Goal: Task Accomplishment & Management: Use online tool/utility

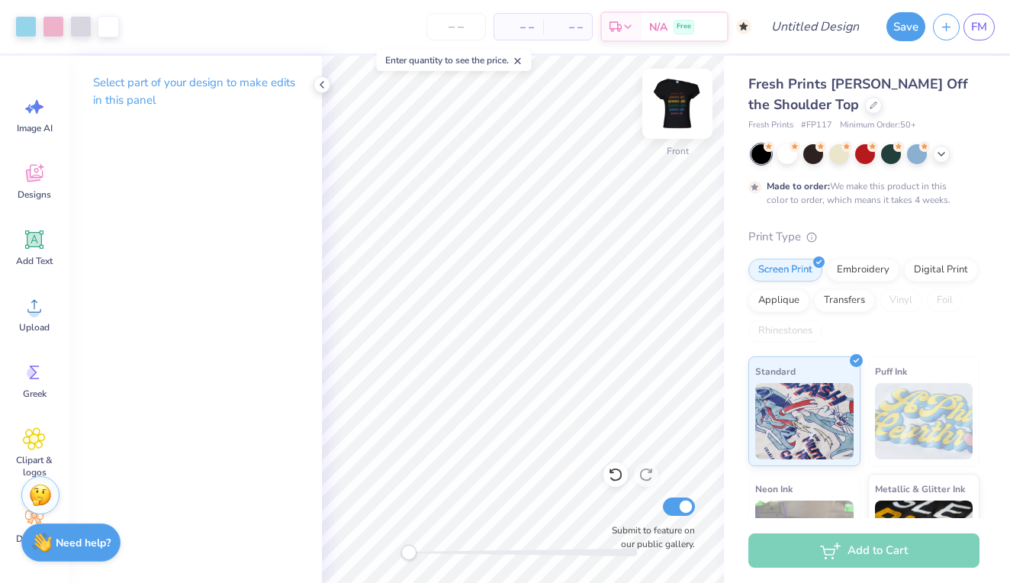
click at [665, 98] on img at bounding box center [677, 103] width 61 height 61
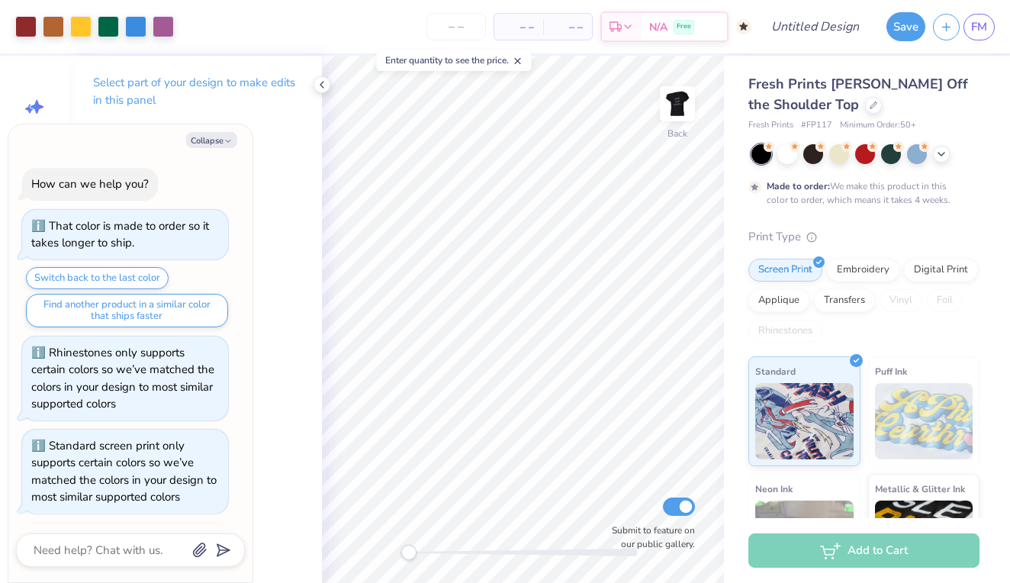
scroll to position [145, 0]
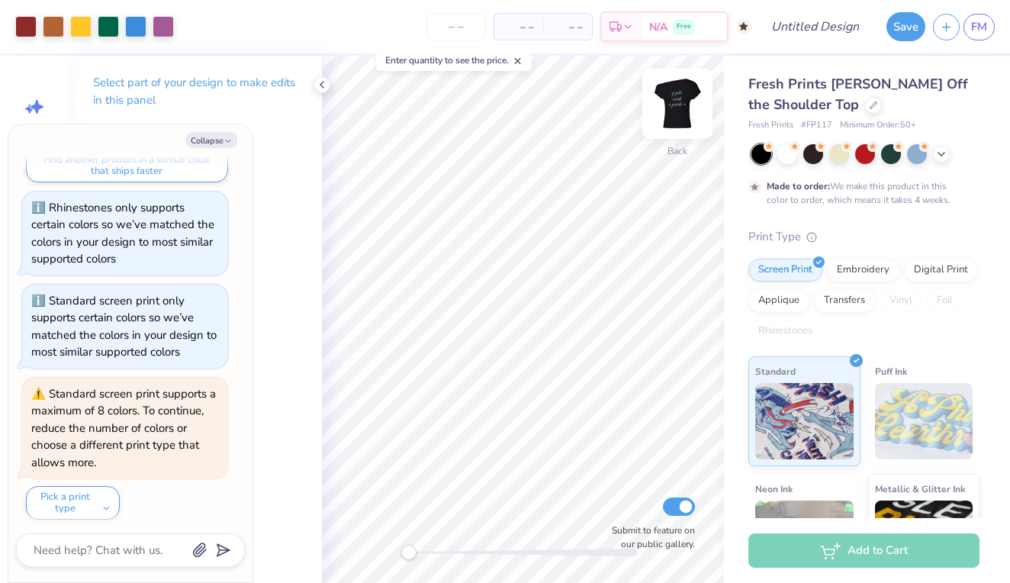
click at [666, 98] on img at bounding box center [677, 103] width 61 height 61
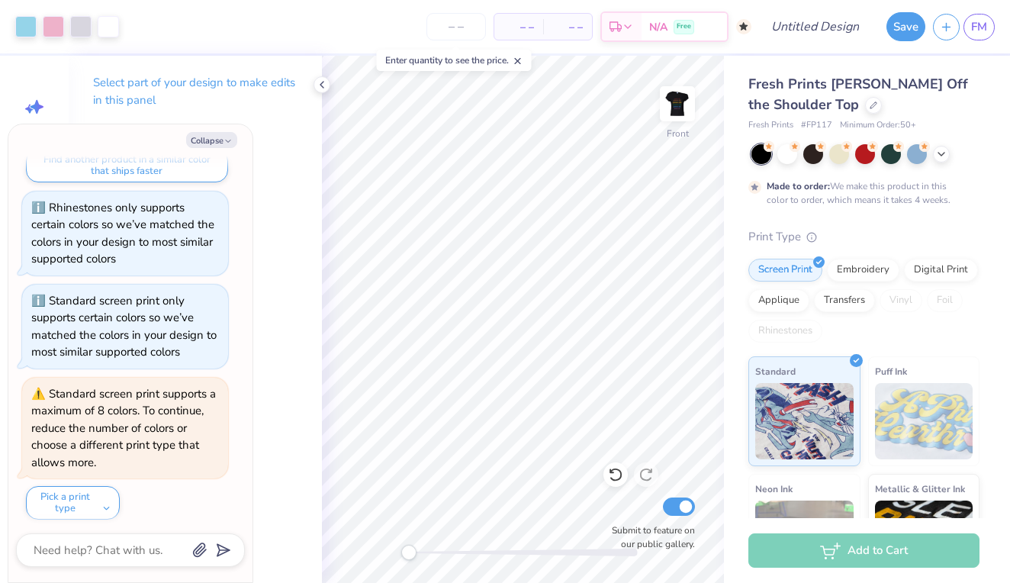
scroll to position [295, 0]
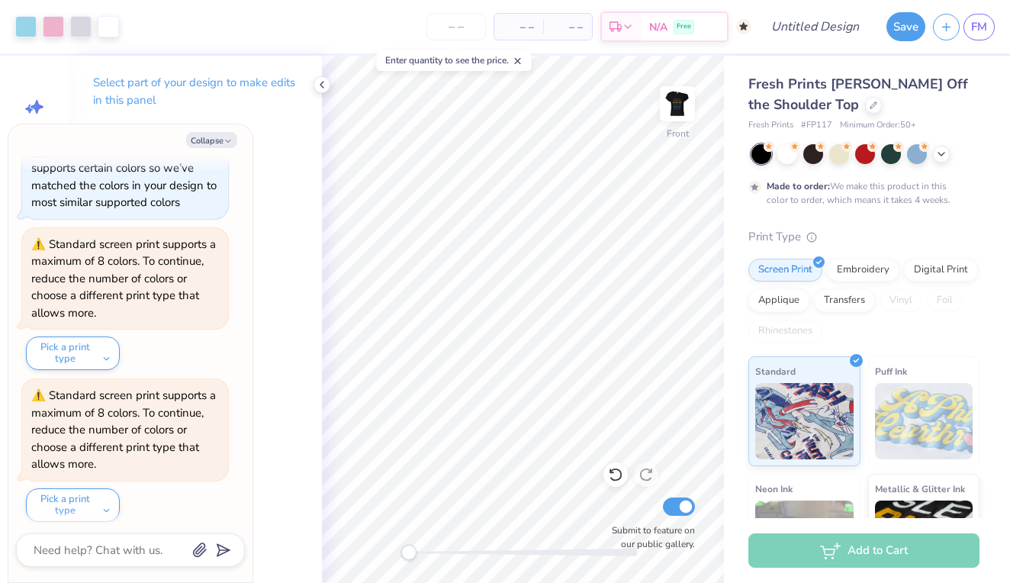
click at [666, 98] on img at bounding box center [677, 104] width 31 height 31
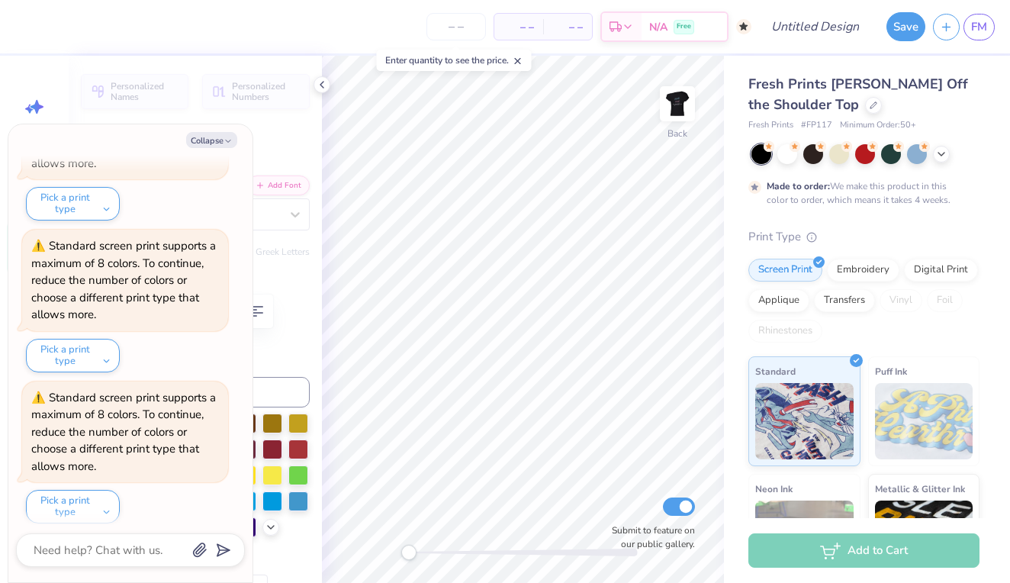
click at [769, 323] on div "Rhinestones" at bounding box center [786, 331] width 74 height 23
click at [219, 144] on button "Collapse" at bounding box center [211, 140] width 51 height 16
type textarea "x"
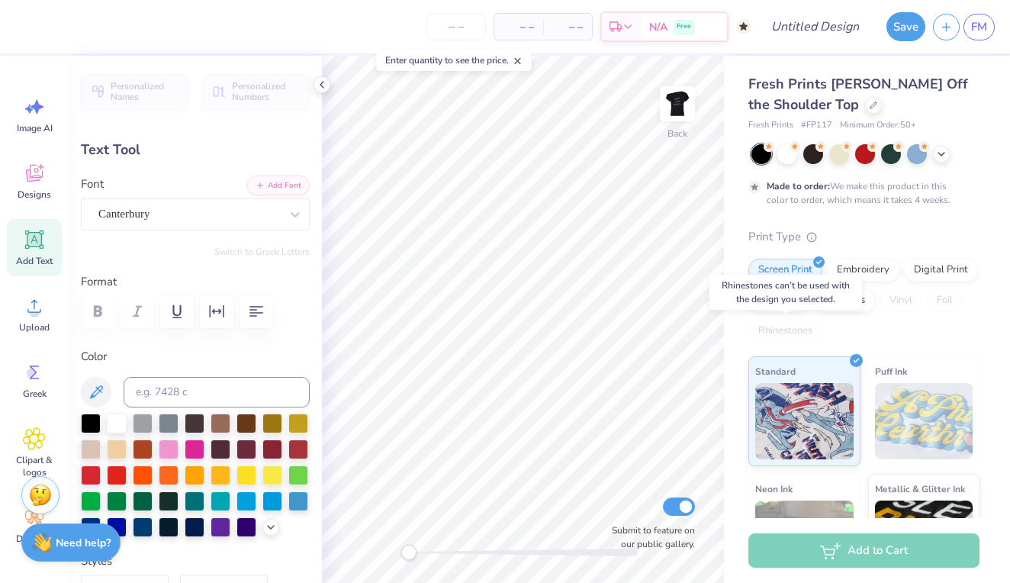
click at [762, 328] on div "Rhinestones" at bounding box center [786, 331] width 74 height 23
type input "6.96"
type input "1.48"
type input "5.57"
click at [669, 114] on img at bounding box center [677, 103] width 61 height 61
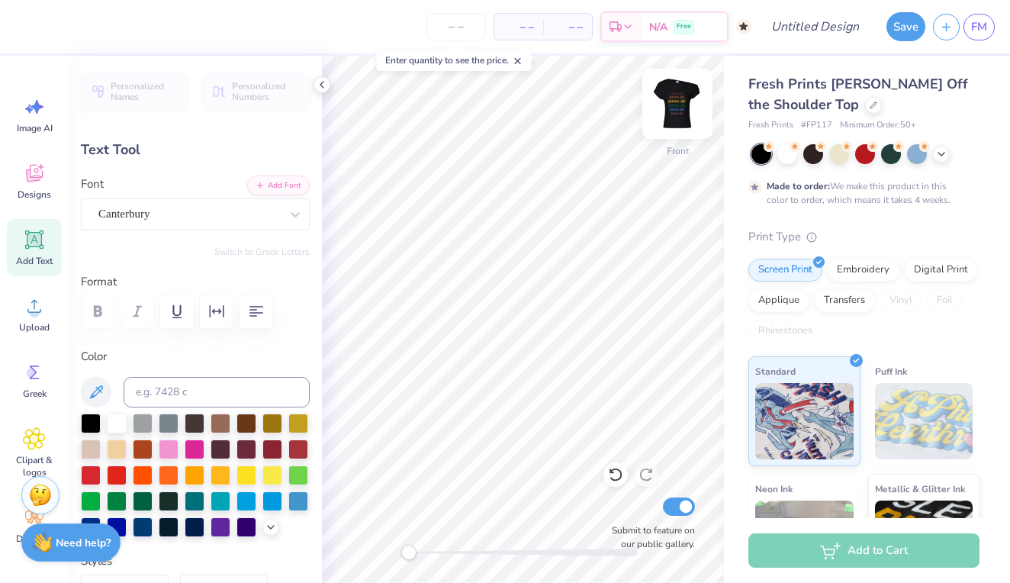
type textarea "x"
type input "6.87"
type input "1.47"
type input "6.74"
click at [681, 104] on img at bounding box center [677, 103] width 61 height 61
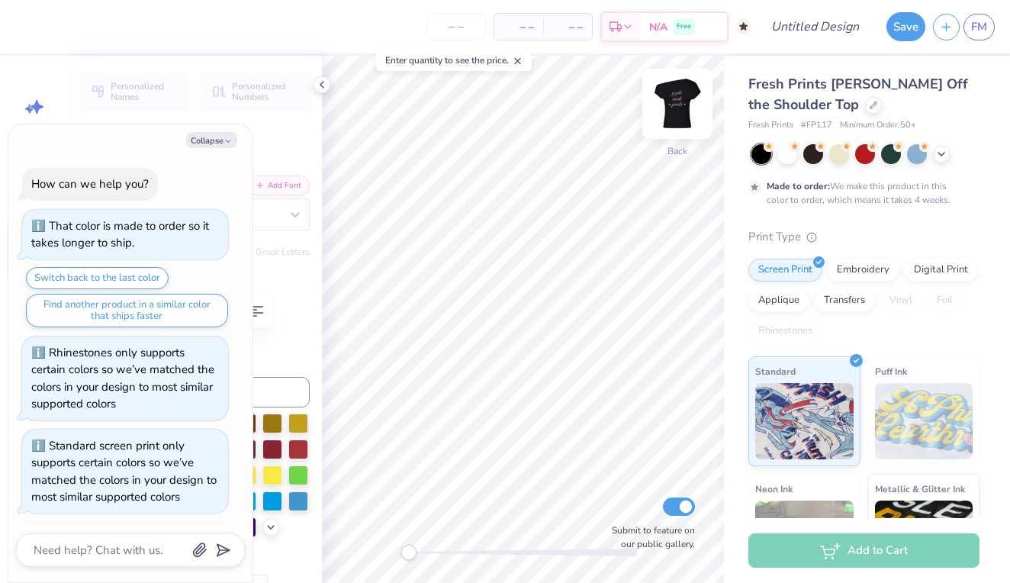
type textarea "x"
type input "6.96"
type input "1.48"
type input "5.57"
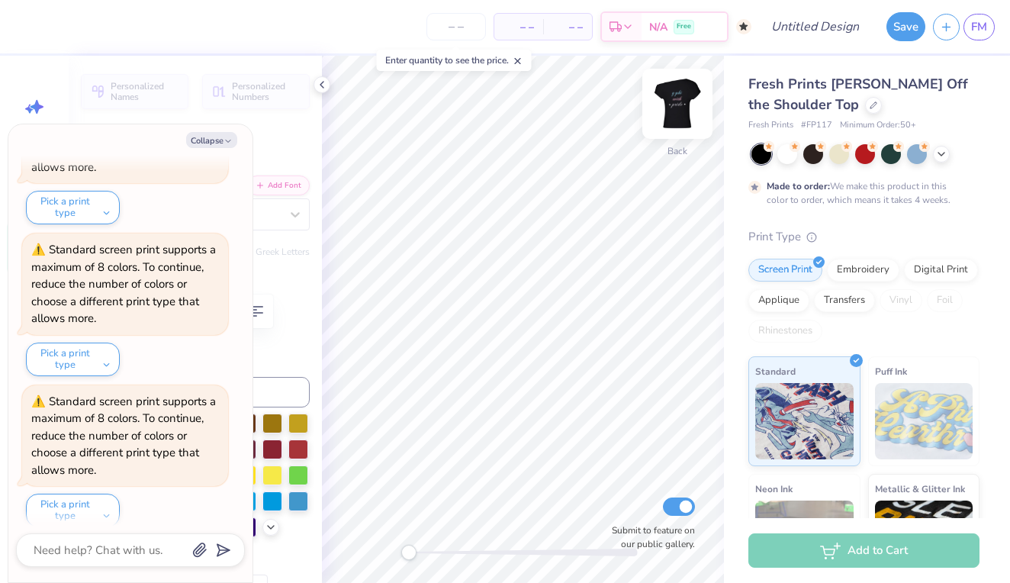
click at [677, 102] on img at bounding box center [677, 103] width 61 height 61
type textarea "x"
type input "6.87"
type input "1.47"
type input "6.74"
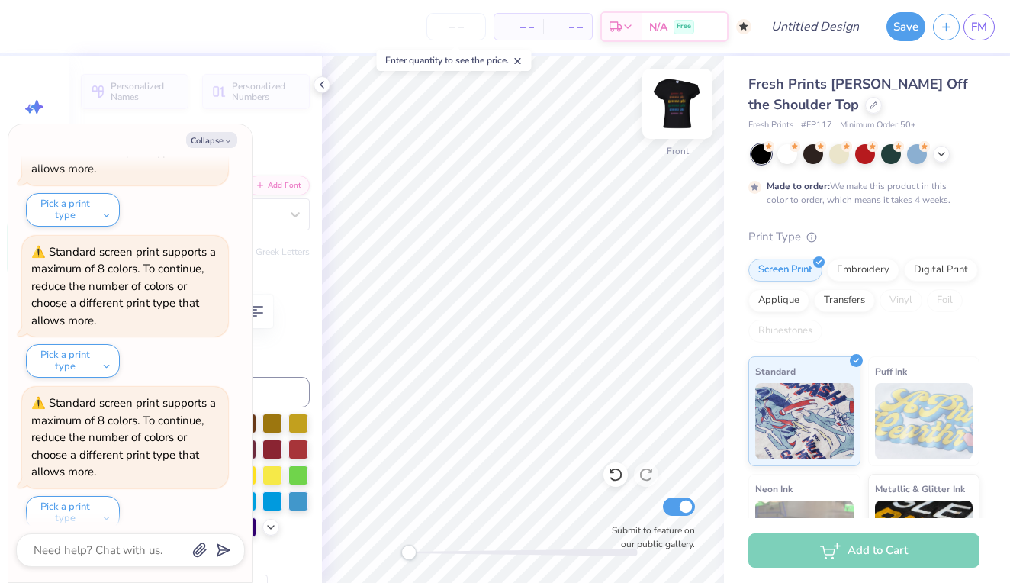
click at [678, 120] on div at bounding box center [678, 104] width 70 height 70
type textarea "x"
type input "6.96"
type input "1.48"
type input "5.57"
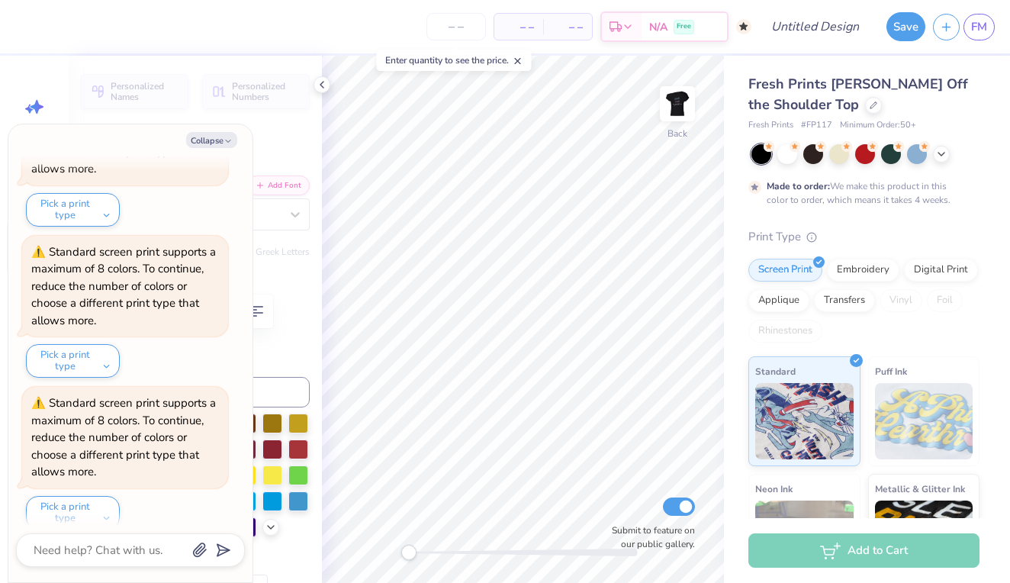
scroll to position [1042, 0]
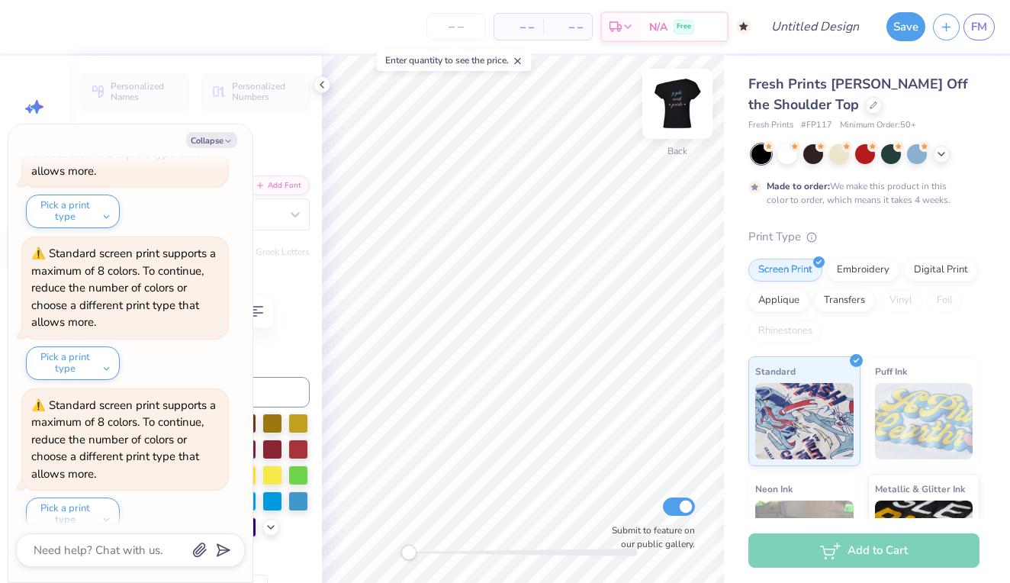
click at [678, 121] on img at bounding box center [677, 103] width 61 height 61
type textarea "x"
type input "6.87"
type input "1.47"
type input "6.74"
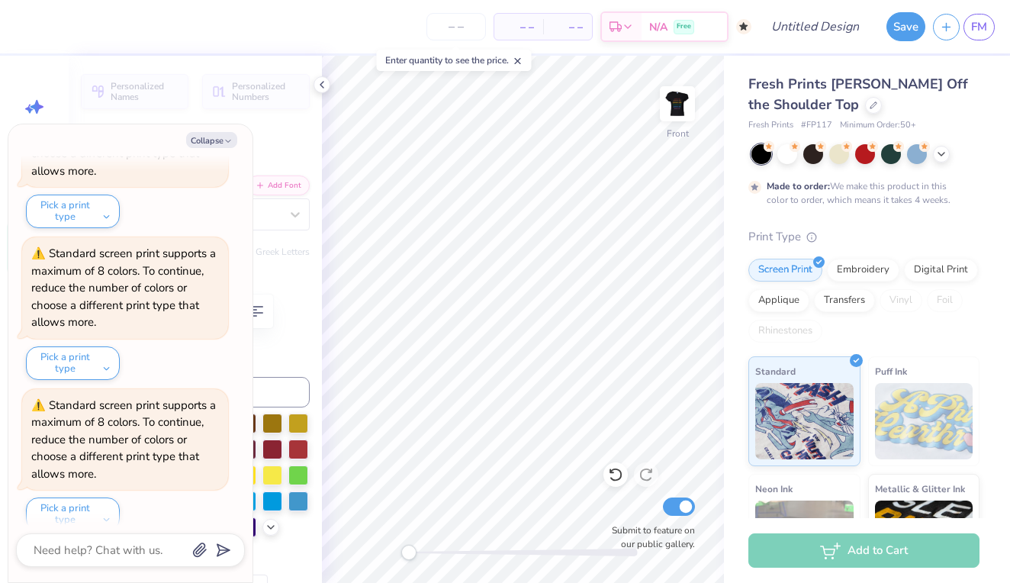
scroll to position [1192, 0]
click at [678, 119] on img at bounding box center [677, 104] width 31 height 31
type textarea "x"
type input "6.96"
type input "1.48"
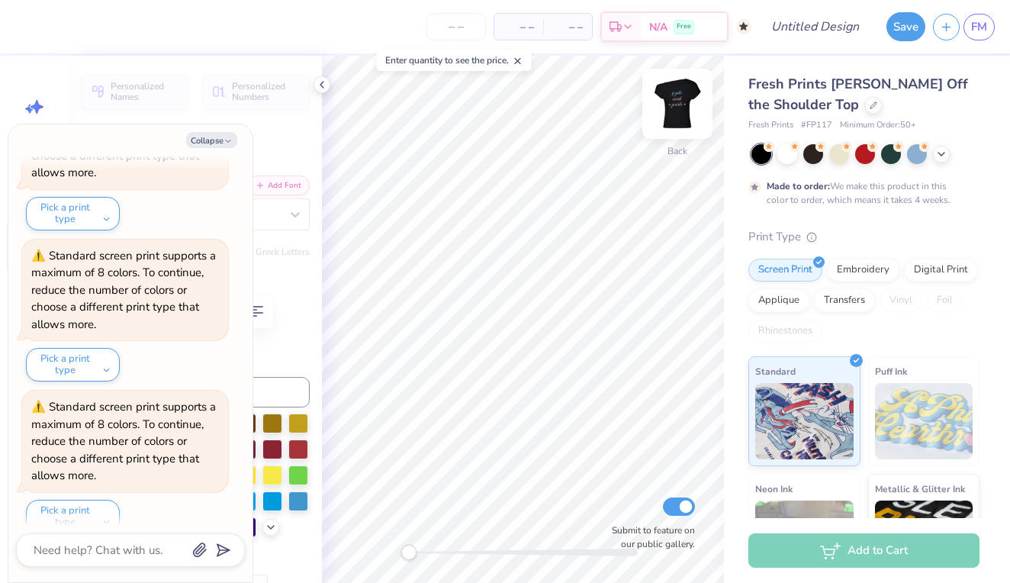
type input "5.57"
click at [678, 121] on img at bounding box center [677, 103] width 61 height 61
type textarea "x"
type input "6.87"
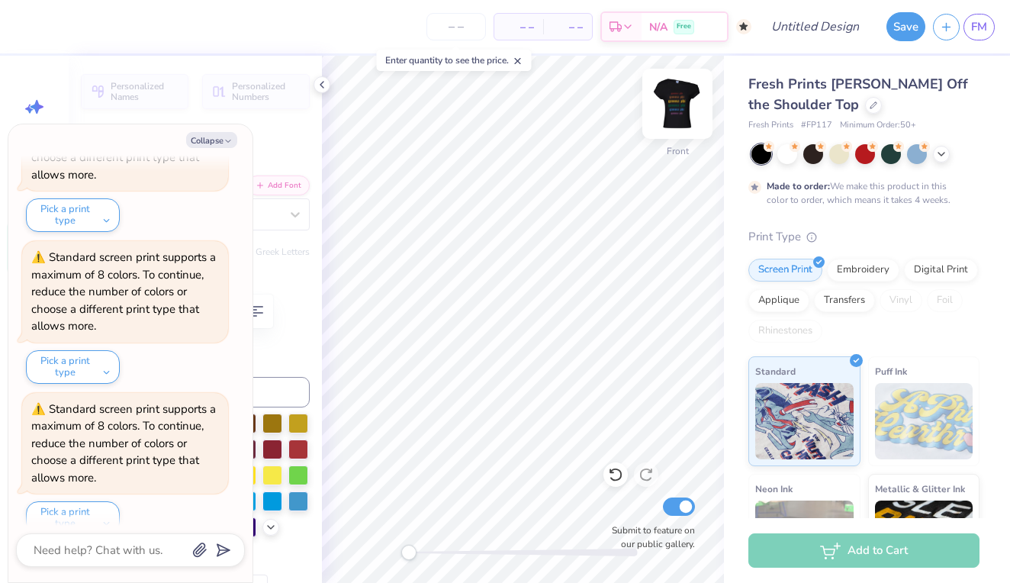
type input "1.47"
type input "6.74"
type textarea "x"
type input "5.14"
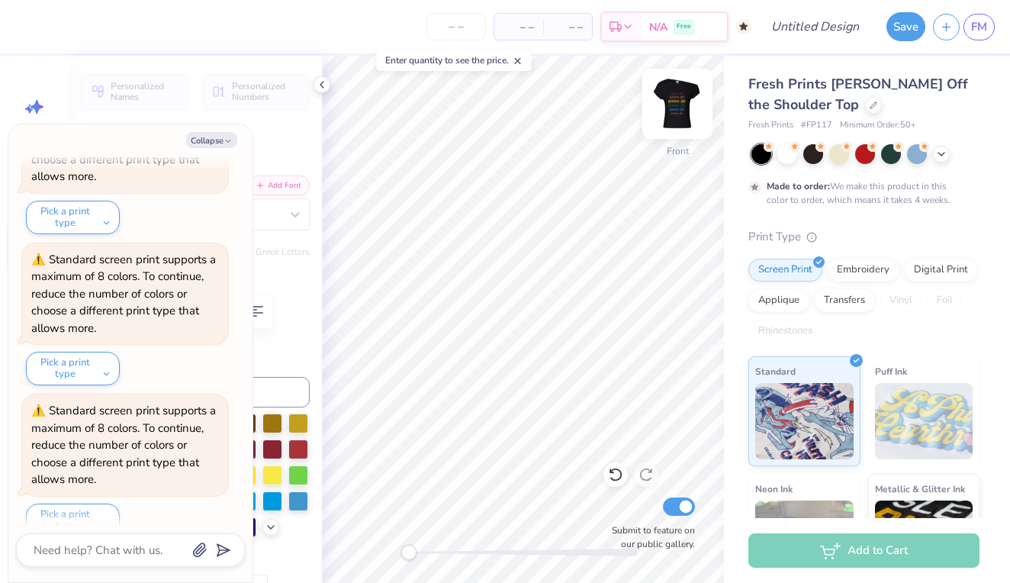
type input "2.90"
type input "4.28"
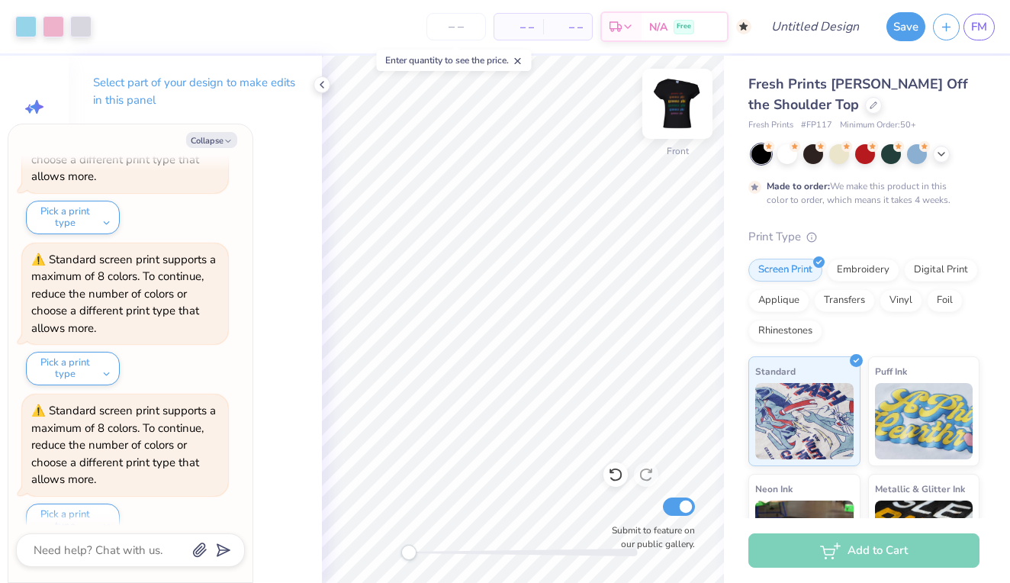
click at [660, 118] on img at bounding box center [677, 103] width 61 height 61
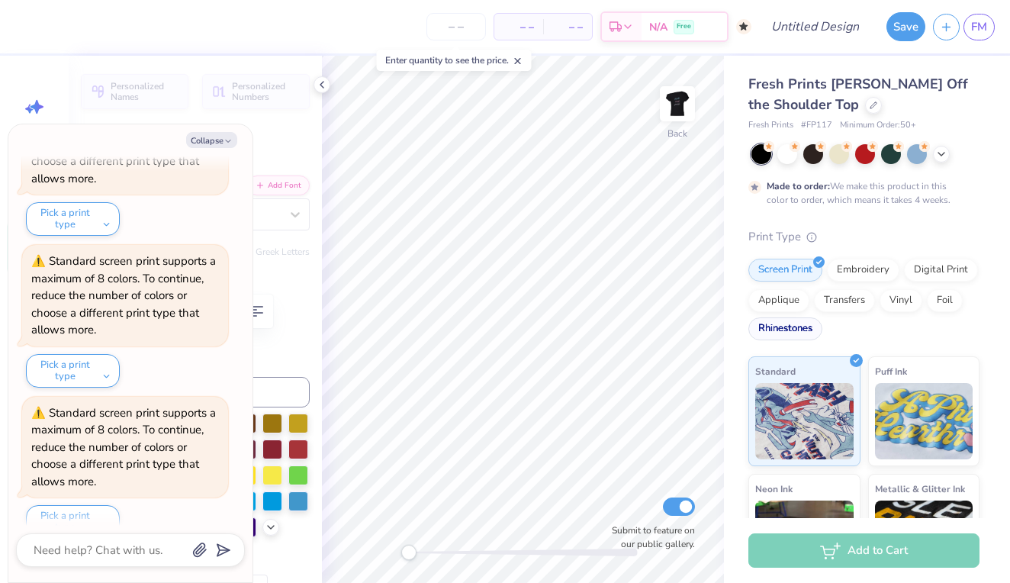
click at [776, 330] on div "Rhinestones" at bounding box center [786, 328] width 74 height 23
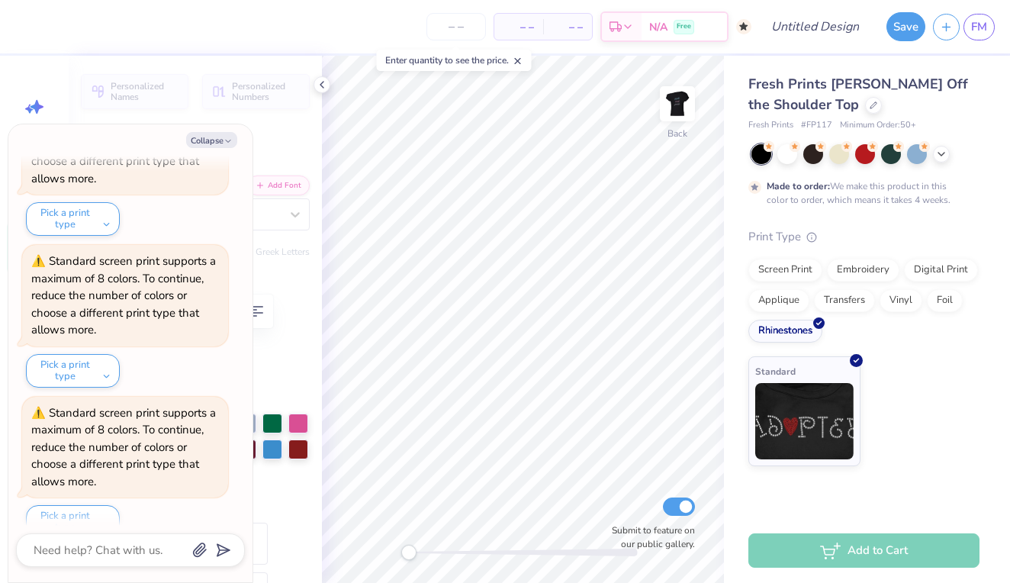
scroll to position [1732, 0]
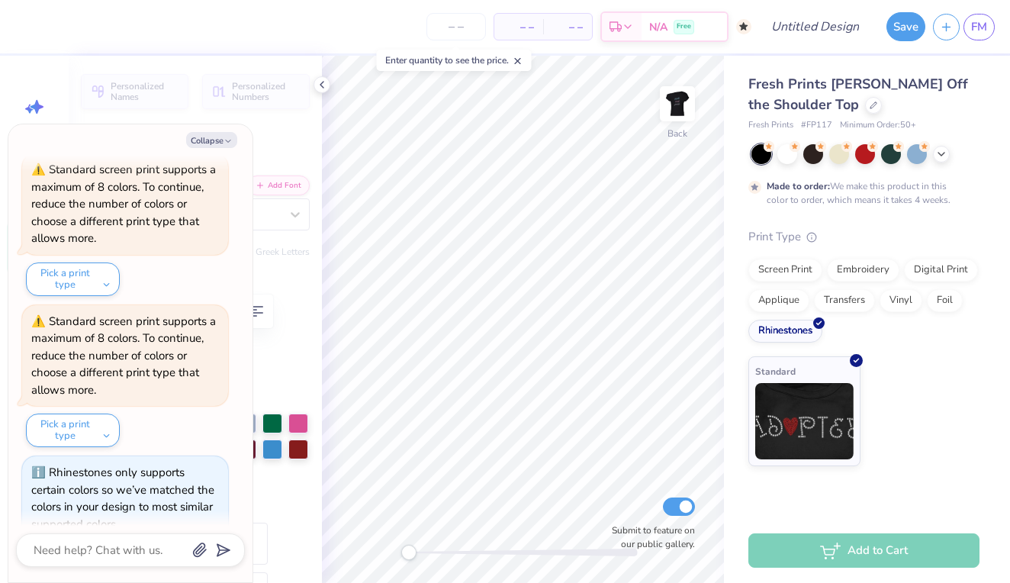
type textarea "x"
type input "8.14"
type input "1.74"
type input "7.42"
click at [787, 329] on div "Rhinestones" at bounding box center [786, 328] width 74 height 23
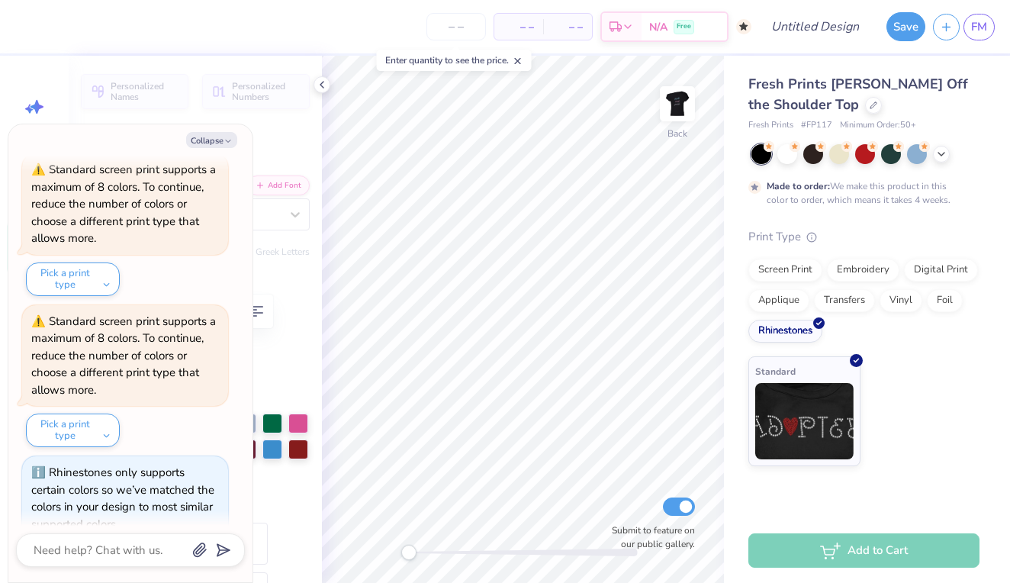
type textarea "x"
type input "6.96"
type input "1.48"
type input "5.57"
click at [669, 114] on img at bounding box center [677, 103] width 61 height 61
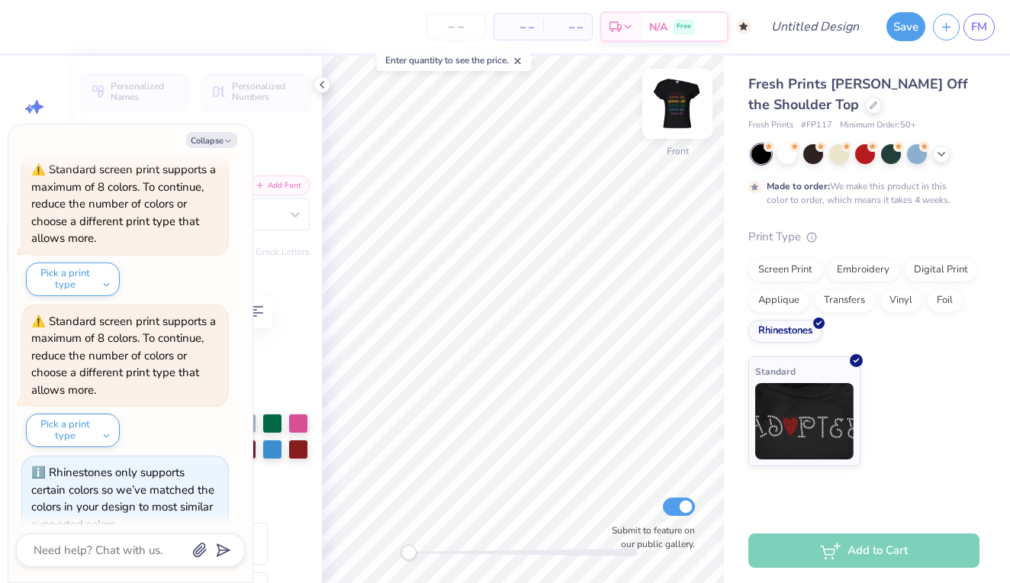
type textarea "x"
type input "6.87"
type input "1.47"
type input "6.74"
click at [675, 114] on img at bounding box center [677, 103] width 61 height 61
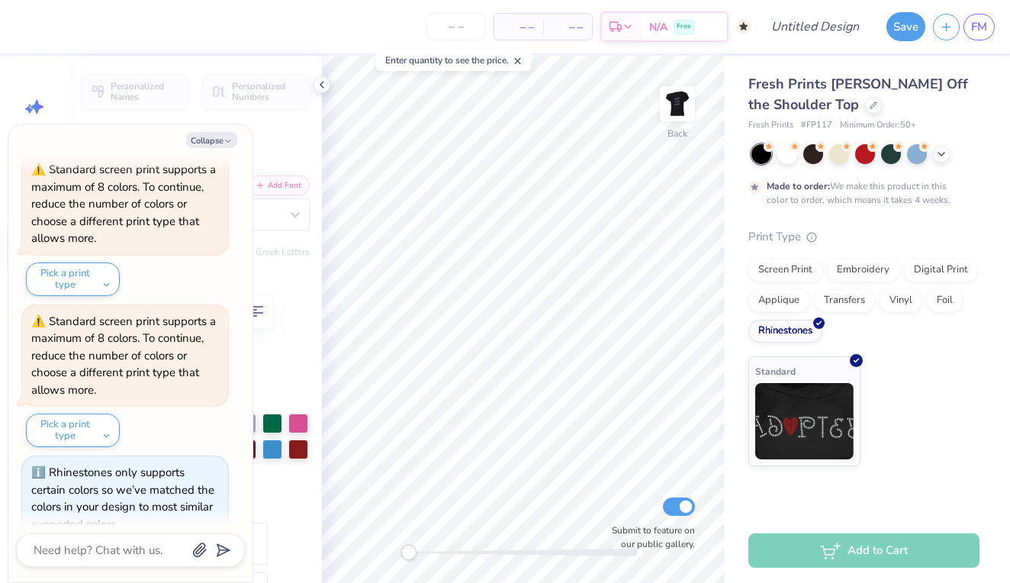
type textarea "x"
type input "6.96"
type input "1.48"
type input "5.57"
click at [677, 93] on img at bounding box center [677, 103] width 61 height 61
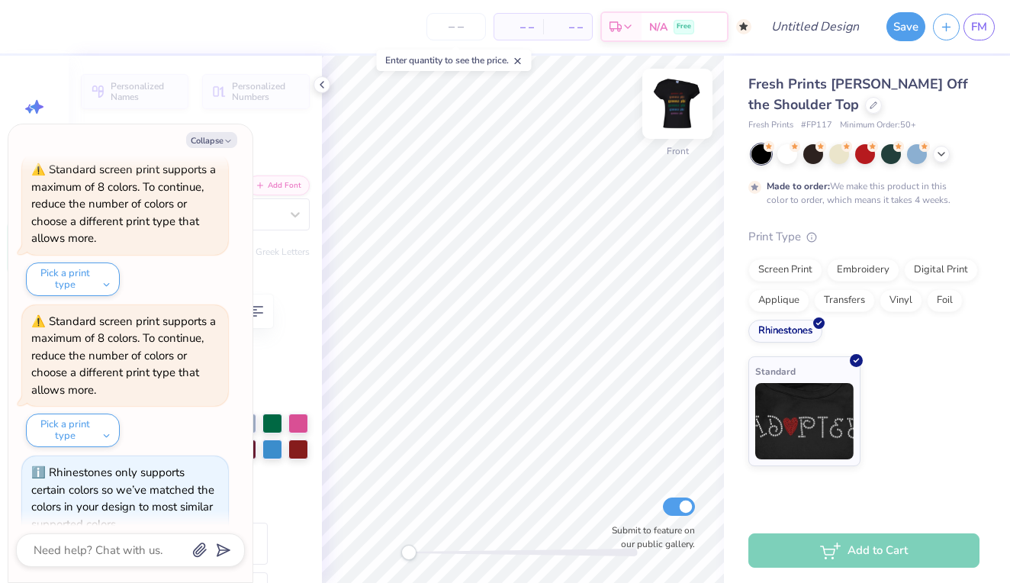
type textarea "x"
type input "6.87"
type input "1.47"
type input "6.74"
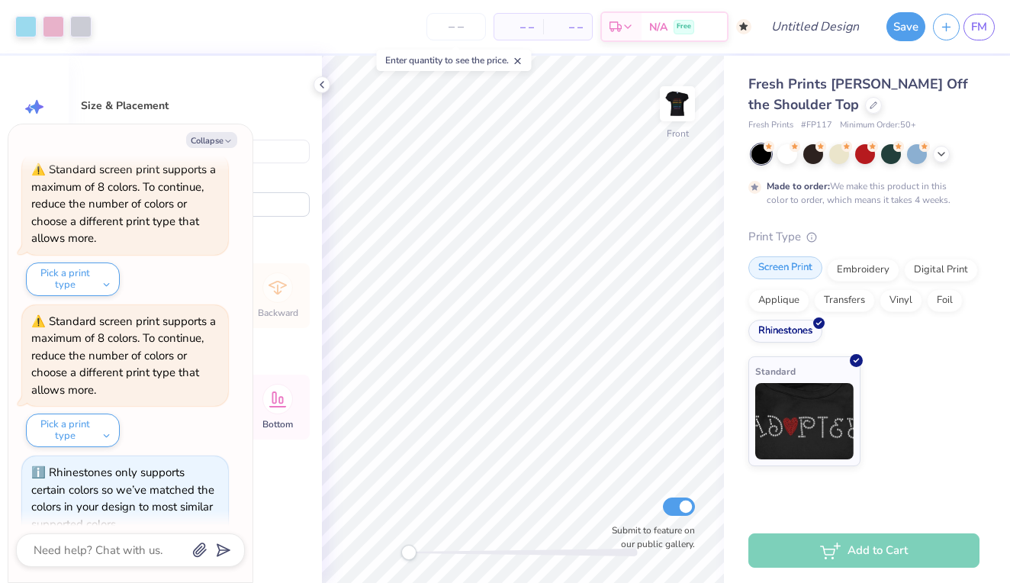
click at [765, 272] on div "Screen Print" at bounding box center [786, 267] width 74 height 23
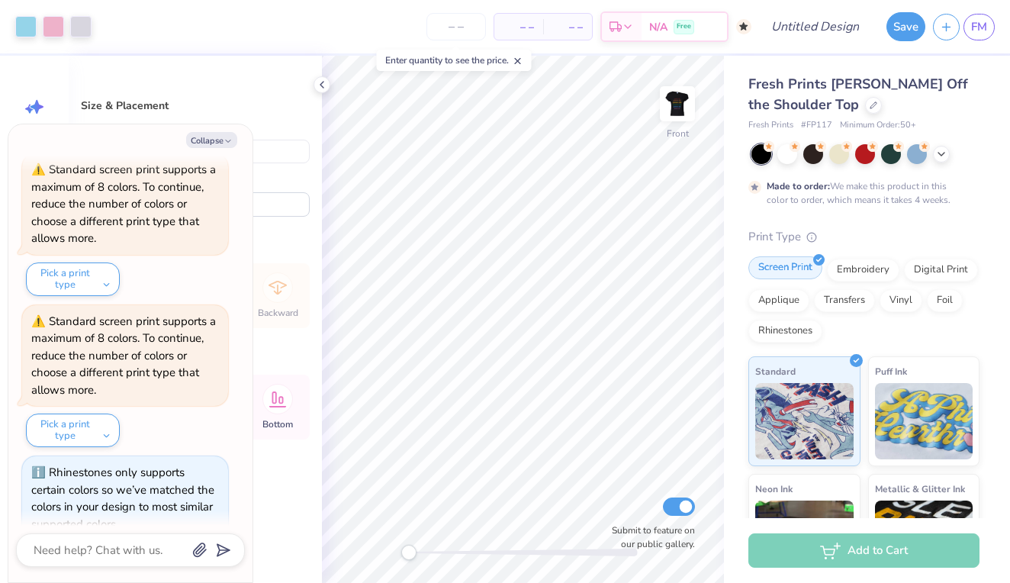
scroll to position [1824, 0]
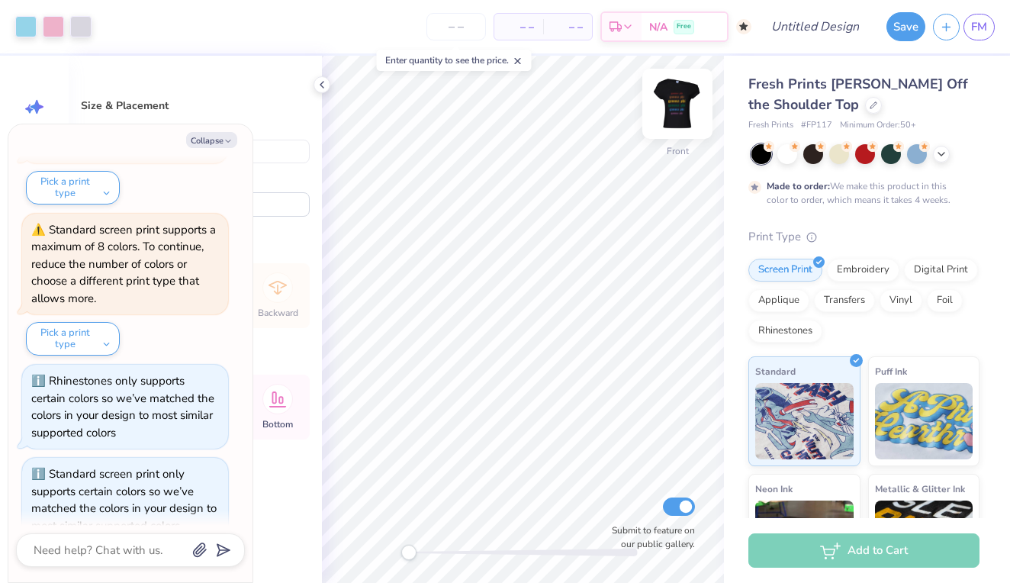
click at [661, 99] on img at bounding box center [677, 103] width 61 height 61
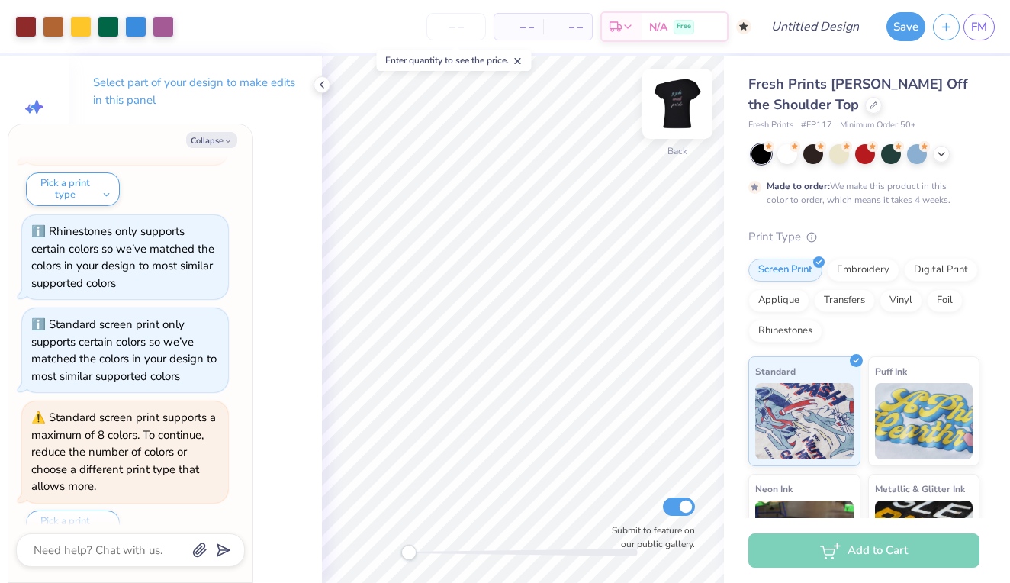
click at [664, 101] on img at bounding box center [677, 103] width 61 height 61
click at [668, 115] on img at bounding box center [677, 103] width 61 height 61
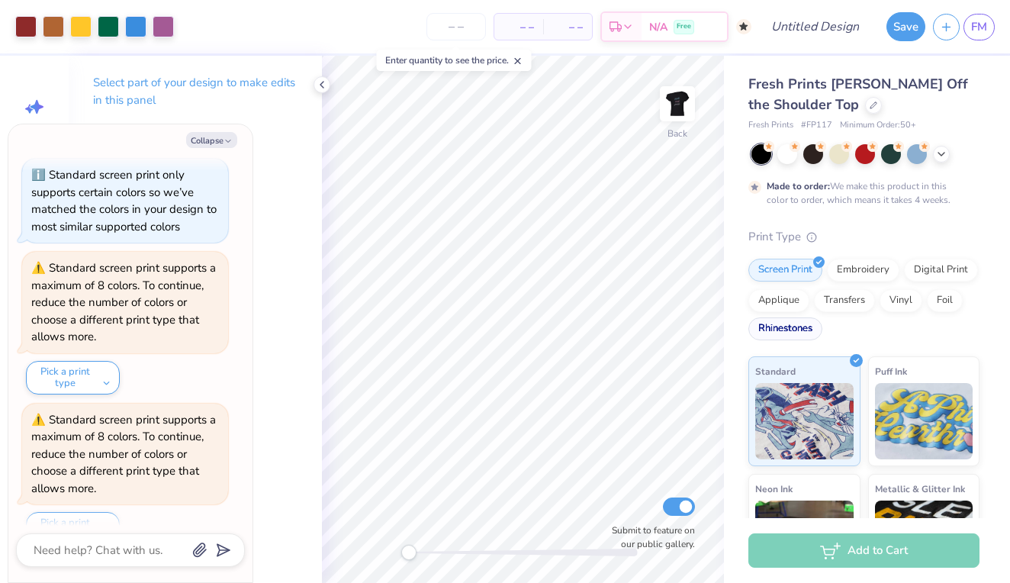
click at [787, 333] on div "Rhinestones" at bounding box center [786, 328] width 74 height 23
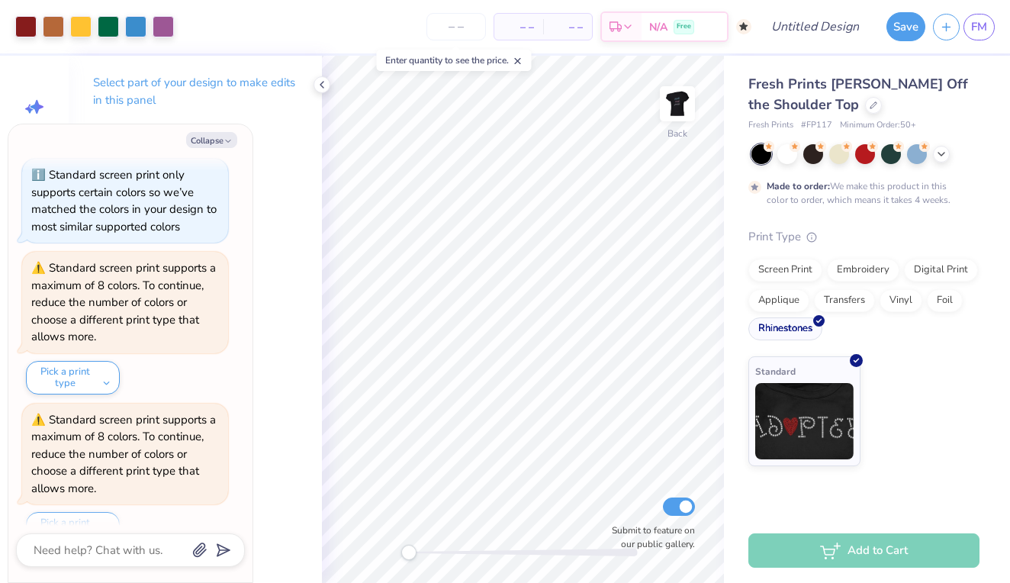
scroll to position [2215, 0]
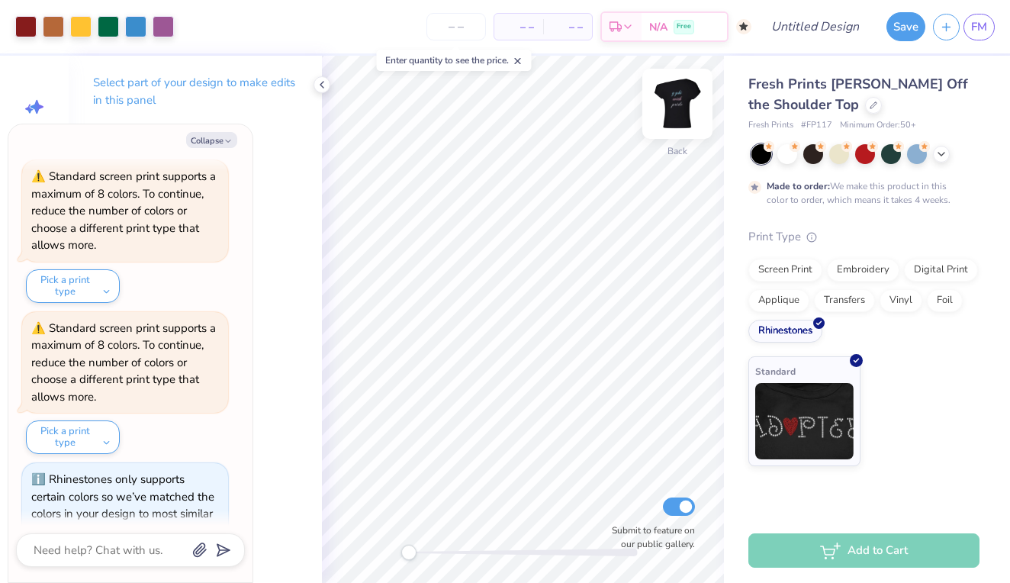
click at [675, 115] on img at bounding box center [677, 103] width 61 height 61
click at [674, 115] on img at bounding box center [677, 103] width 61 height 61
click at [690, 92] on img at bounding box center [677, 103] width 61 height 61
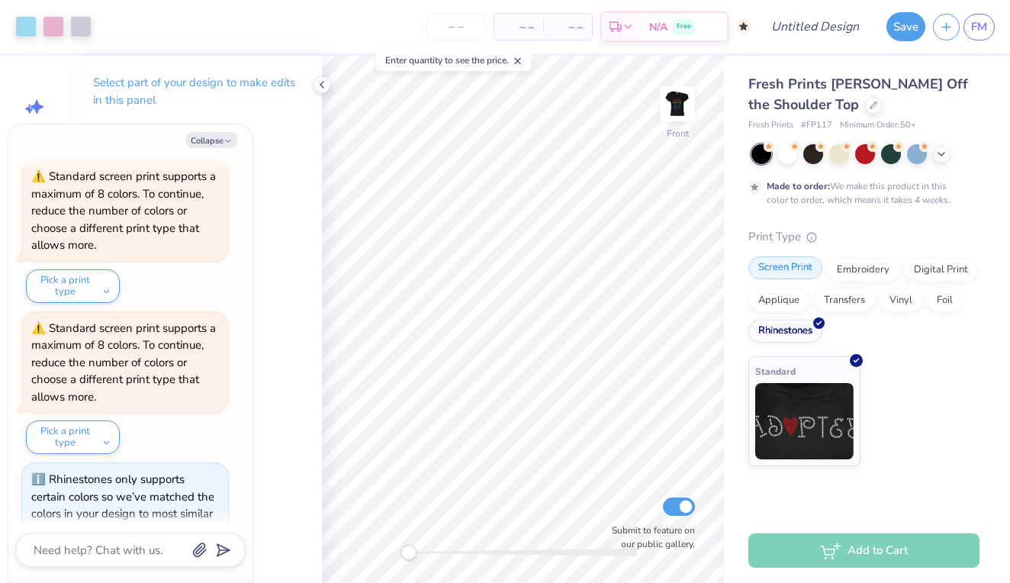
click at [784, 271] on div "Screen Print" at bounding box center [786, 267] width 74 height 23
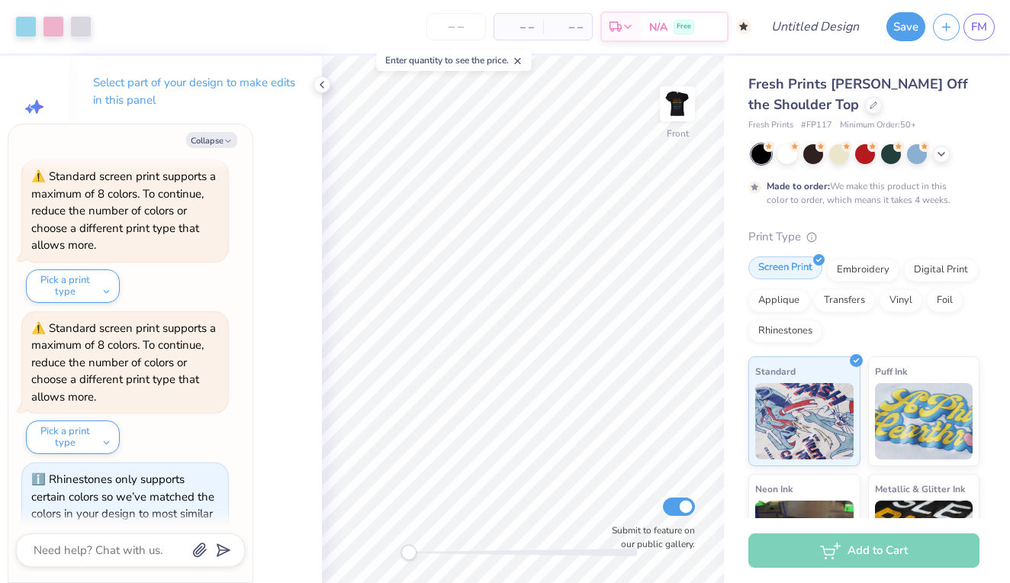
scroll to position [2306, 0]
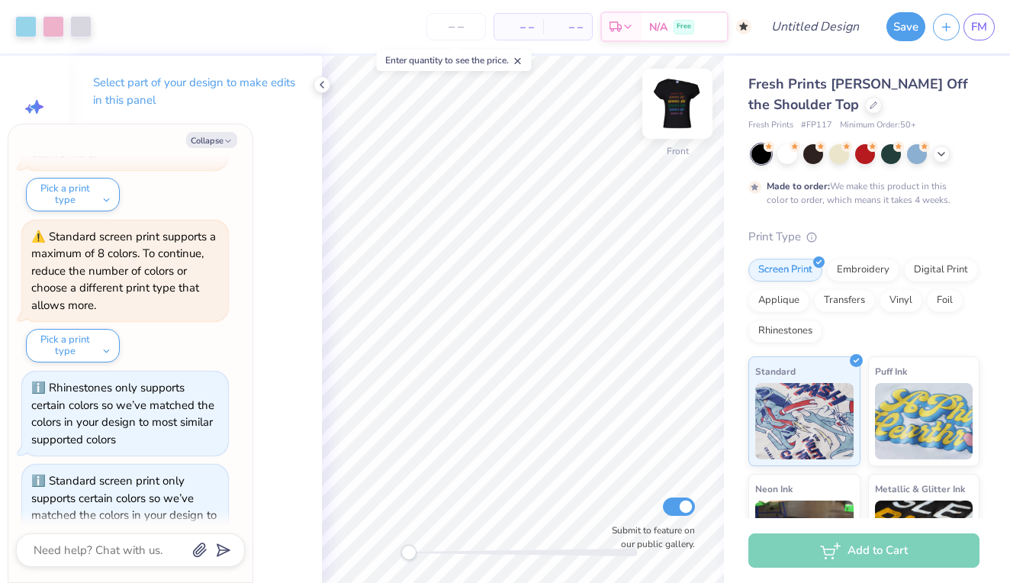
click at [674, 105] on img at bounding box center [677, 103] width 61 height 61
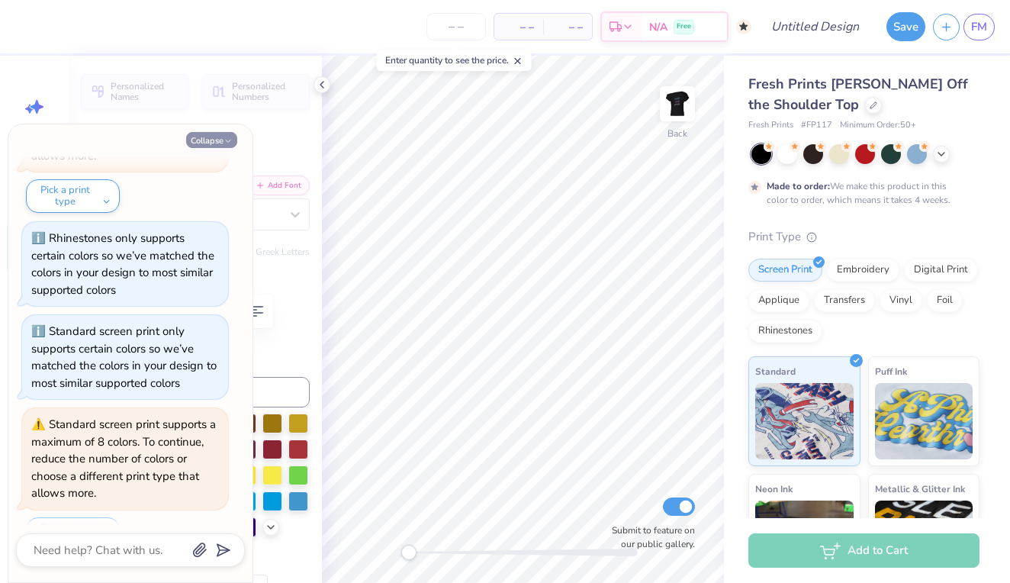
click at [210, 137] on button "Collapse" at bounding box center [211, 140] width 51 height 16
type textarea "x"
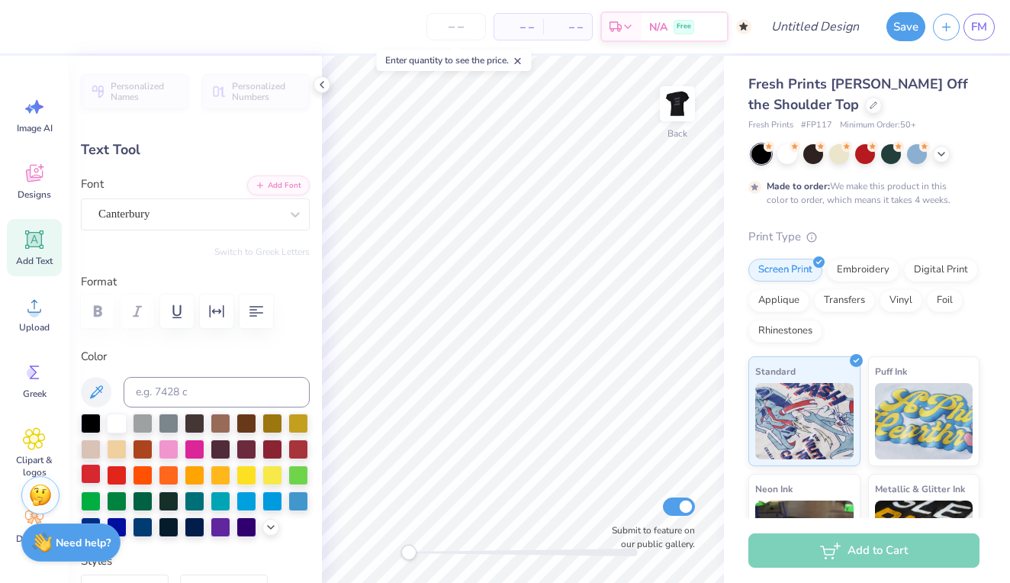
click at [88, 469] on div at bounding box center [91, 474] width 20 height 20
type input "6.96"
type input "1.48"
type input "5.57"
click at [167, 472] on div at bounding box center [169, 474] width 20 height 20
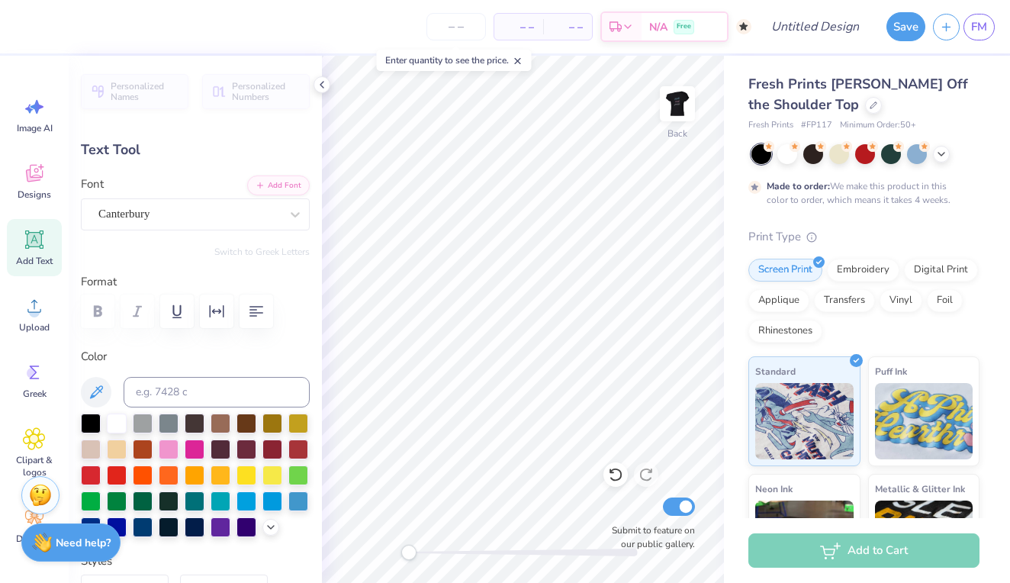
type input "6.92"
type input "11.52"
click at [122, 519] on div at bounding box center [117, 526] width 20 height 20
click at [88, 517] on div at bounding box center [91, 526] width 20 height 20
click at [263, 531] on div at bounding box center [271, 525] width 17 height 17
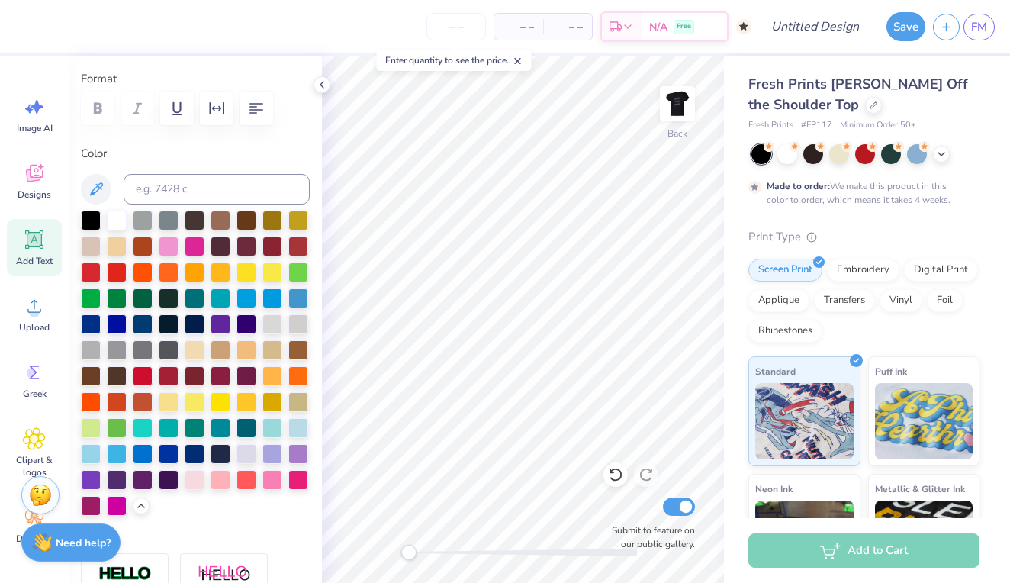
scroll to position [201, 0]
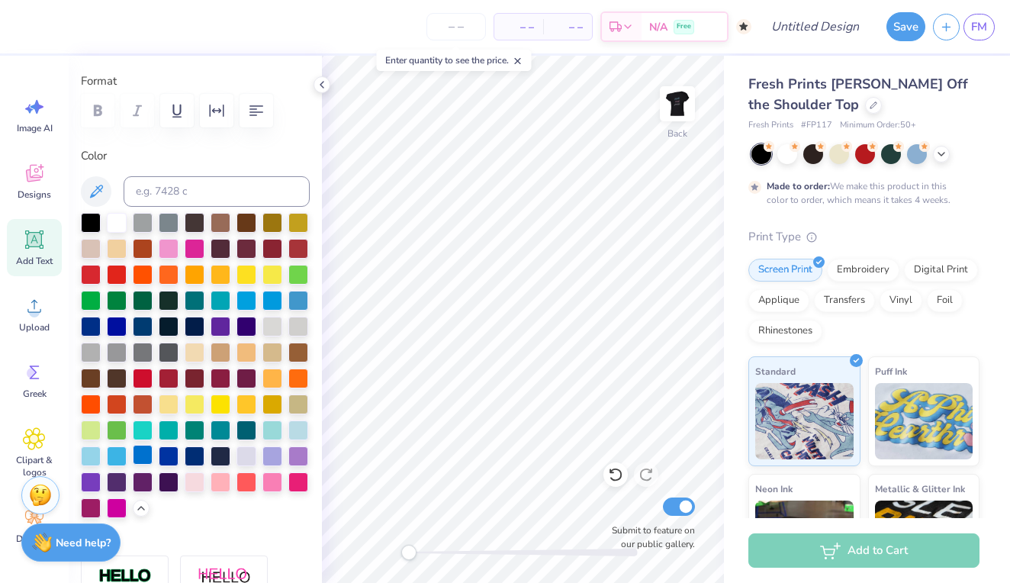
click at [139, 455] on div at bounding box center [143, 455] width 20 height 20
type input "5.61"
type input "1.20"
type input "13.51"
click at [89, 479] on div at bounding box center [91, 481] width 20 height 20
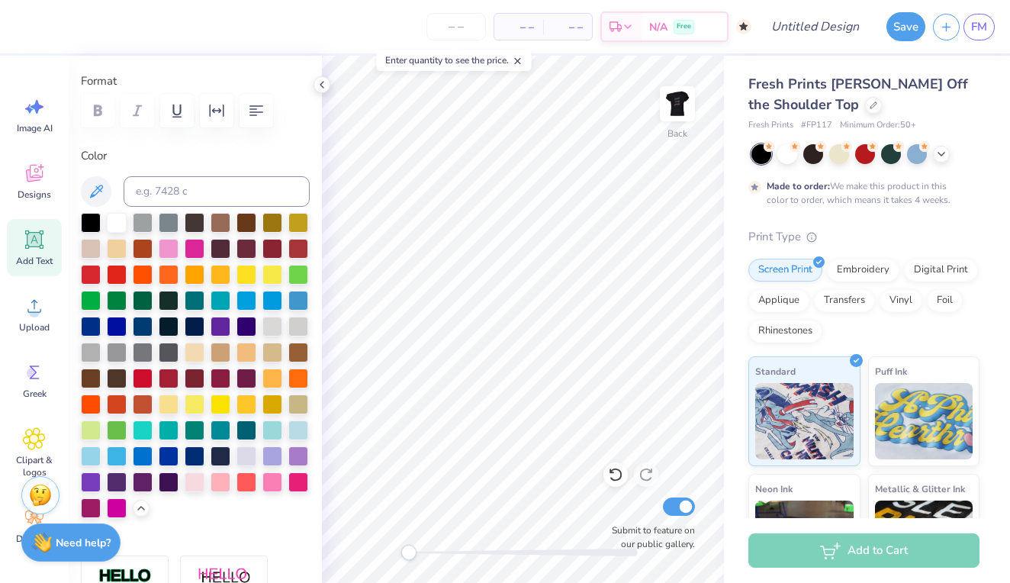
type input "8.14"
type input "1.74"
type input "7.42"
click at [247, 415] on div at bounding box center [195, 365] width 229 height 305
click at [270, 407] on div at bounding box center [273, 403] width 20 height 20
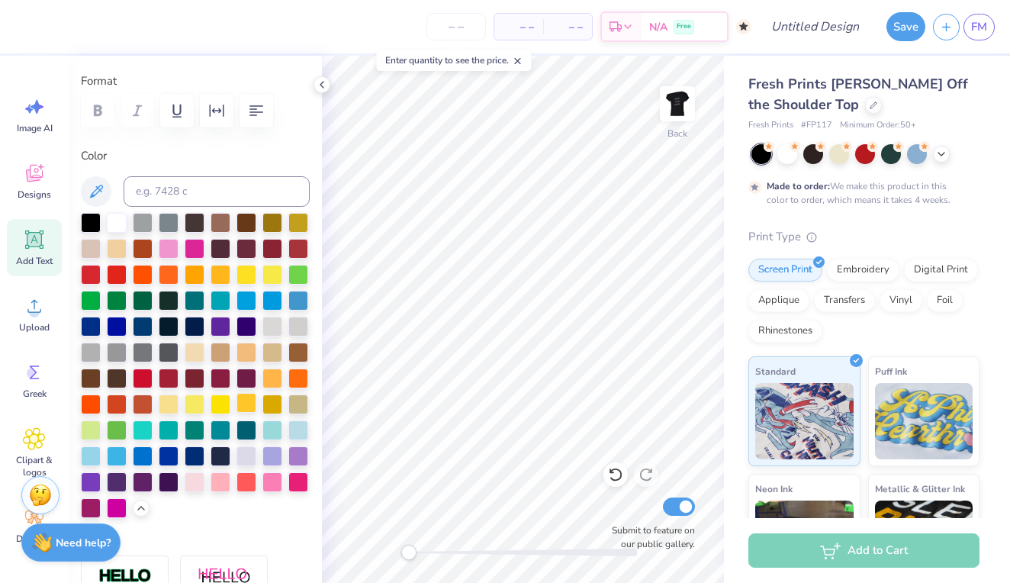
click at [243, 407] on div at bounding box center [247, 403] width 20 height 20
click at [225, 267] on div at bounding box center [221, 273] width 20 height 20
click at [254, 411] on div at bounding box center [247, 403] width 20 height 20
click at [224, 276] on div at bounding box center [221, 273] width 20 height 20
click at [295, 222] on div at bounding box center [298, 221] width 20 height 20
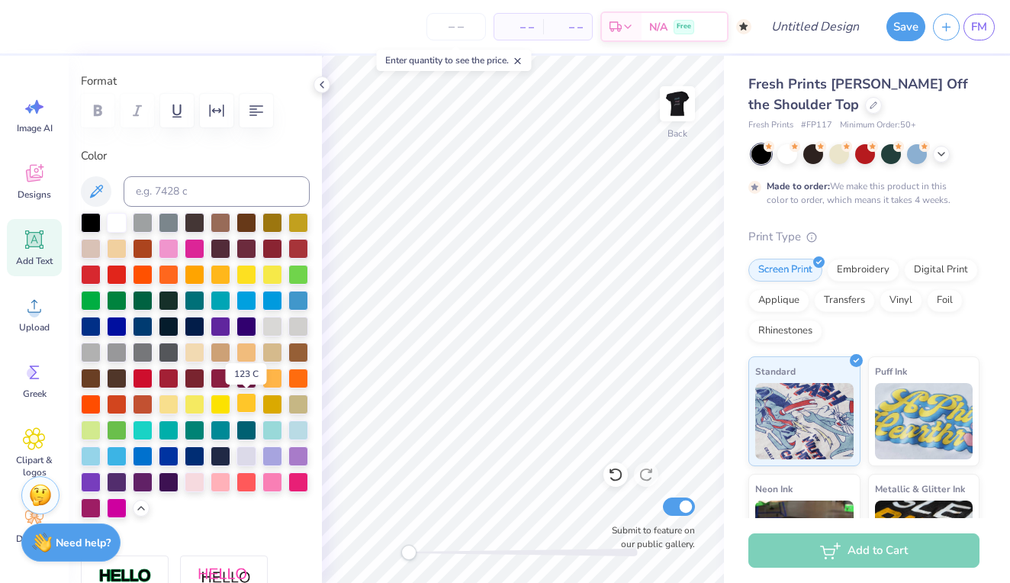
click at [252, 405] on div at bounding box center [247, 403] width 20 height 20
click at [277, 409] on div at bounding box center [273, 403] width 20 height 20
click at [269, 403] on div at bounding box center [273, 403] width 20 height 20
click at [250, 404] on div at bounding box center [247, 403] width 20 height 20
type input "8.06"
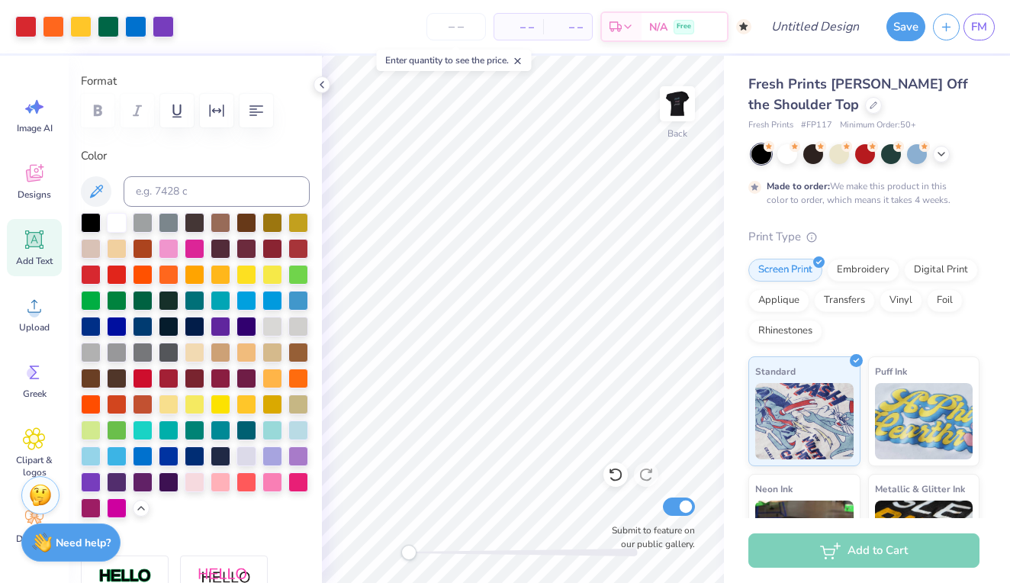
type input "1.72"
type input "9.41"
click at [114, 294] on div at bounding box center [117, 299] width 20 height 20
click at [99, 301] on div at bounding box center [91, 299] width 20 height 20
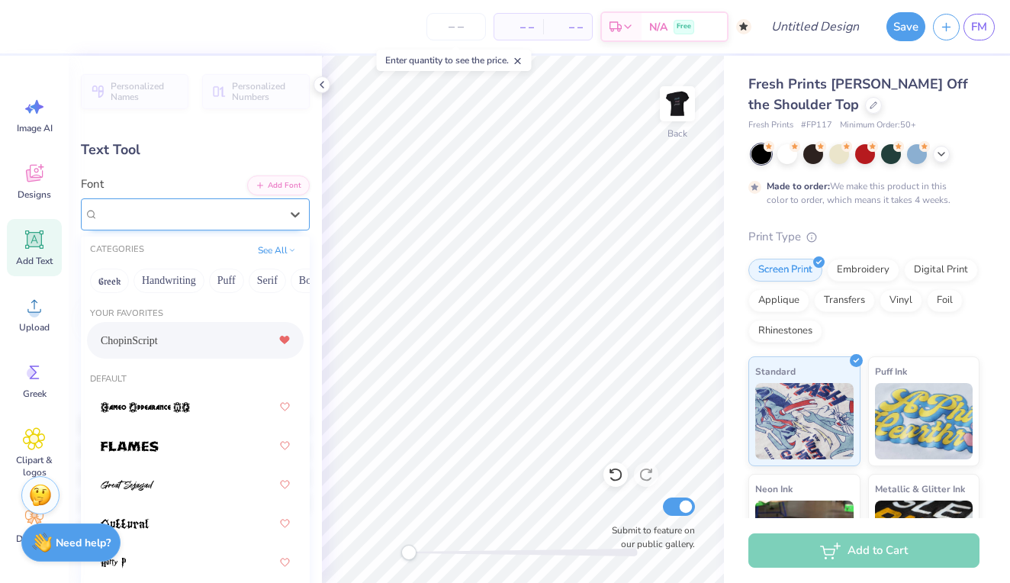
click at [221, 219] on div "Canterbury" at bounding box center [189, 214] width 185 height 24
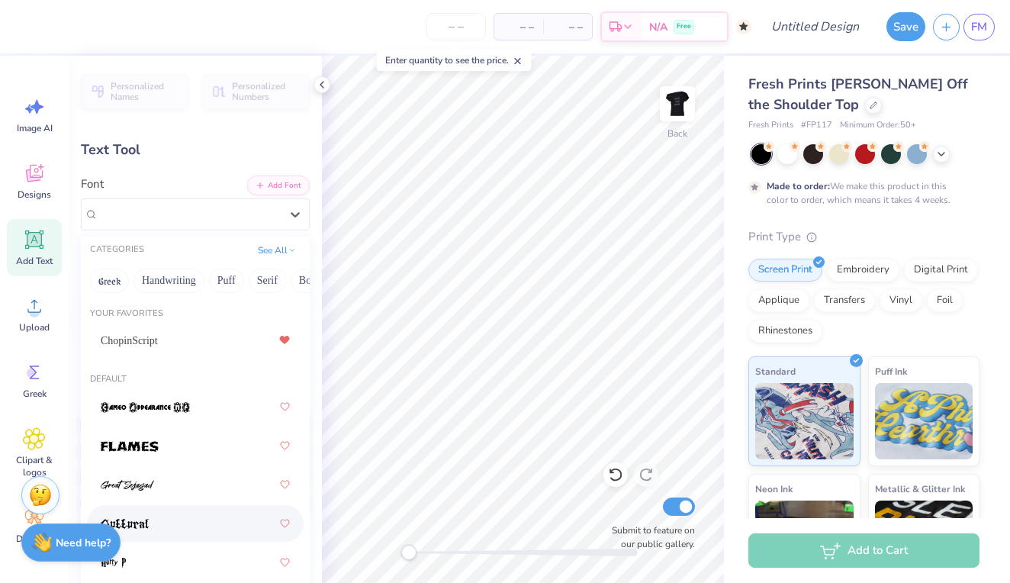
click at [167, 507] on div at bounding box center [195, 523] width 217 height 37
click at [150, 224] on div "Guttural Greek" at bounding box center [189, 214] width 185 height 24
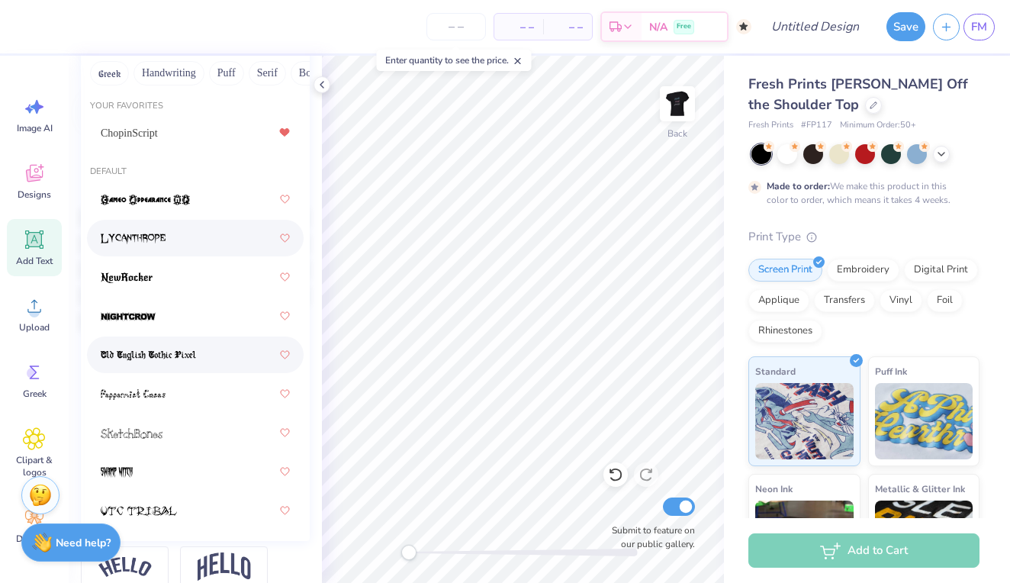
scroll to position [209, 0]
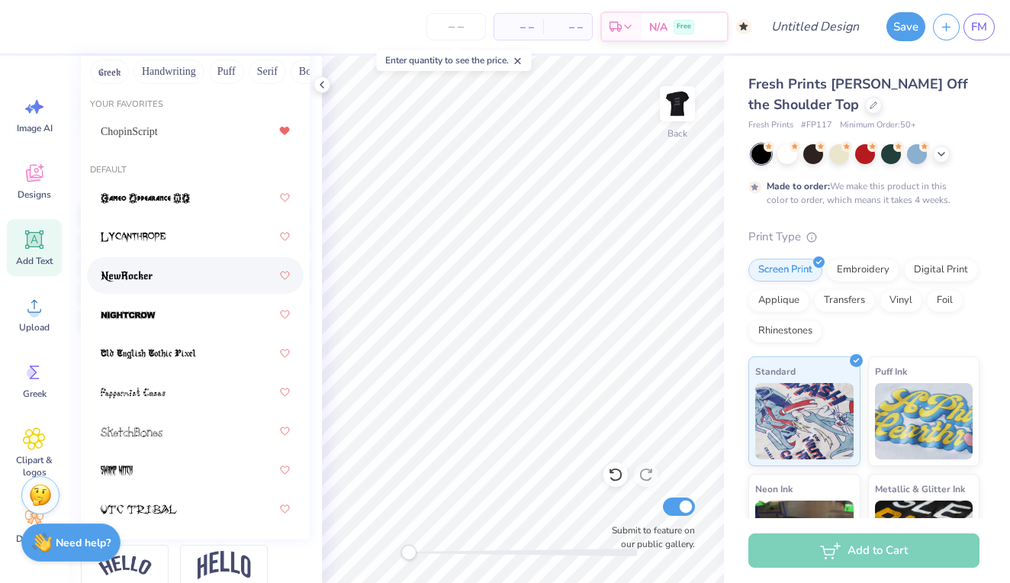
click at [216, 275] on div at bounding box center [195, 275] width 189 height 27
type input "c"
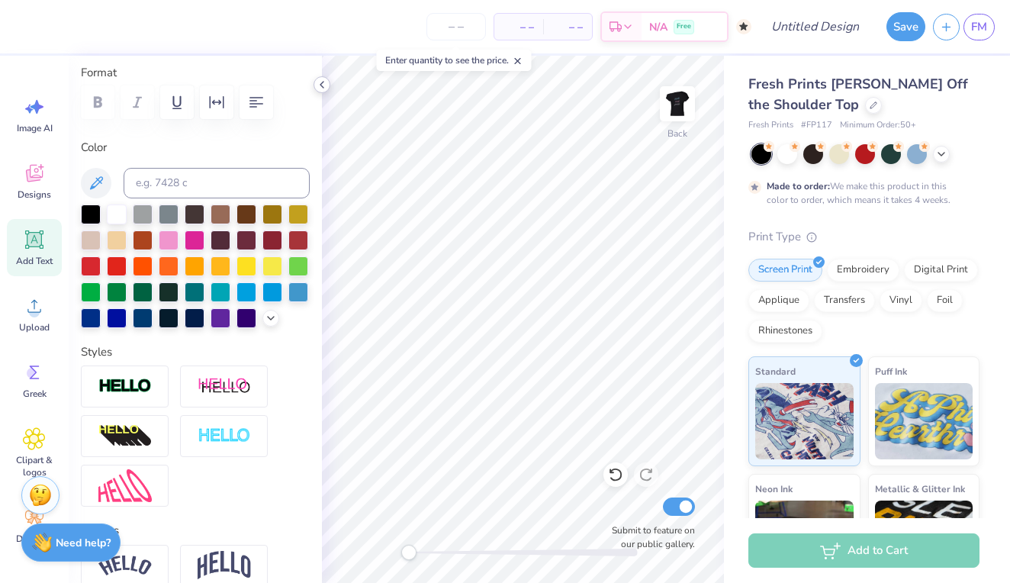
click at [322, 68] on div "– – Per Item – – Total Est. Delivery N/A Free Design Title Save FM Image AI Des…" at bounding box center [505, 291] width 1010 height 583
type input "6.31"
type input "1.28"
type input "3.96"
type input "5.55"
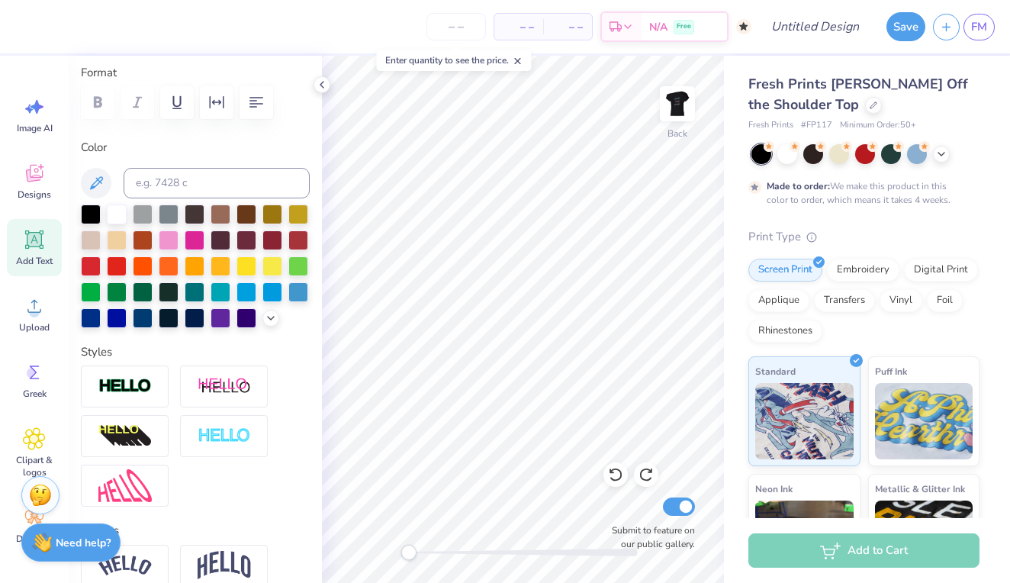
type input "1.18"
type input "4.01"
click at [155, 179] on input at bounding box center [217, 183] width 186 height 31
click at [676, 123] on img at bounding box center [677, 103] width 61 height 61
click at [676, 123] on div "Front" at bounding box center [677, 113] width 35 height 54
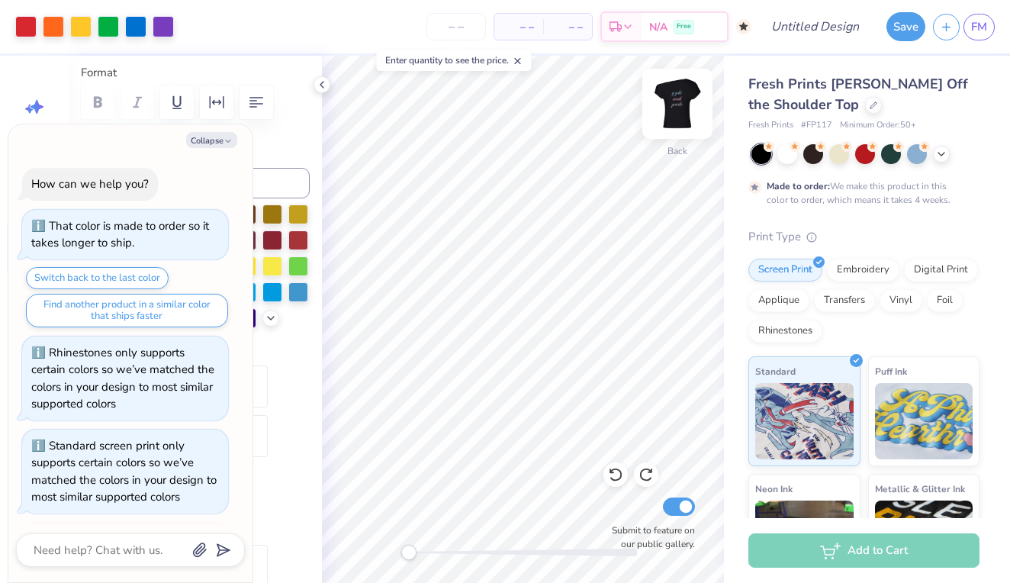
scroll to position [2605, 0]
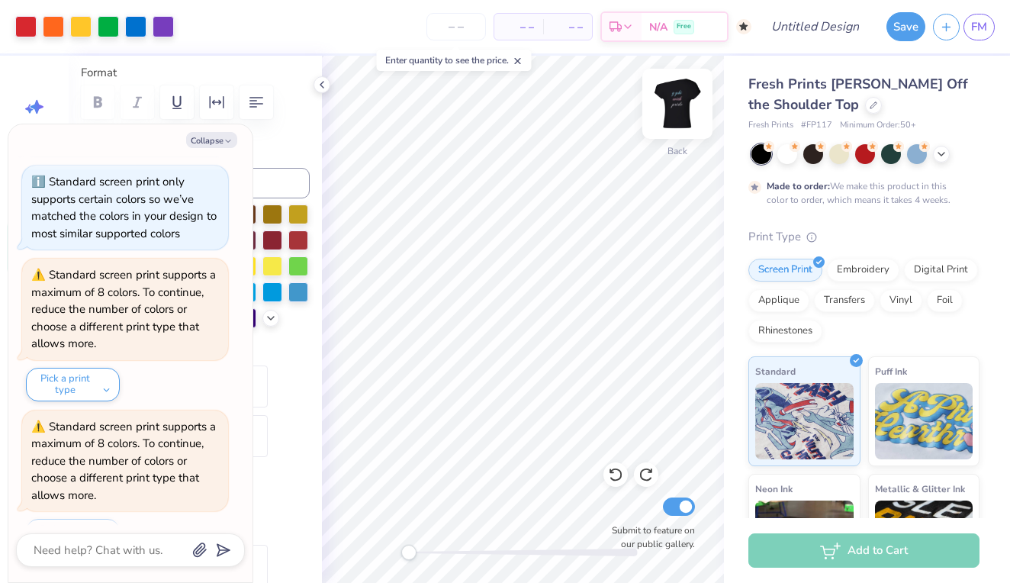
click at [676, 119] on img at bounding box center [677, 103] width 61 height 61
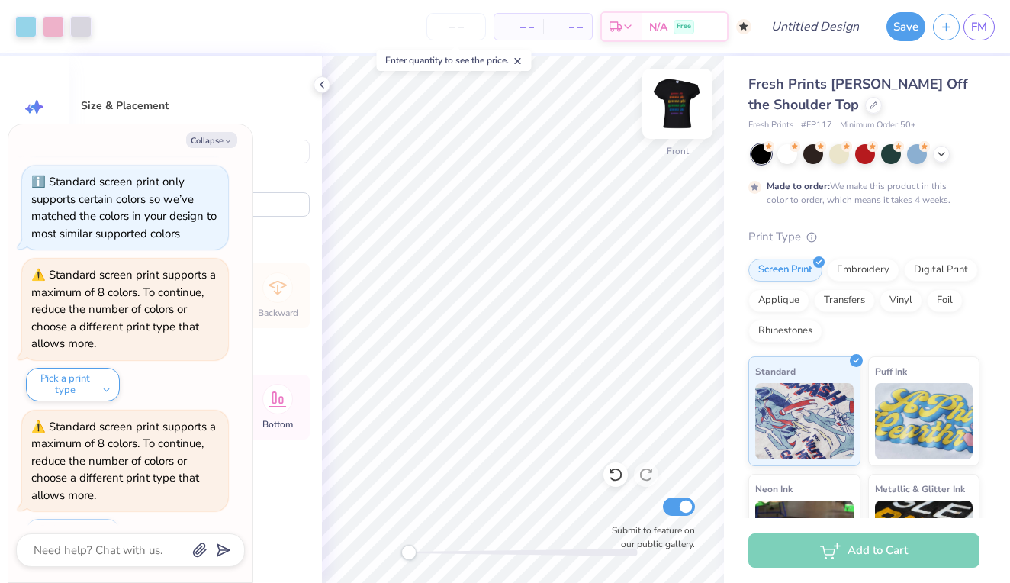
type textarea "x"
type input "5.57"
click at [687, 99] on img at bounding box center [677, 103] width 61 height 61
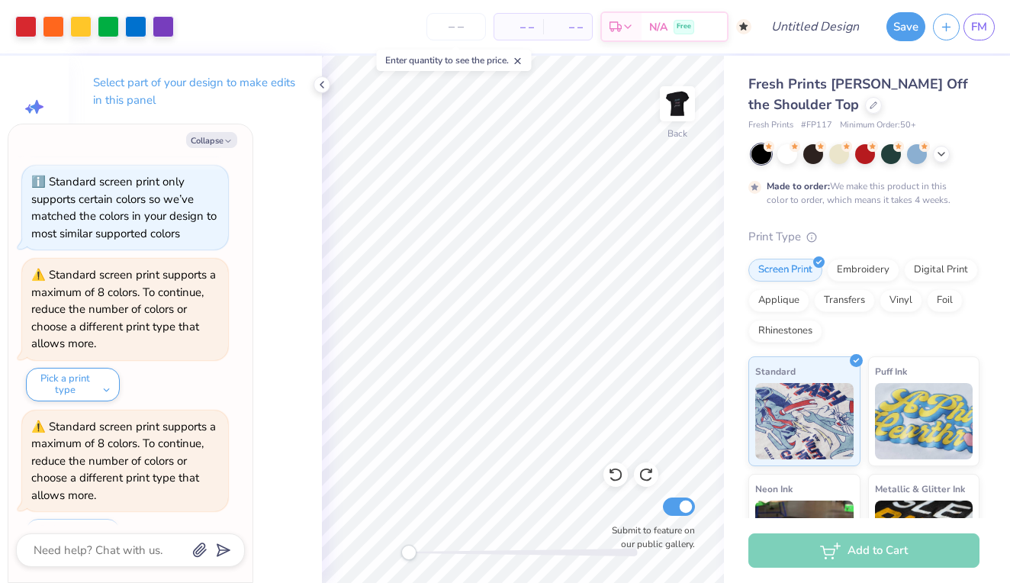
scroll to position [2755, 0]
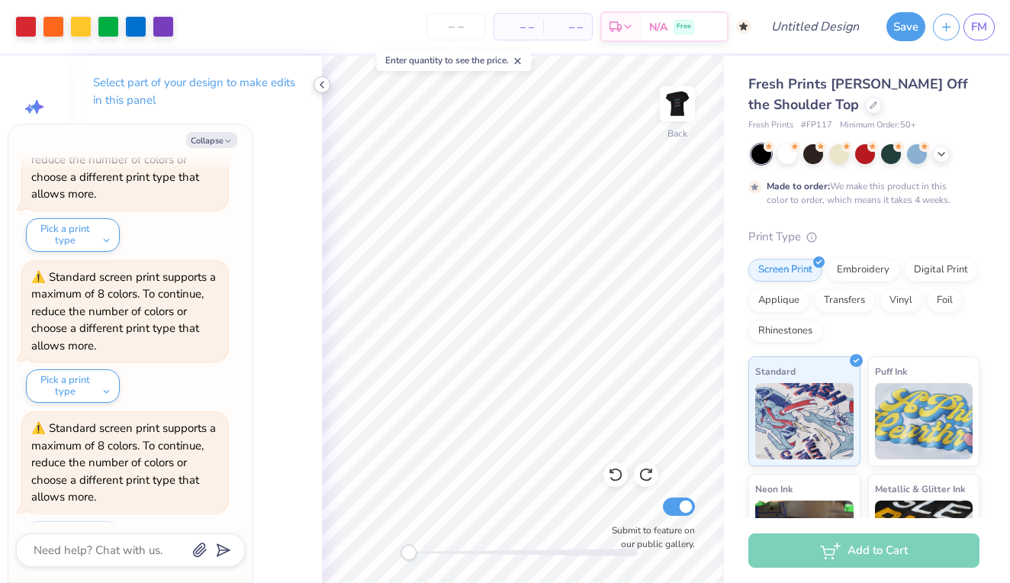
click at [318, 84] on icon at bounding box center [322, 85] width 12 height 12
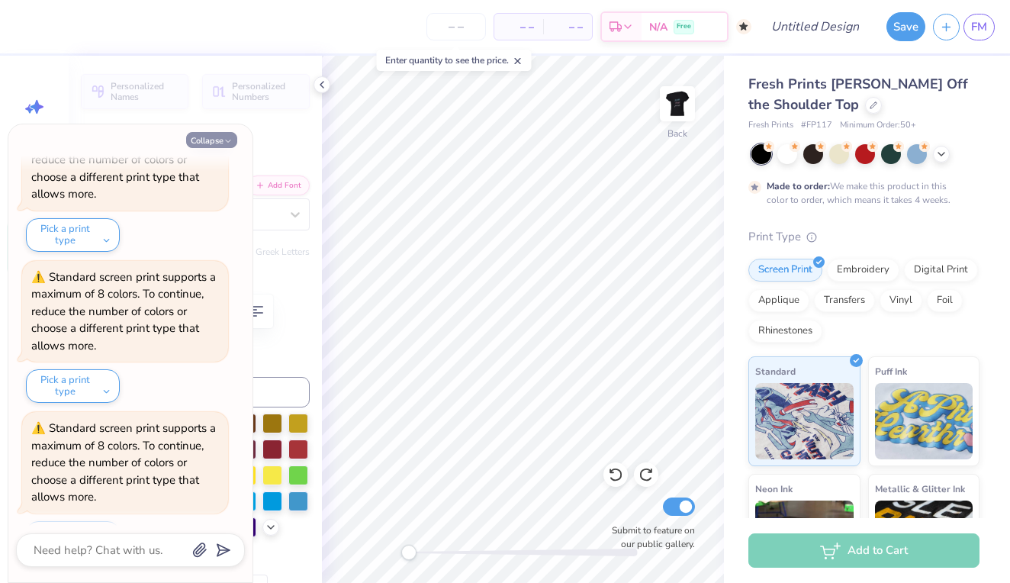
click at [217, 144] on button "Collapse" at bounding box center [211, 140] width 51 height 16
type textarea "x"
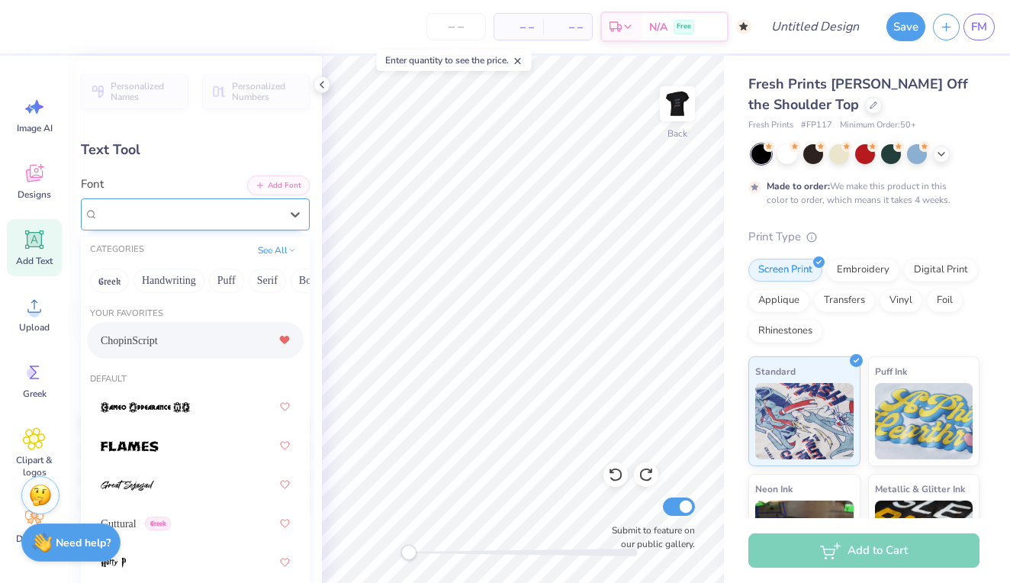
click at [191, 218] on div "Canterbury" at bounding box center [189, 214] width 185 height 24
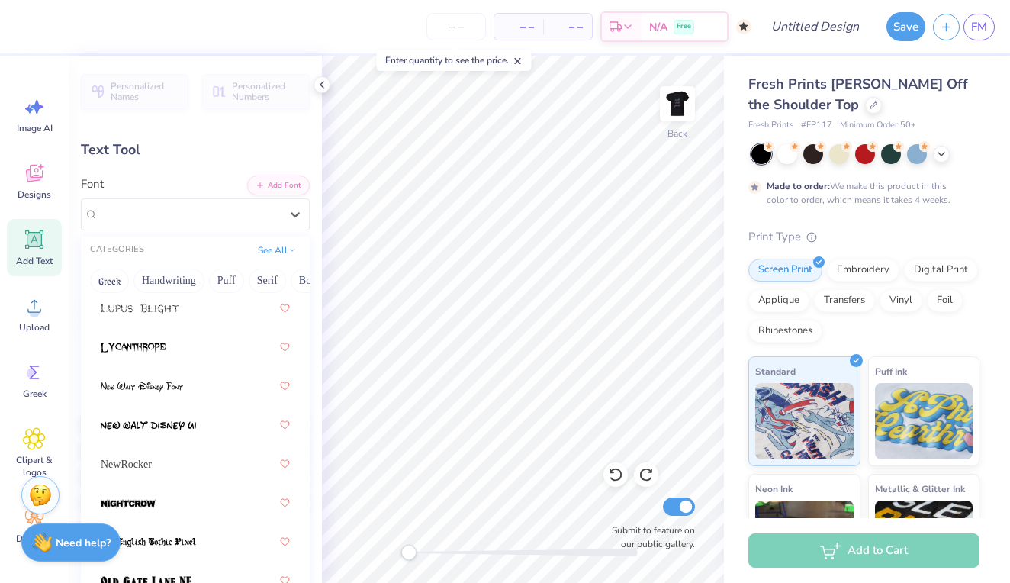
scroll to position [506, 0]
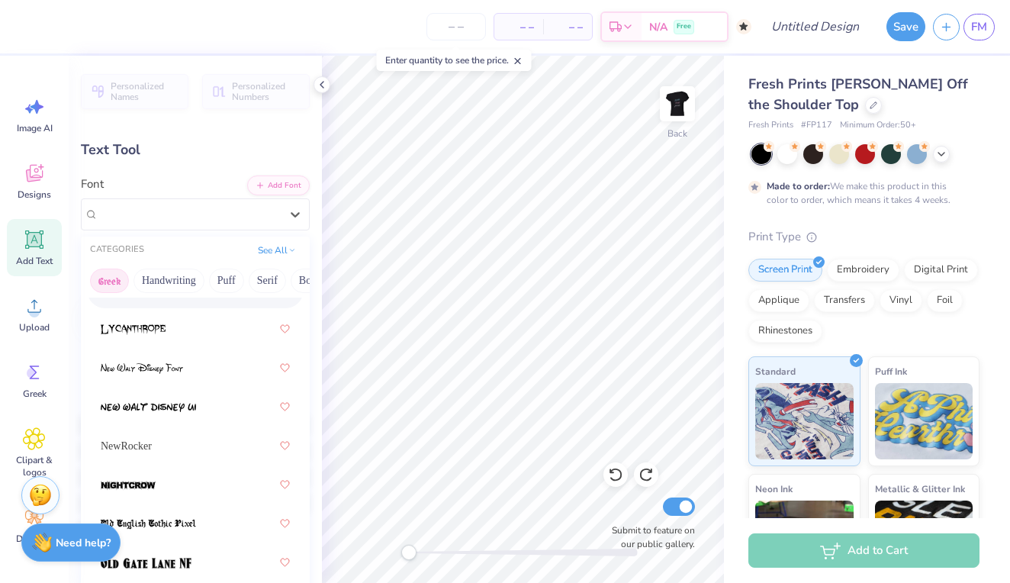
click at [124, 285] on button "Greek" at bounding box center [109, 281] width 39 height 24
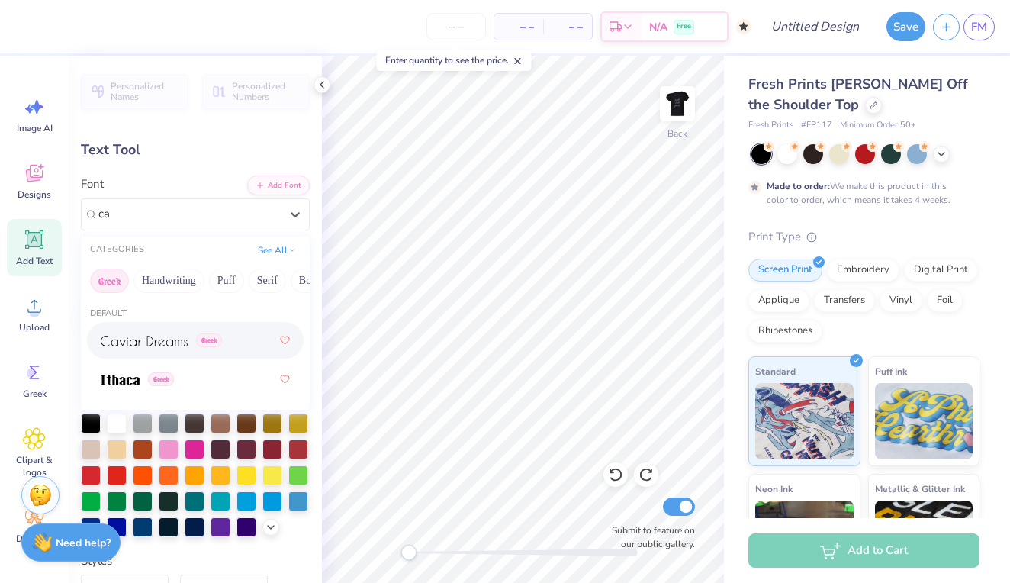
scroll to position [0, 0]
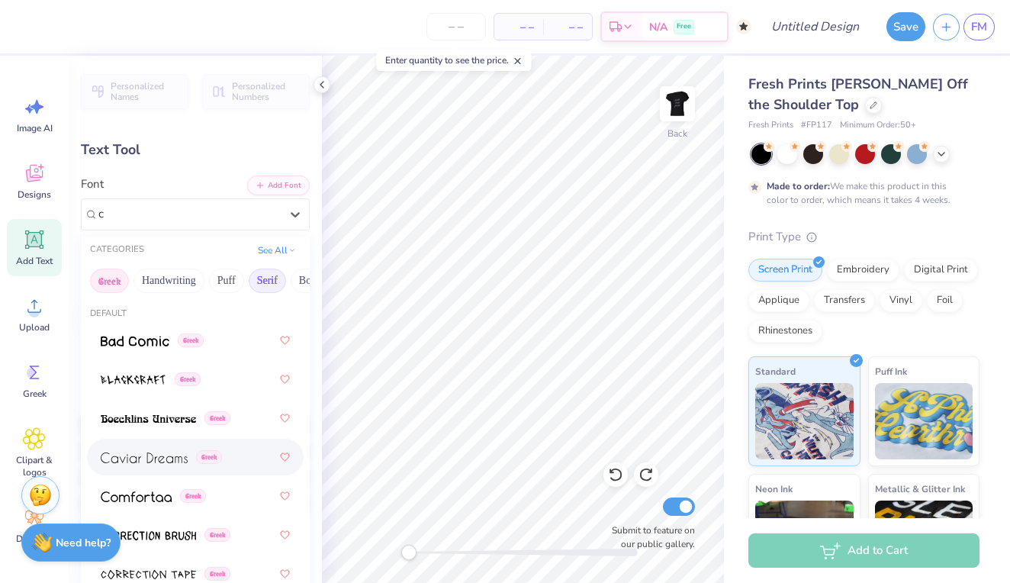
click at [280, 289] on button "Serif" at bounding box center [267, 281] width 37 height 24
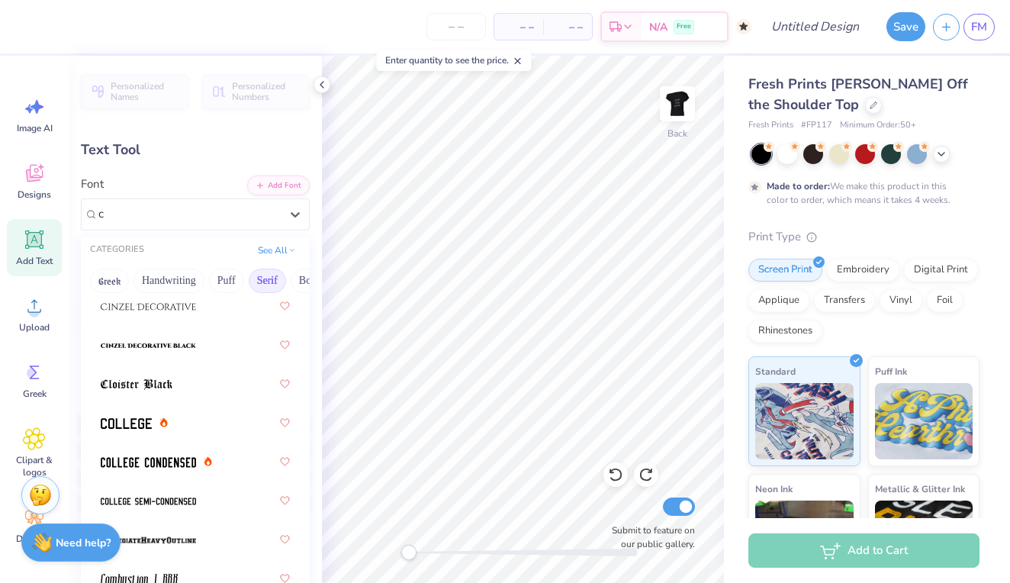
scroll to position [271, 0]
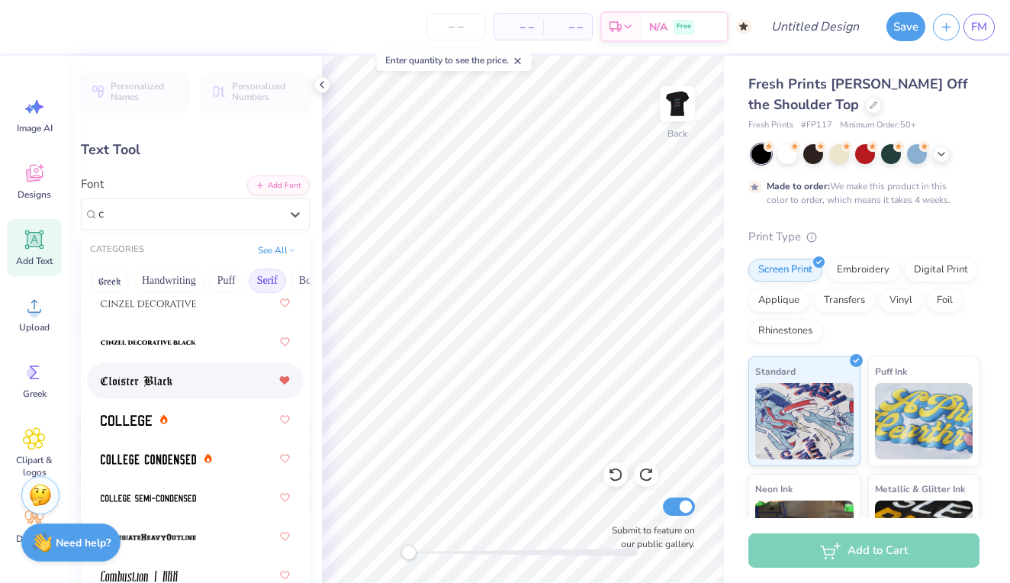
click at [282, 388] on div at bounding box center [284, 380] width 11 height 27
click at [240, 388] on div at bounding box center [195, 380] width 189 height 27
type input "c"
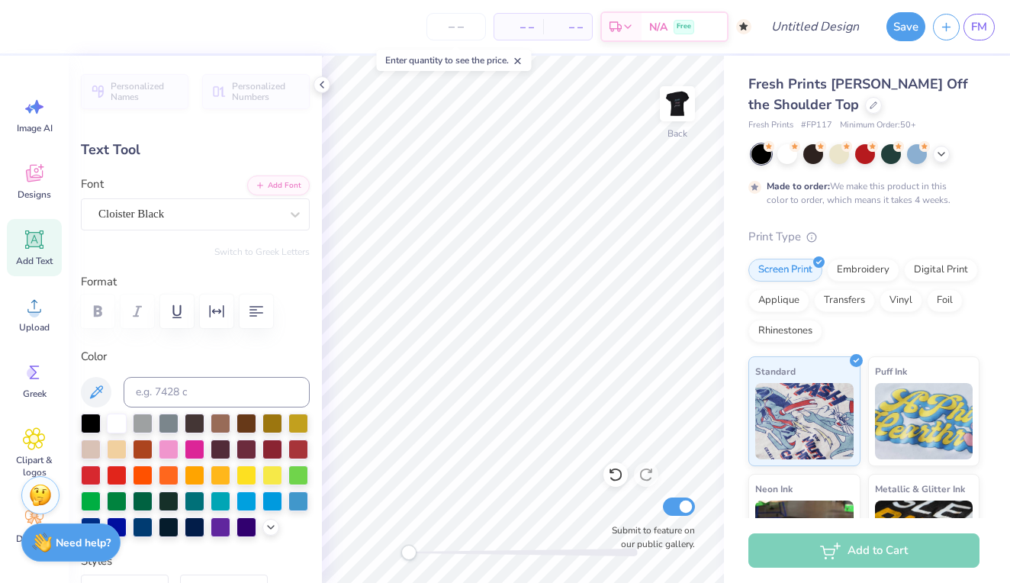
scroll to position [0, 1]
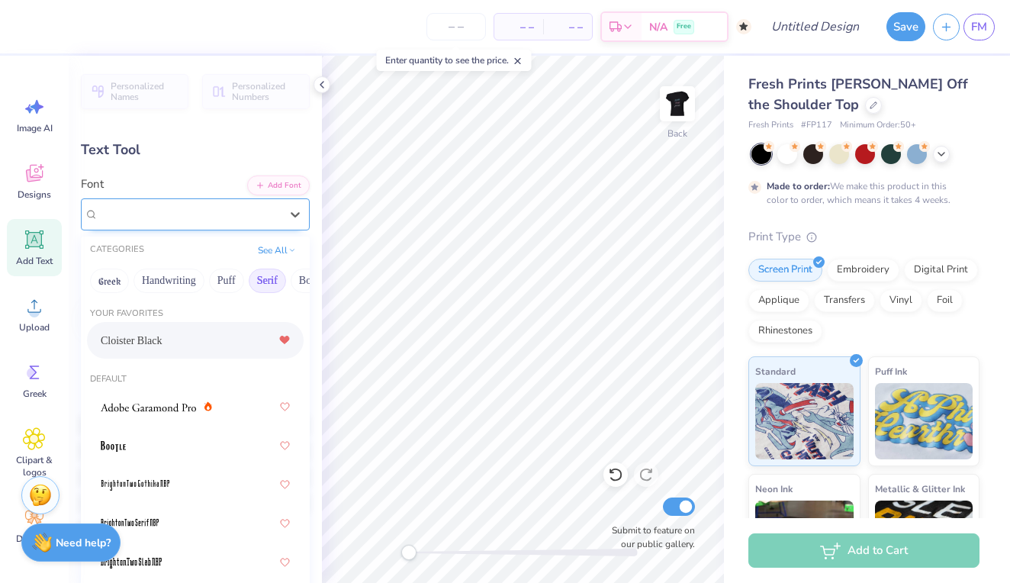
click at [250, 211] on div "Cloister Black" at bounding box center [189, 214] width 185 height 24
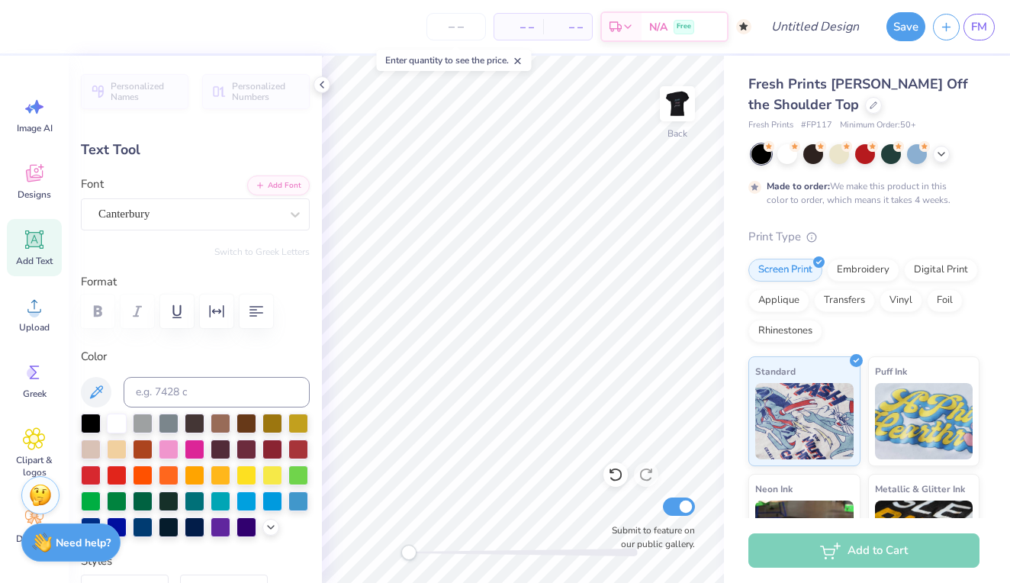
type input "6.96"
type input "1.48"
type input "5.57"
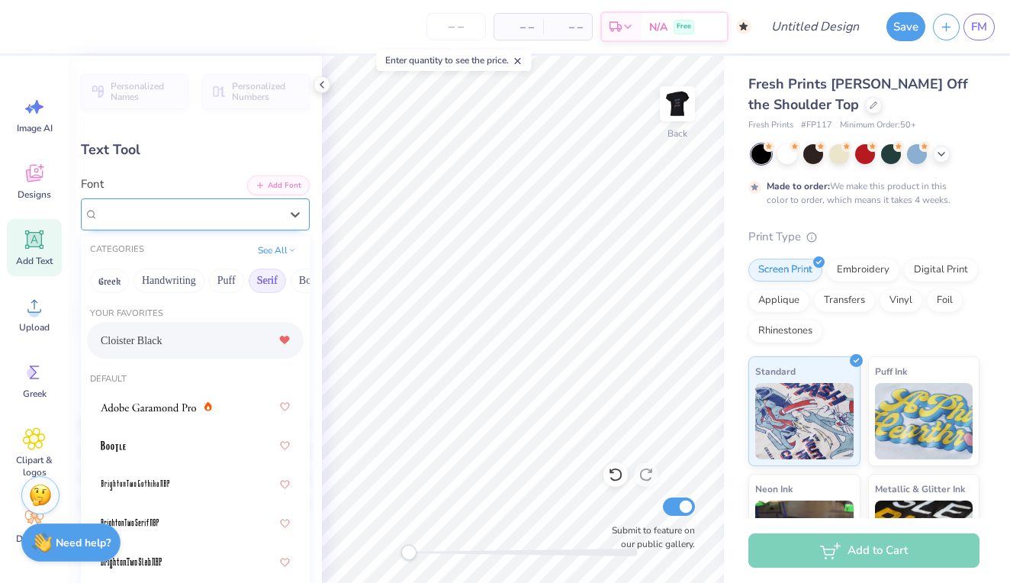
click at [150, 221] on div "Canterbury" at bounding box center [189, 214] width 185 height 24
click at [124, 339] on span "Cloister Black" at bounding box center [132, 341] width 62 height 16
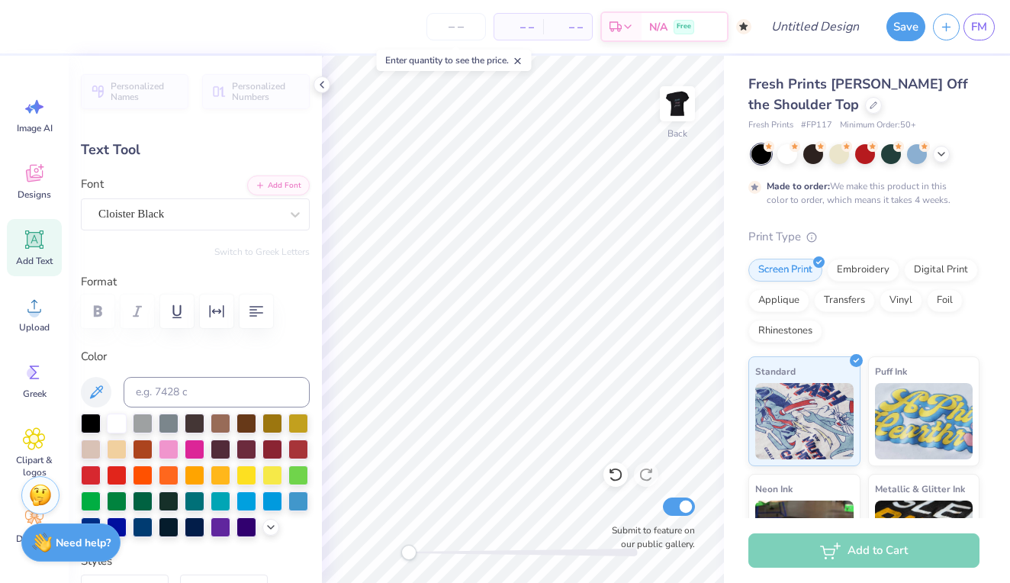
type input "5.71"
type input "1.15"
type input "4.03"
click at [188, 211] on div "Cloister Black" at bounding box center [189, 214] width 185 height 24
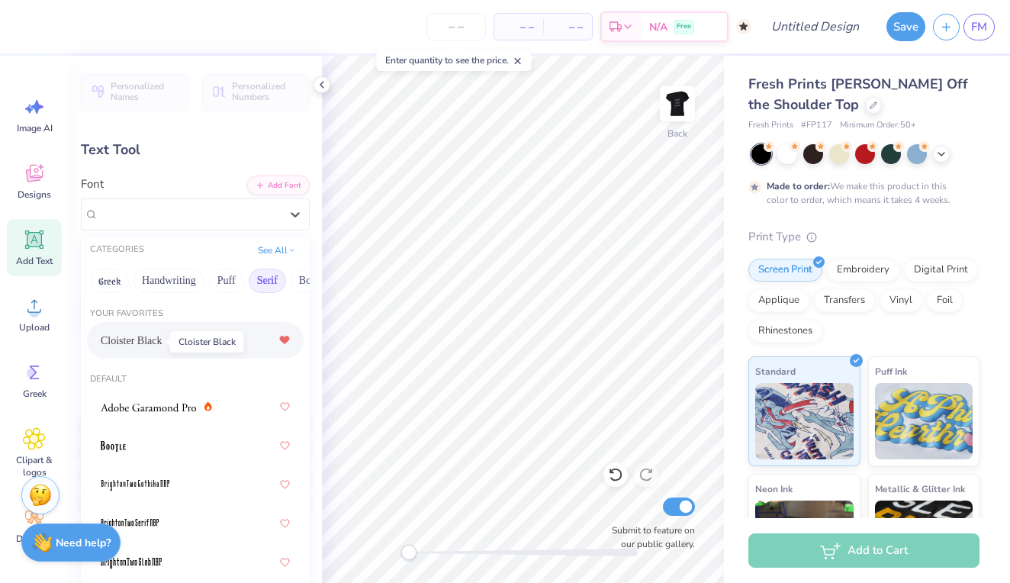
click at [157, 339] on span "Cloister Black" at bounding box center [132, 341] width 62 height 16
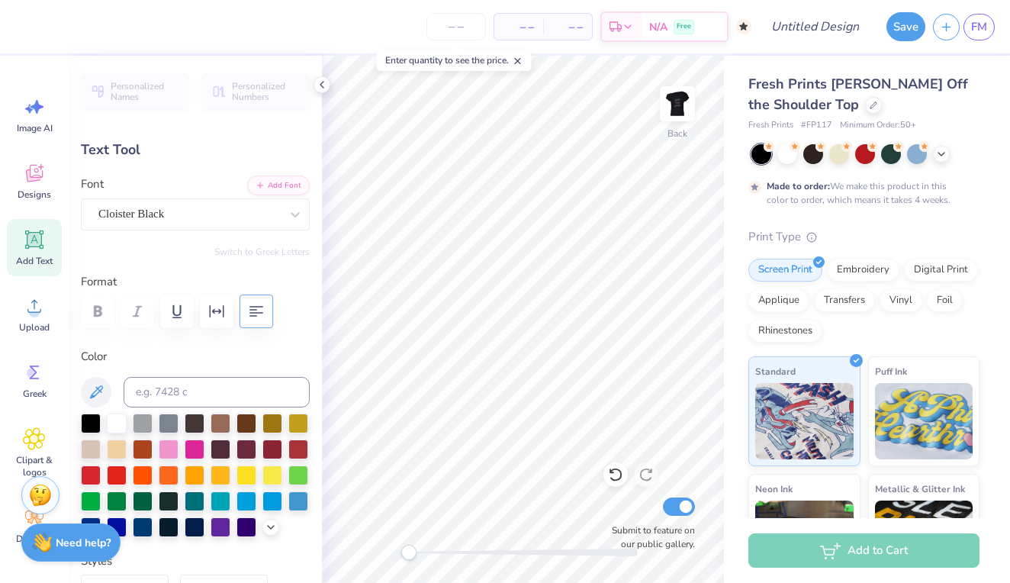
type input "8.14"
type input "1.74"
type input "7.42"
click at [170, 209] on div "Canterbury" at bounding box center [189, 214] width 185 height 24
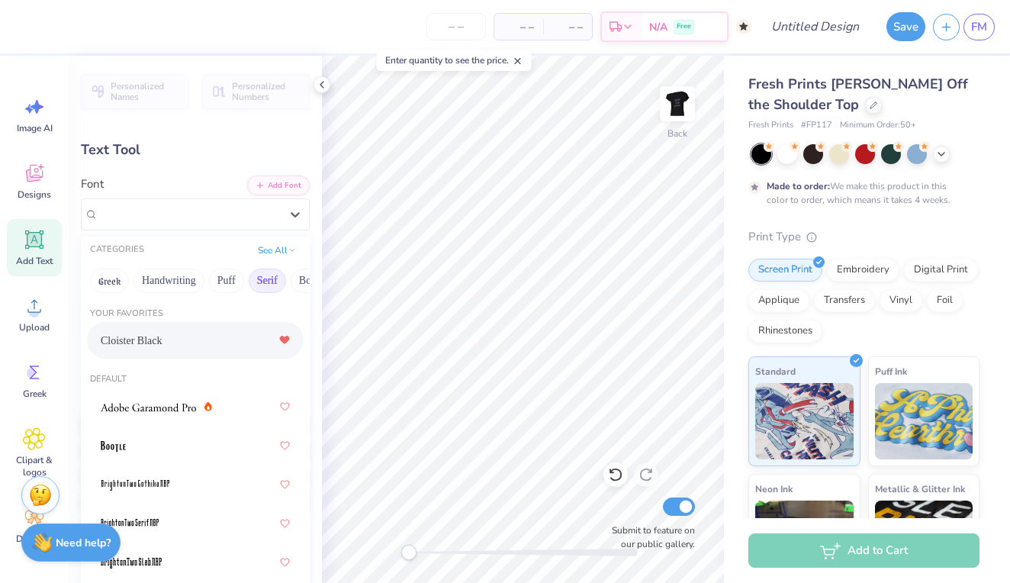
click at [160, 337] on span "Cloister Black" at bounding box center [132, 341] width 62 height 16
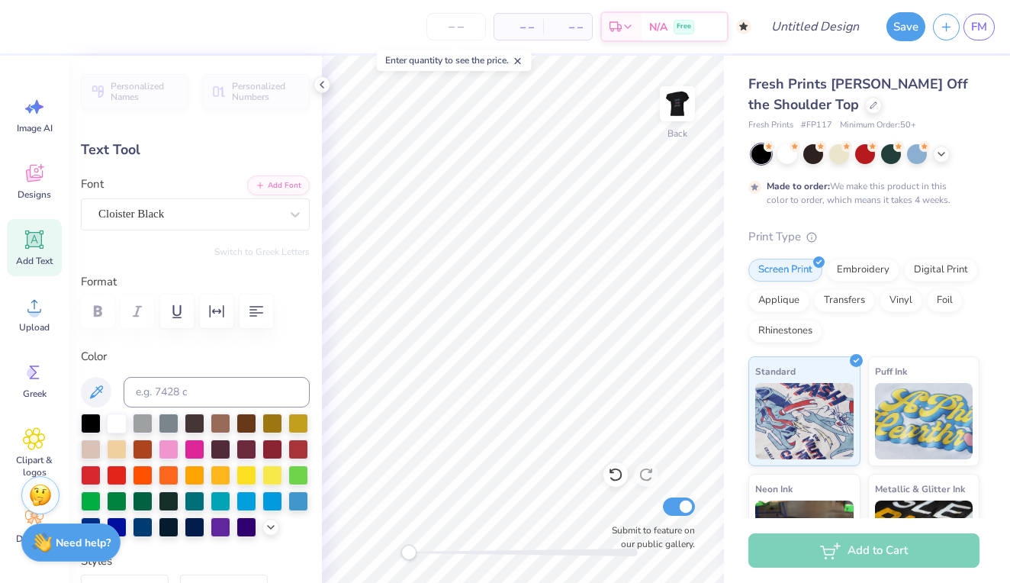
type input "8.06"
type input "1.72"
type input "9.41"
click at [189, 208] on div "Canterbury" at bounding box center [189, 214] width 185 height 24
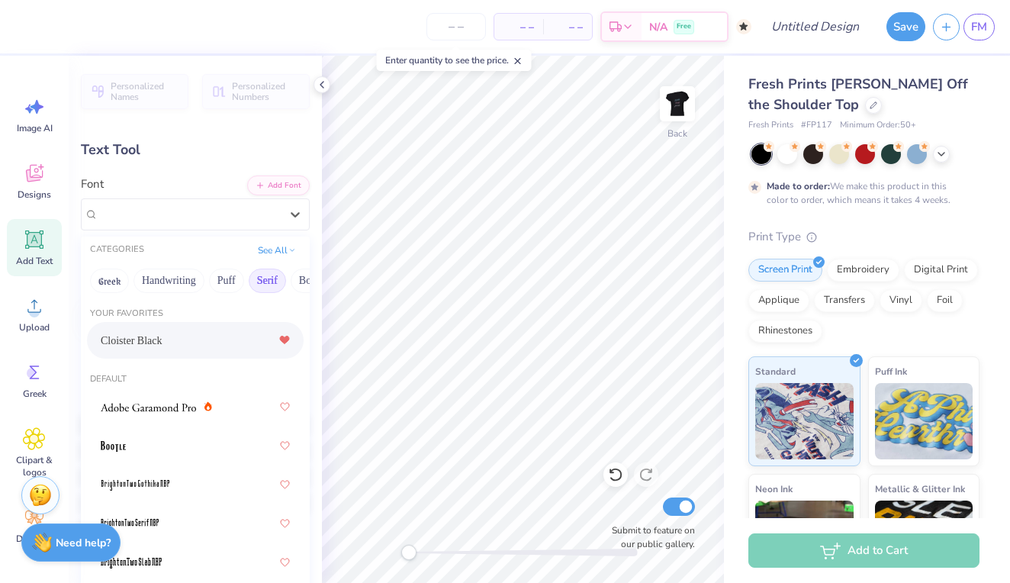
click at [158, 339] on span "Cloister Black" at bounding box center [132, 341] width 62 height 16
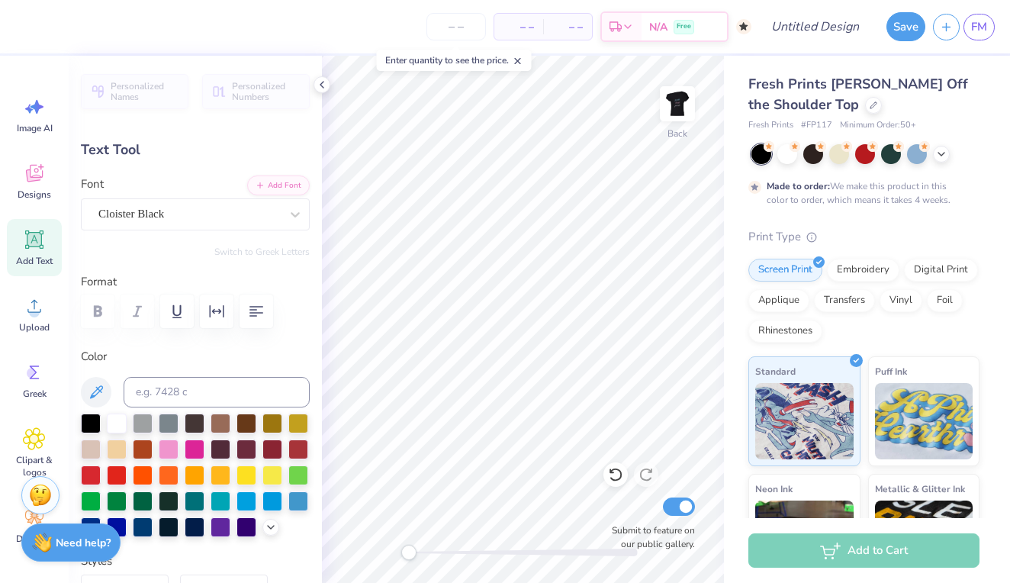
type input "6.92"
type input "1.48"
type input "11.52"
click at [191, 224] on div at bounding box center [189, 214] width 182 height 21
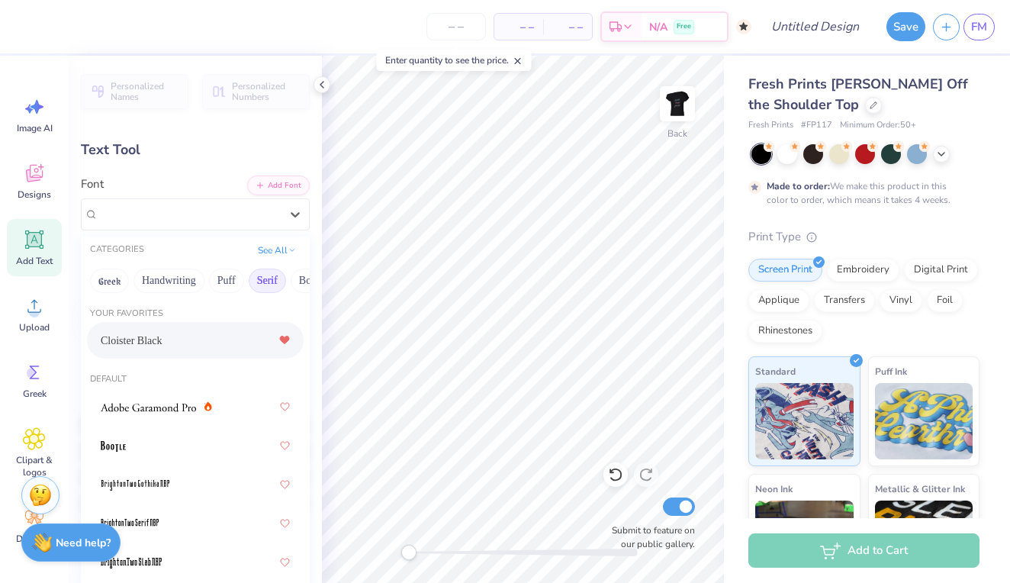
click at [186, 337] on div "Cloister Black" at bounding box center [195, 340] width 189 height 27
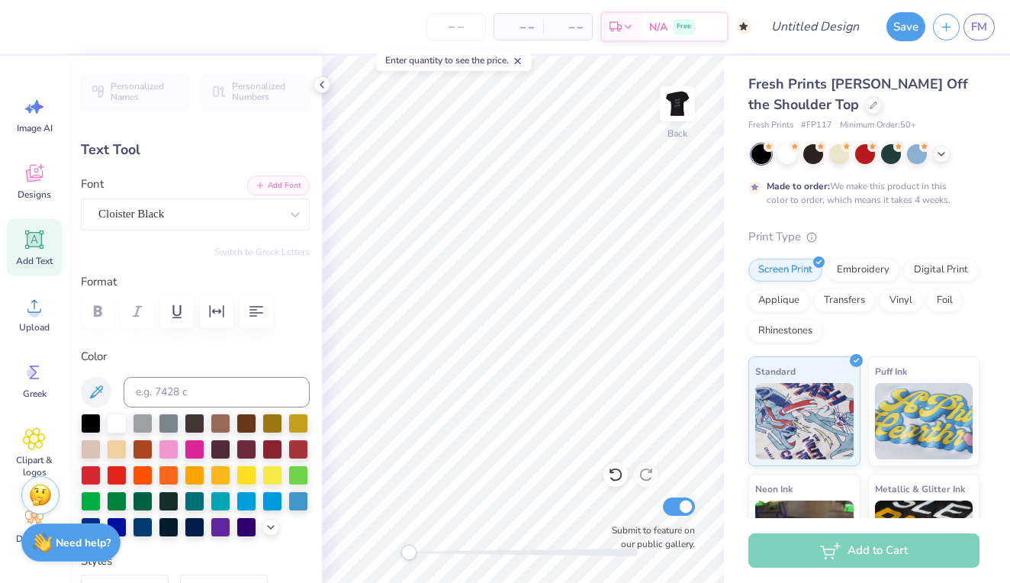
type input "5.61"
type input "1.20"
type input "13.51"
type input "7.11"
type input "1.43"
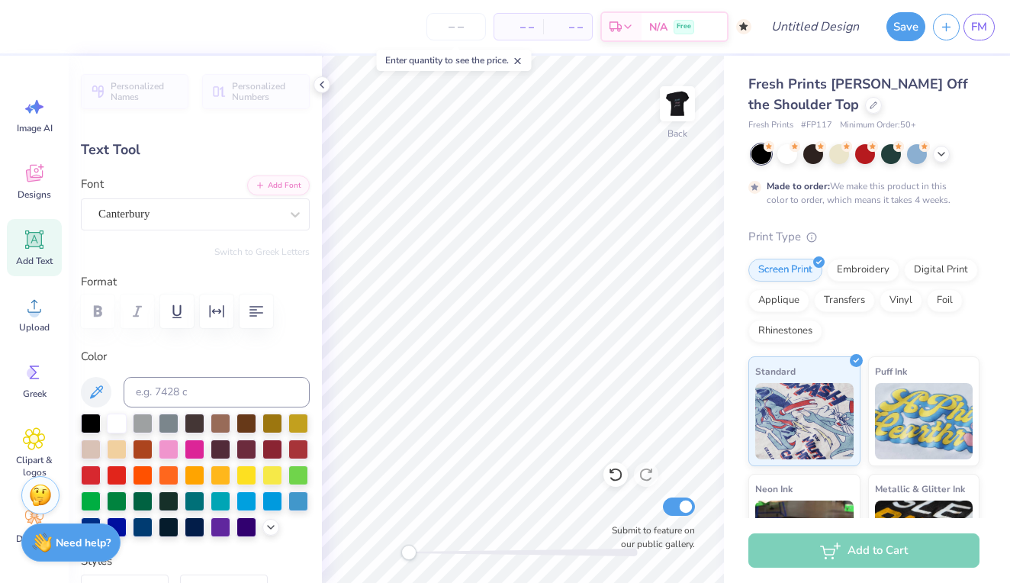
type input "11.55"
type input "5.61"
type input "1.20"
type input "13.51"
type input "5.55"
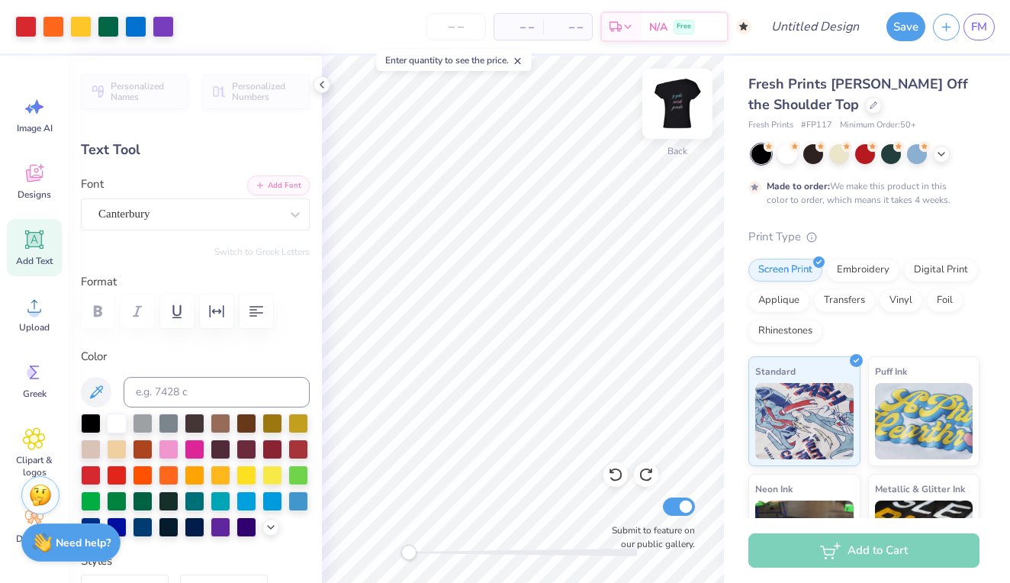
type input "1.18"
type input "4.01"
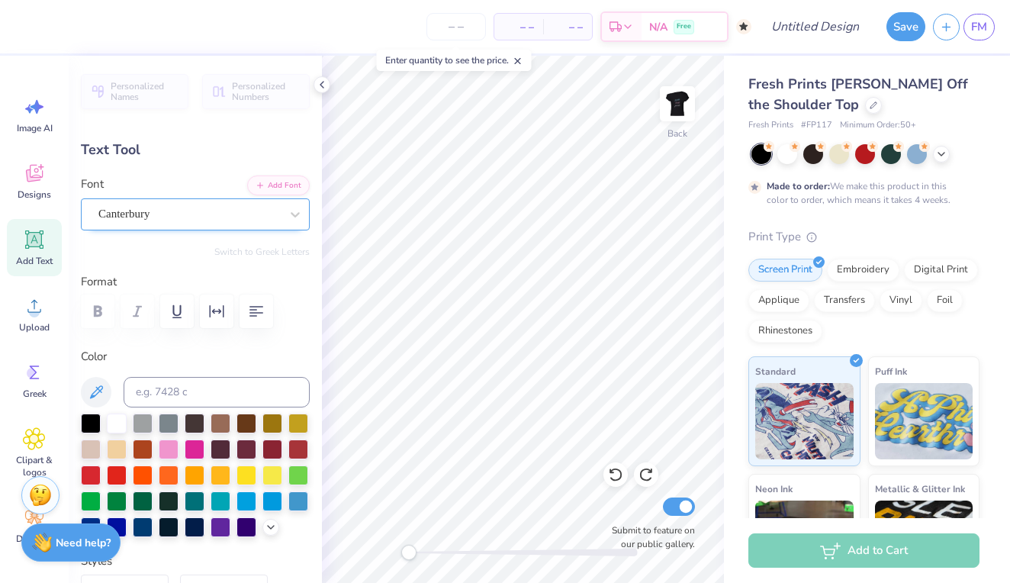
click at [270, 220] on div "Canterbury" at bounding box center [189, 214] width 185 height 24
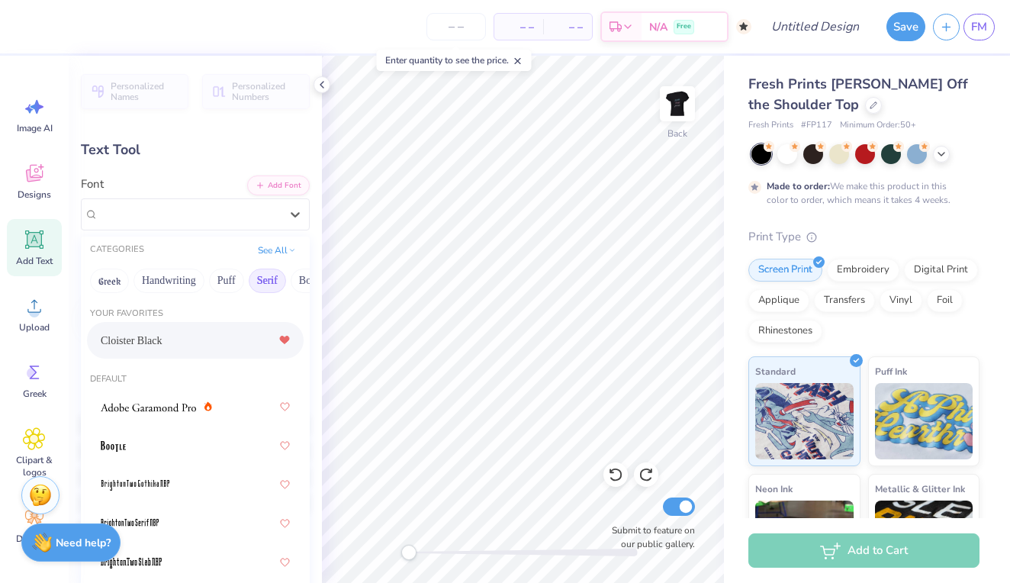
click at [231, 340] on div "Cloister Black" at bounding box center [195, 340] width 189 height 27
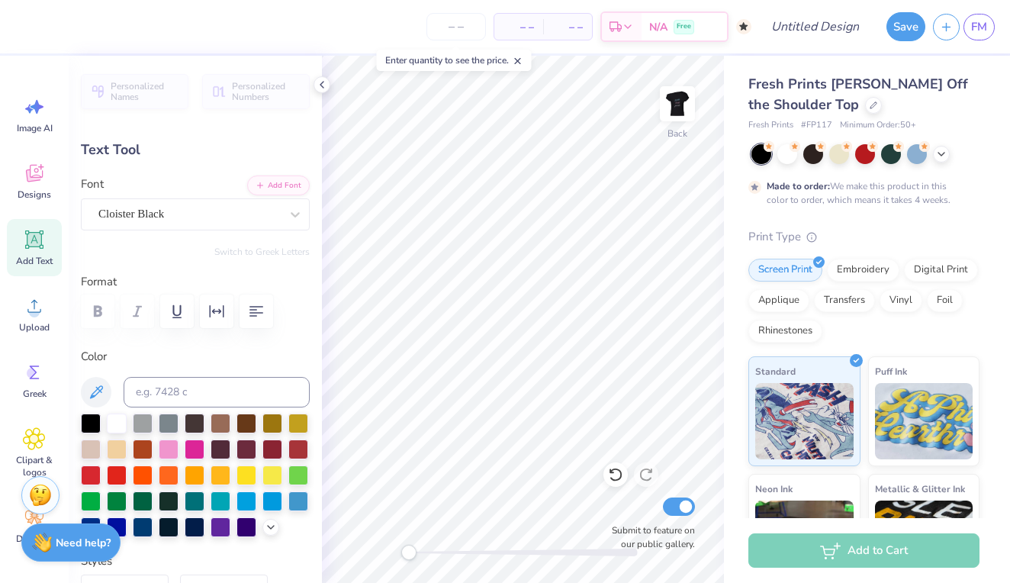
type input "6.96"
type input "1.48"
type input "5.57"
click at [214, 222] on div at bounding box center [189, 214] width 182 height 21
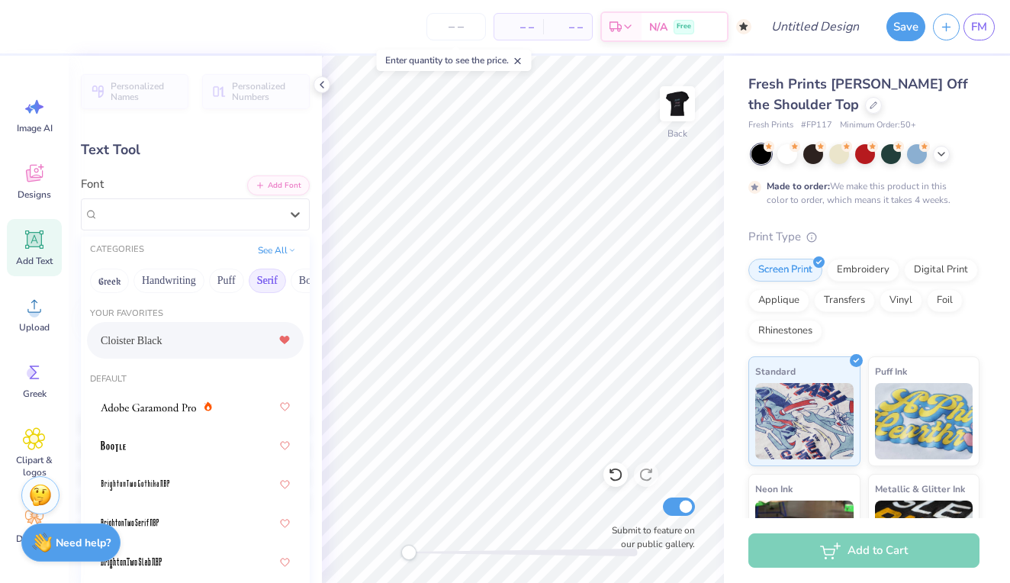
click at [179, 349] on div "Cloister Black" at bounding box center [195, 340] width 189 height 27
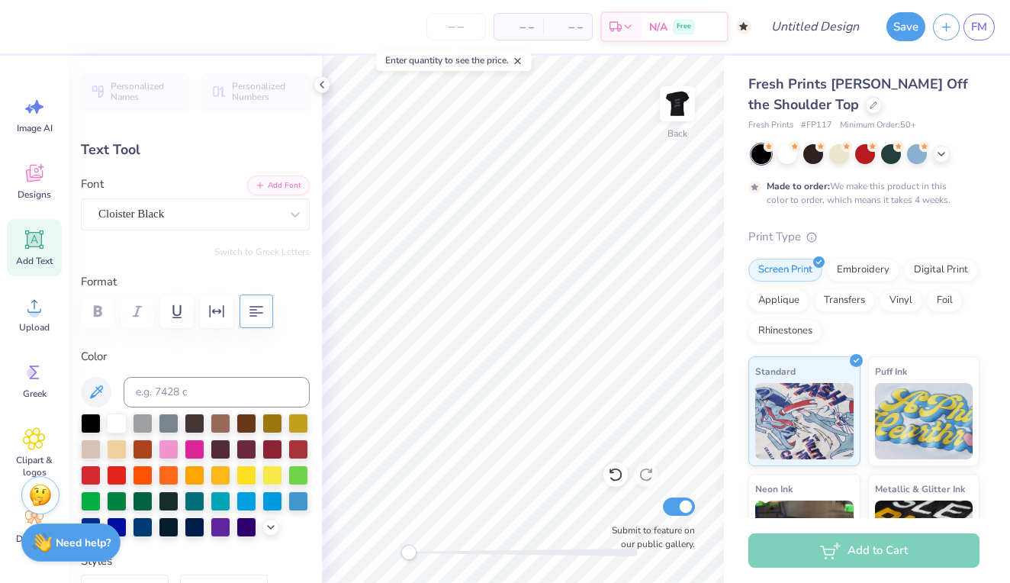
type input "8.14"
type input "1.74"
type input "7.42"
click at [116, 221] on span "Canterbury" at bounding box center [123, 214] width 51 height 18
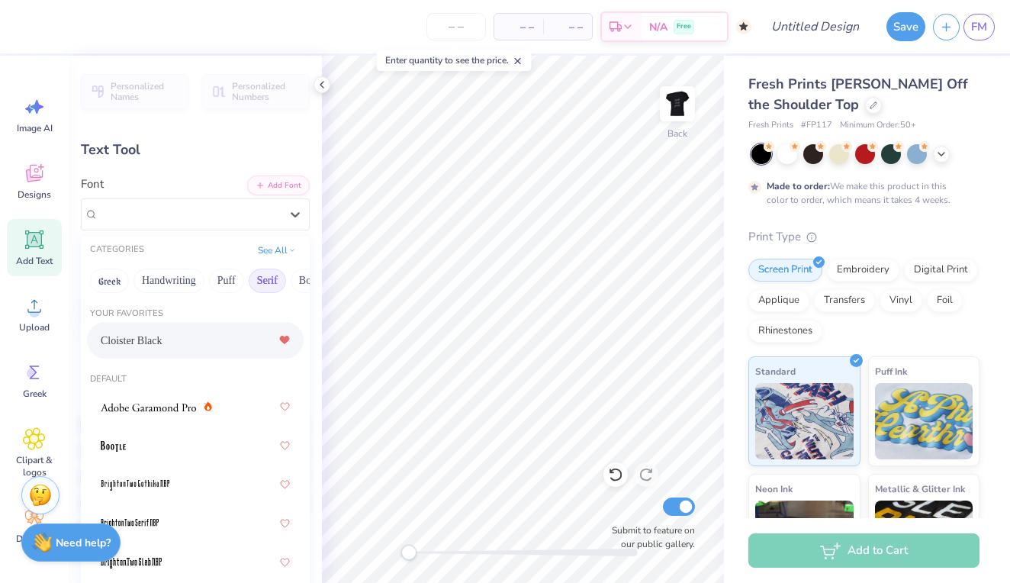
click at [156, 351] on div "Cloister Black" at bounding box center [195, 340] width 189 height 27
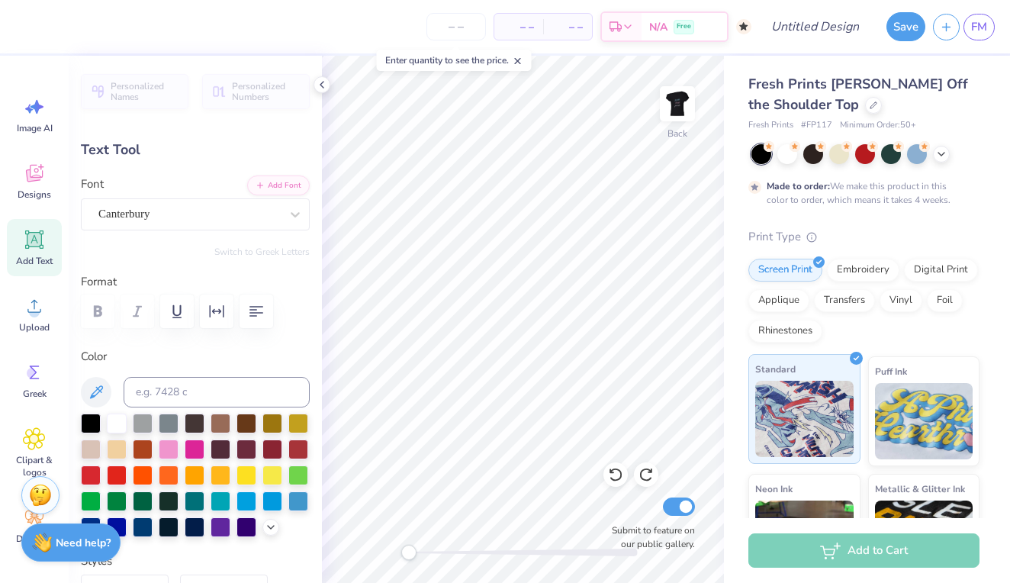
click at [808, 385] on img at bounding box center [804, 419] width 98 height 76
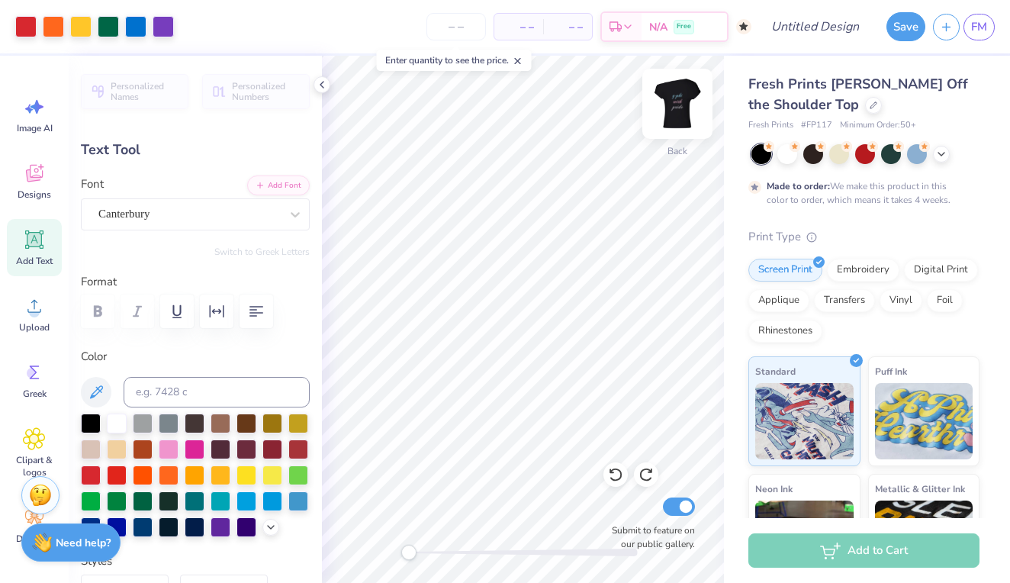
click at [667, 118] on img at bounding box center [677, 103] width 61 height 61
click at [677, 116] on img at bounding box center [677, 103] width 61 height 61
click at [677, 116] on img at bounding box center [677, 104] width 31 height 31
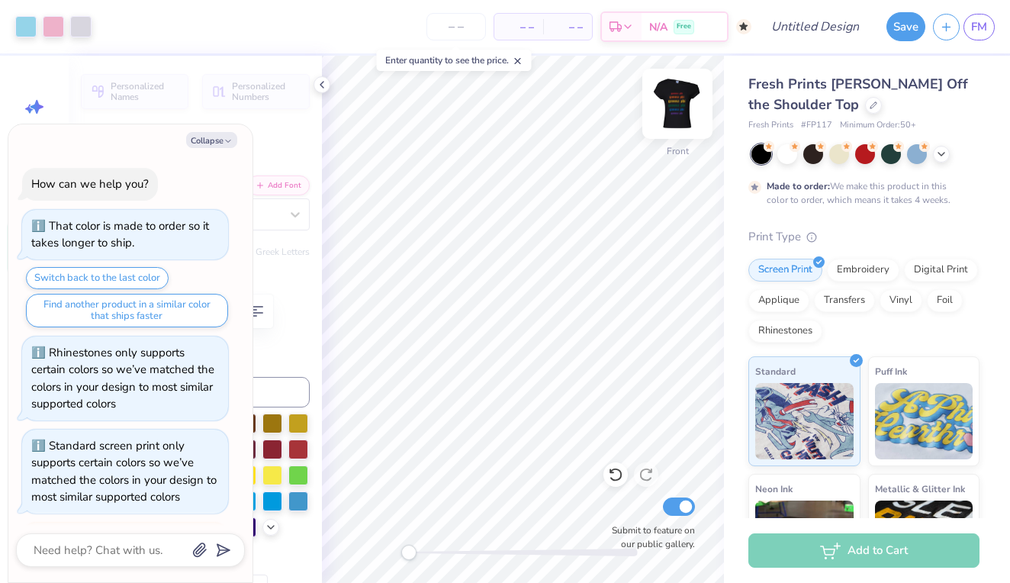
click at [673, 108] on img at bounding box center [677, 103] width 61 height 61
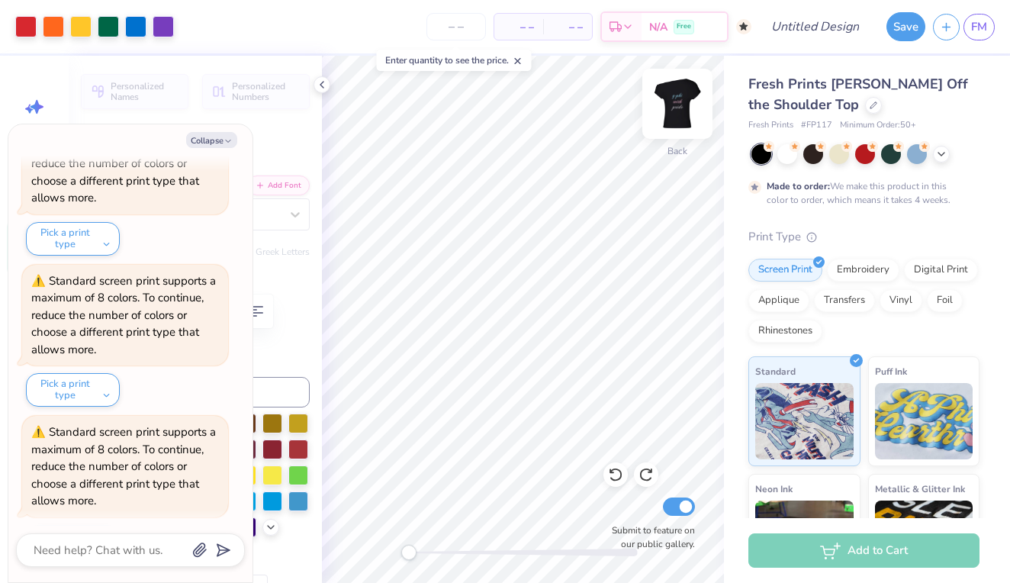
click at [684, 103] on img at bounding box center [677, 103] width 61 height 61
click at [682, 129] on img at bounding box center [677, 103] width 61 height 61
click at [684, 117] on img at bounding box center [677, 103] width 61 height 61
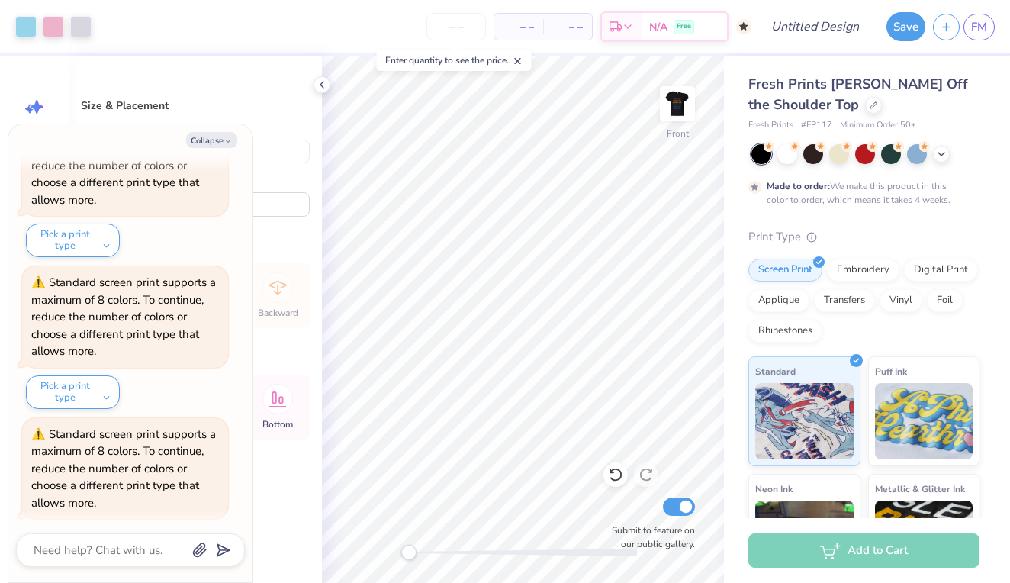
type textarea "x"
type input "4.61"
type textarea "x"
type input "5.23"
click at [322, 86] on polyline at bounding box center [322, 85] width 3 height 6
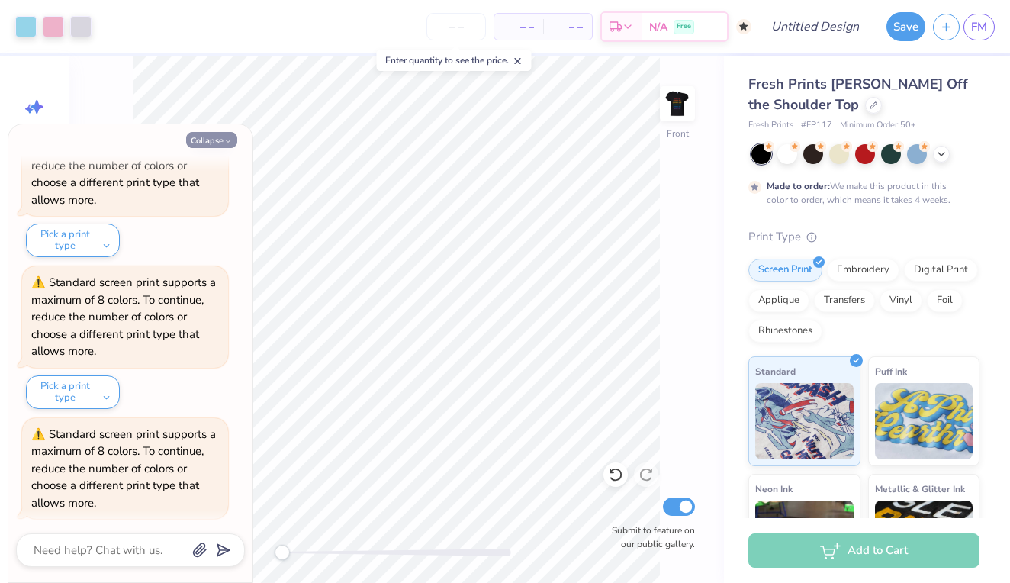
click at [214, 140] on button "Collapse" at bounding box center [211, 140] width 51 height 16
type textarea "x"
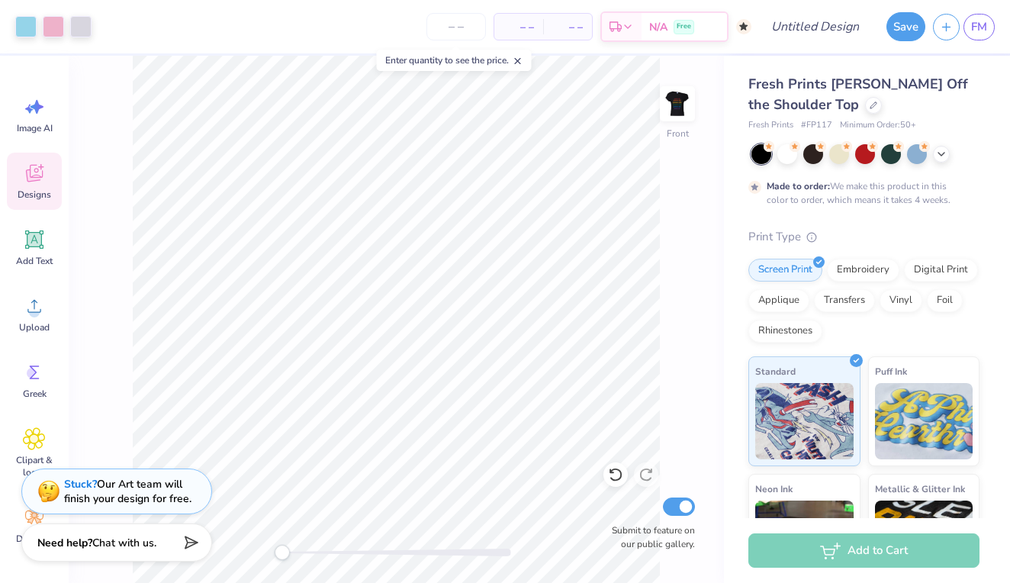
click at [32, 177] on icon at bounding box center [34, 174] width 17 height 18
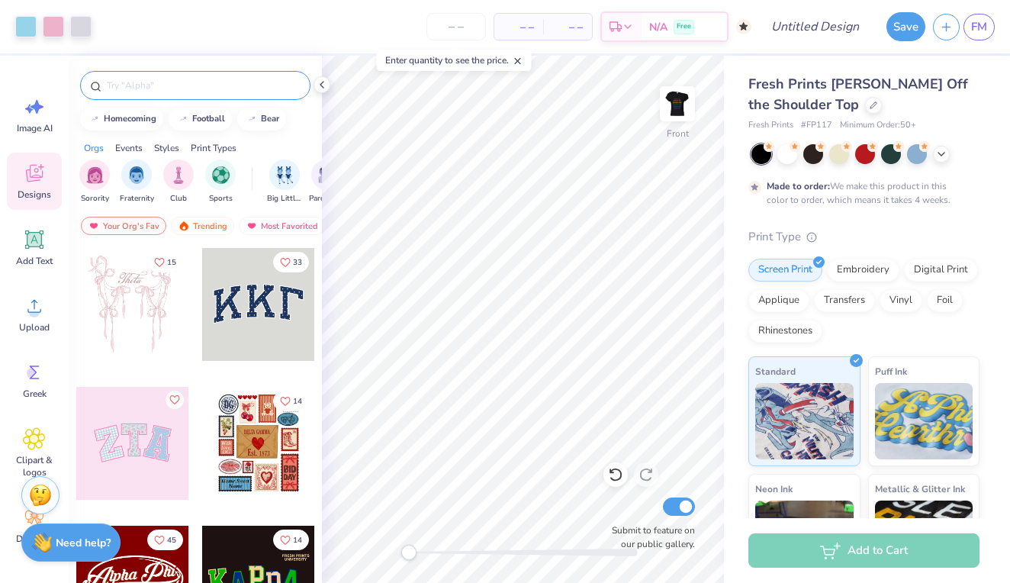
click at [147, 96] on div at bounding box center [195, 85] width 230 height 29
click at [159, 93] on div at bounding box center [195, 85] width 230 height 29
click at [172, 85] on input "text" at bounding box center [202, 85] width 195 height 15
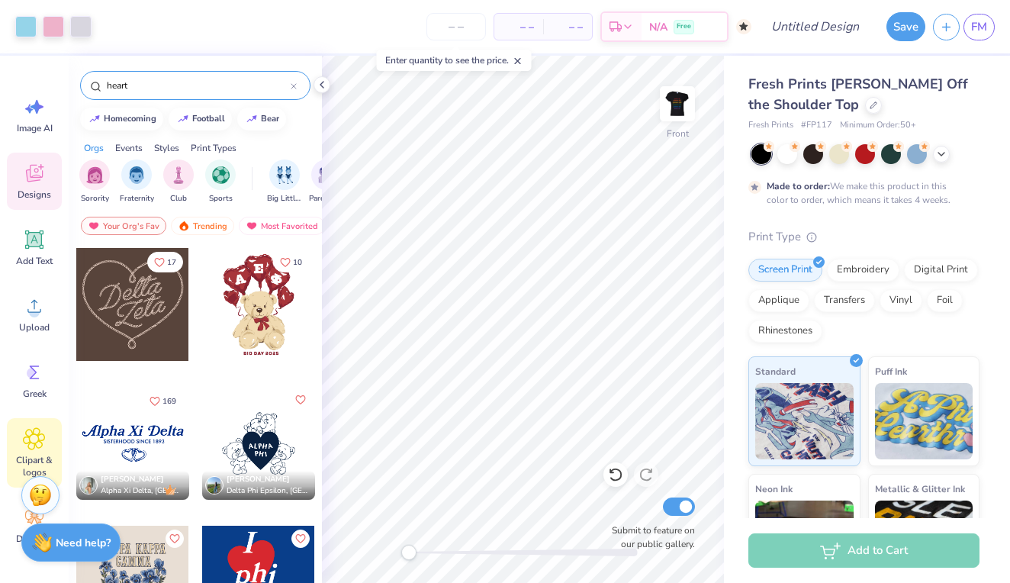
type input "heart"
click at [27, 427] on icon at bounding box center [34, 438] width 22 height 23
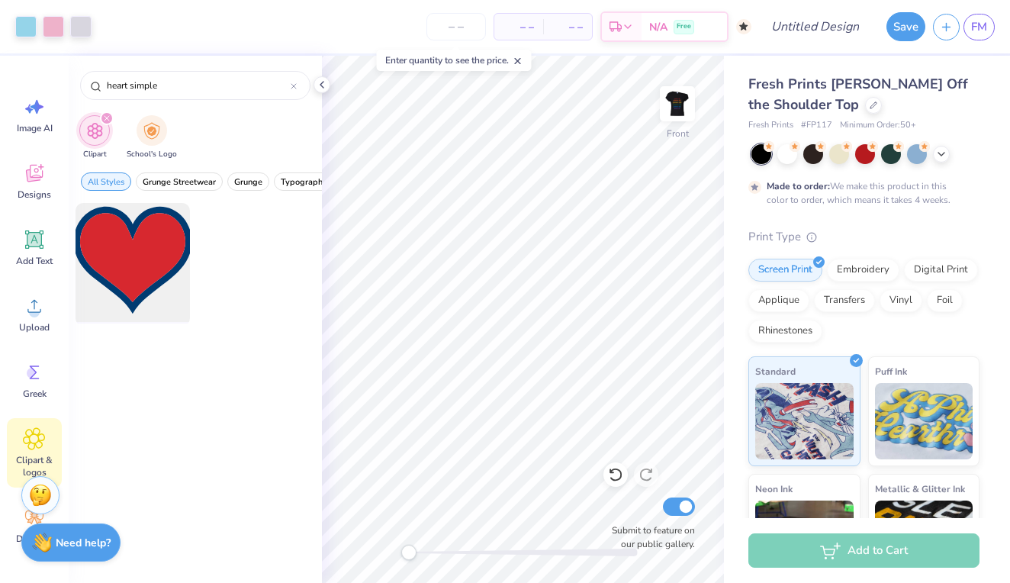
type input "heart simple"
click at [144, 230] on div at bounding box center [132, 261] width 126 height 126
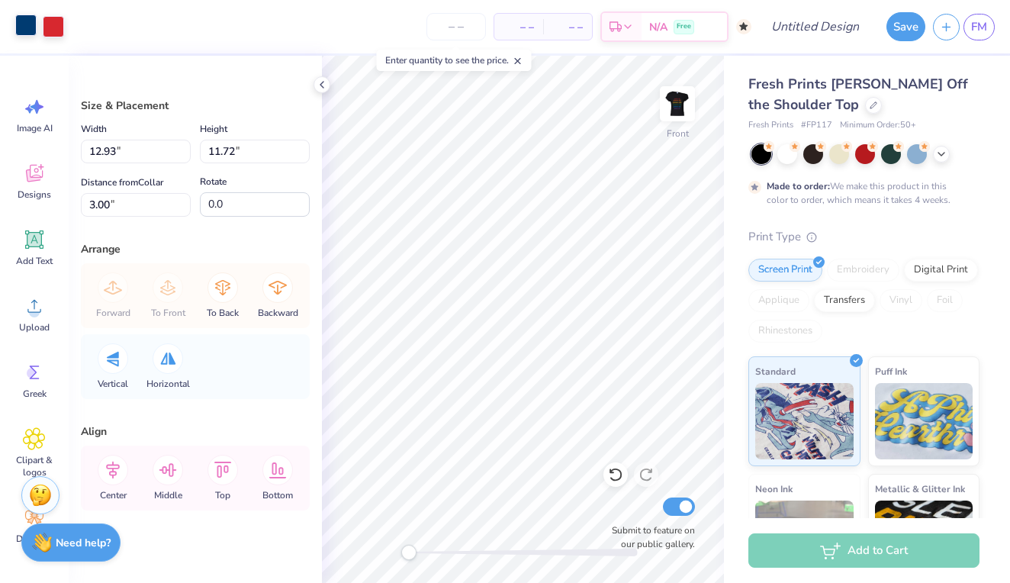
click at [24, 27] on div at bounding box center [25, 24] width 21 height 21
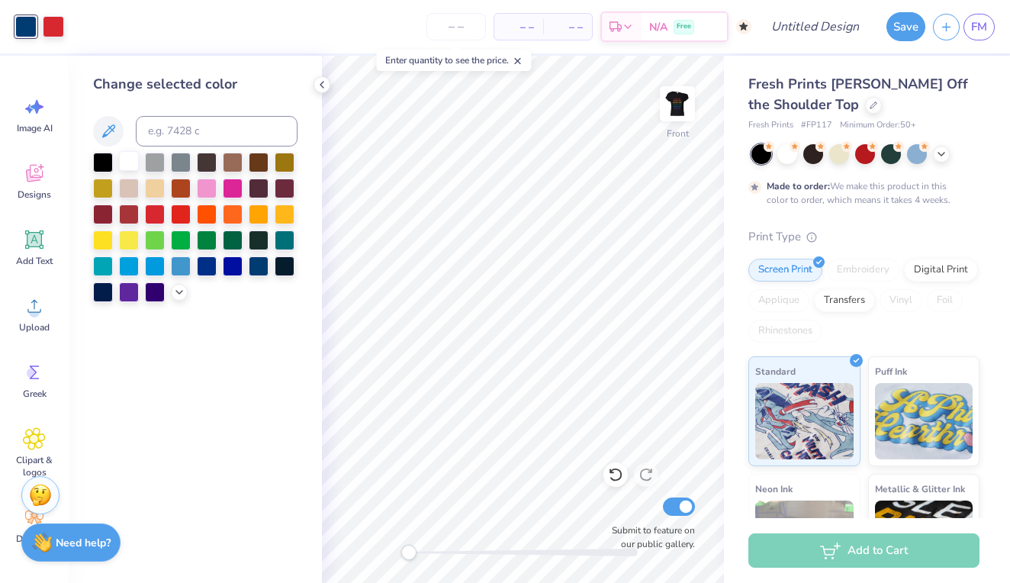
click at [120, 164] on div at bounding box center [129, 161] width 20 height 20
click at [50, 29] on div at bounding box center [53, 24] width 21 height 21
click at [127, 160] on div at bounding box center [129, 161] width 20 height 20
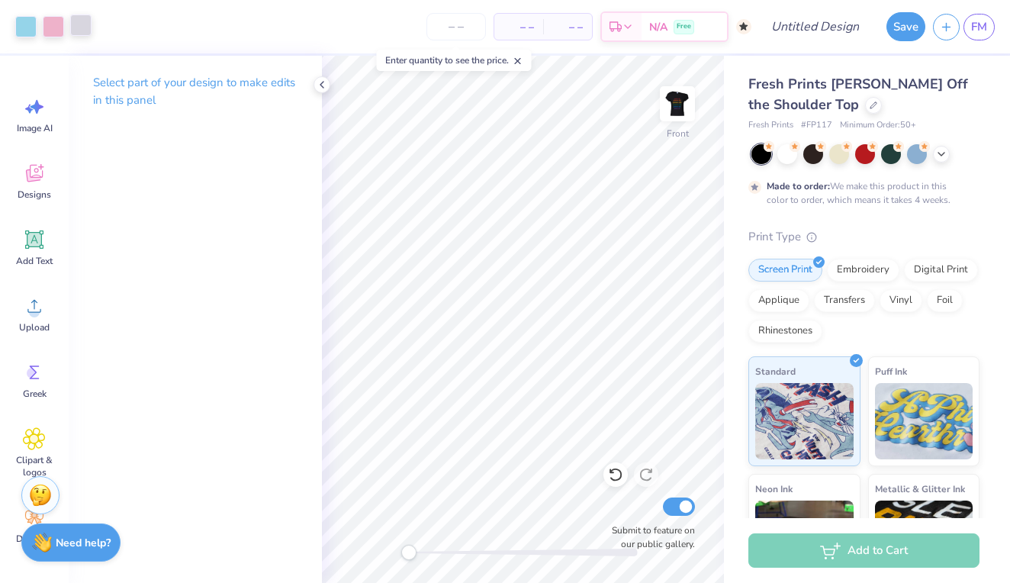
click at [79, 34] on div at bounding box center [80, 24] width 21 height 21
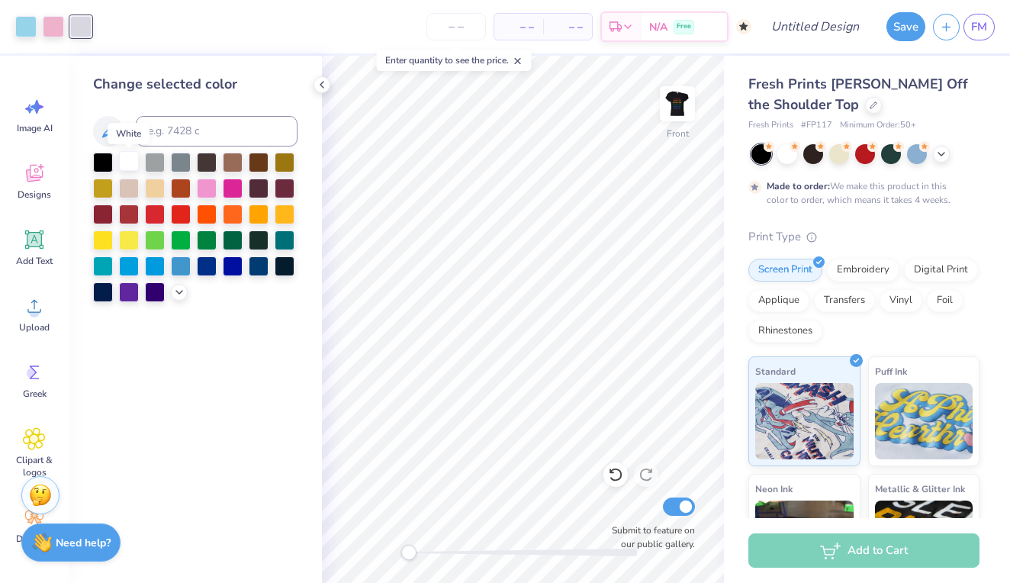
click at [127, 166] on div at bounding box center [129, 161] width 20 height 20
click at [667, 105] on img at bounding box center [677, 103] width 61 height 61
click at [665, 118] on img at bounding box center [677, 104] width 31 height 31
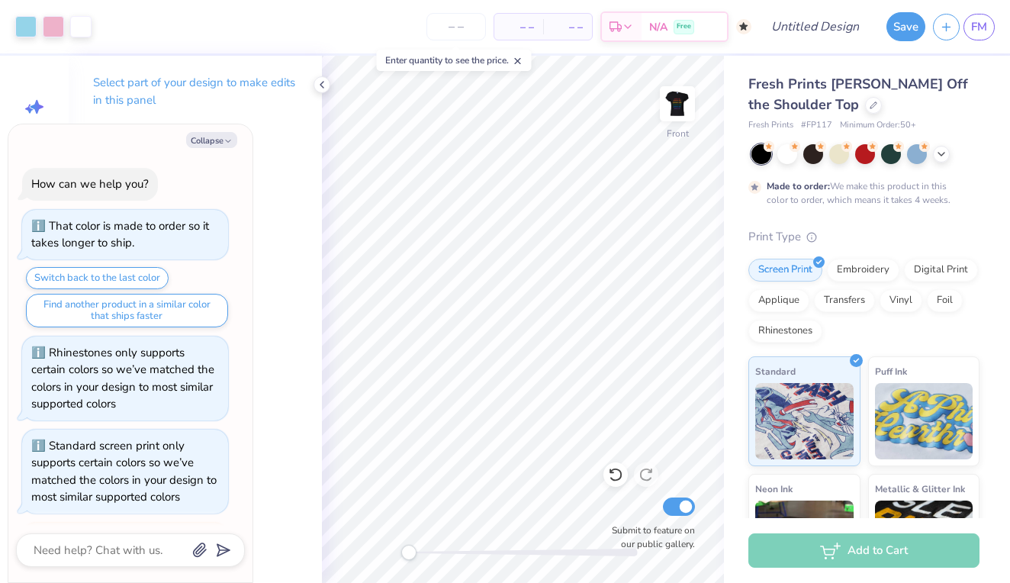
scroll to position [3353, 0]
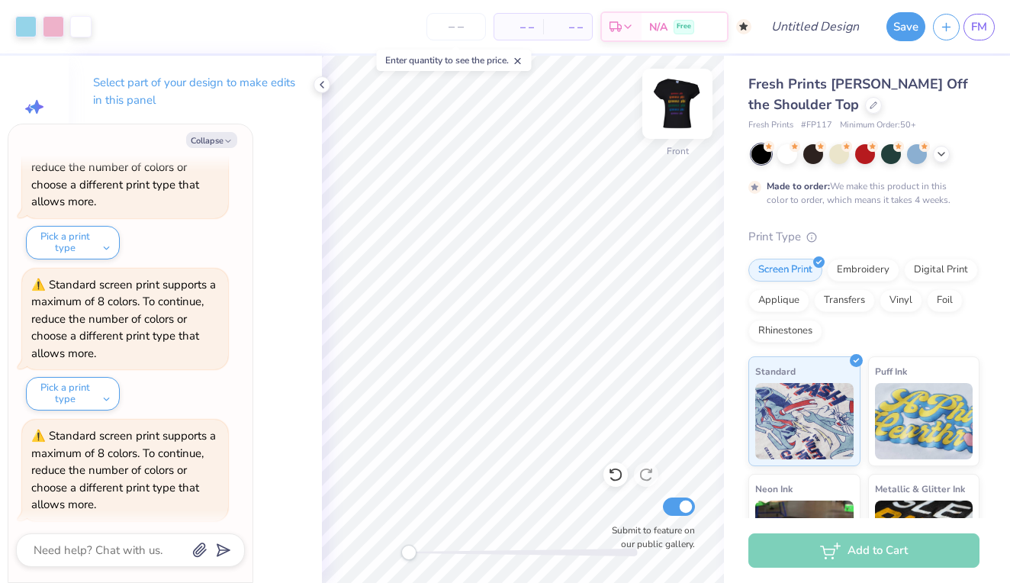
click at [679, 107] on img at bounding box center [677, 103] width 61 height 61
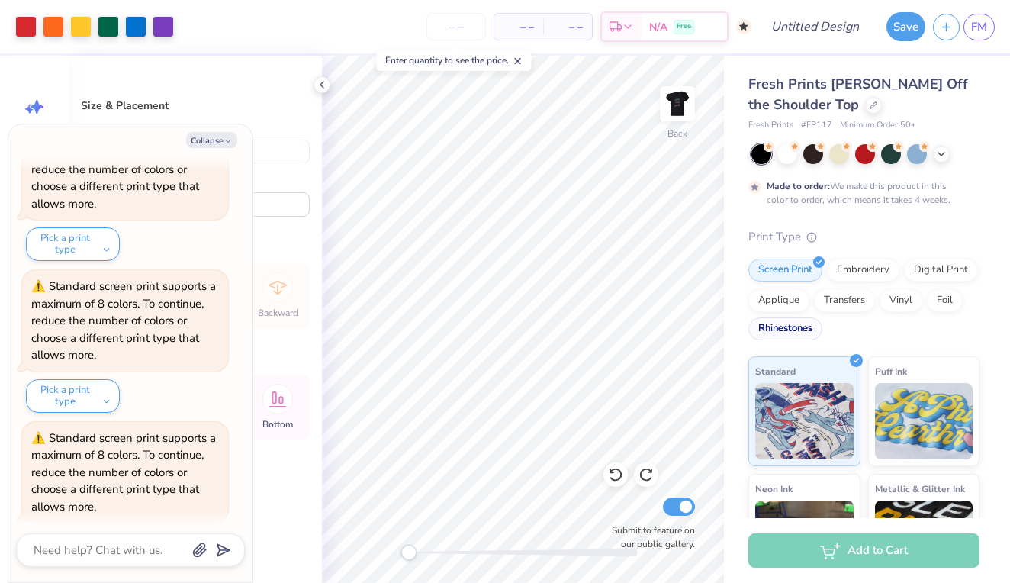
click at [763, 330] on div "Rhinestones" at bounding box center [786, 328] width 74 height 23
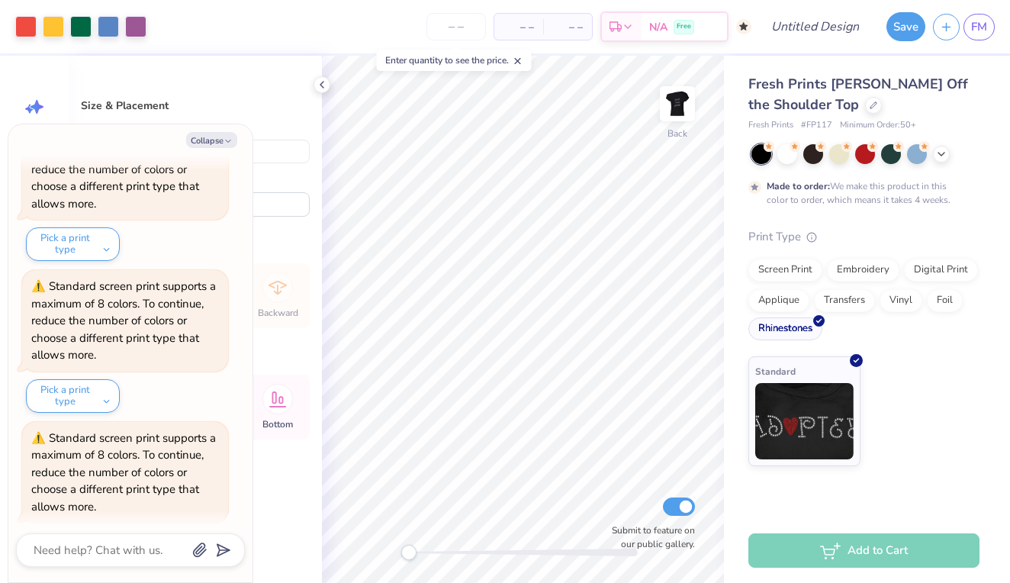
scroll to position [3594, 0]
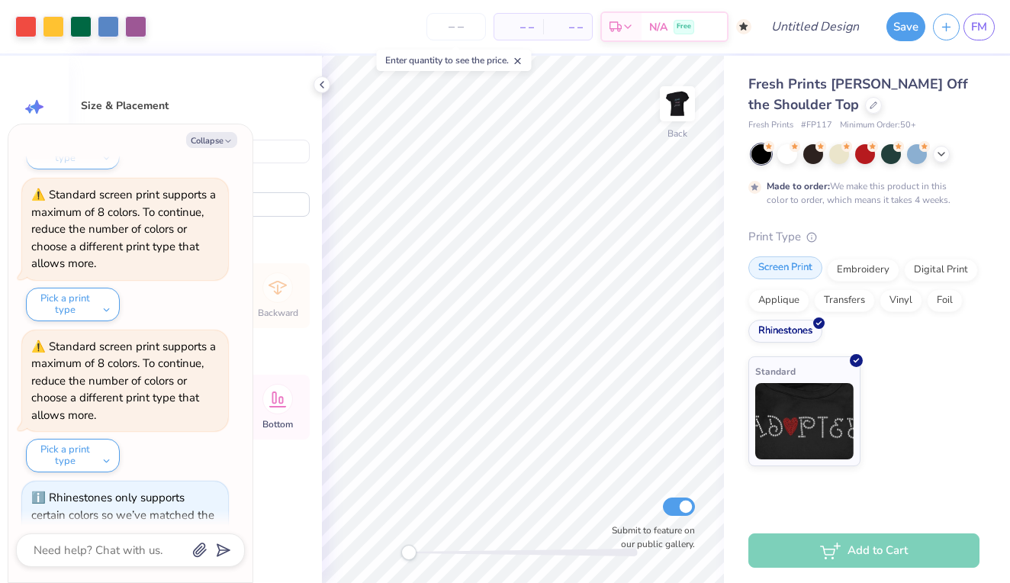
click at [761, 267] on div "Screen Print" at bounding box center [786, 267] width 74 height 23
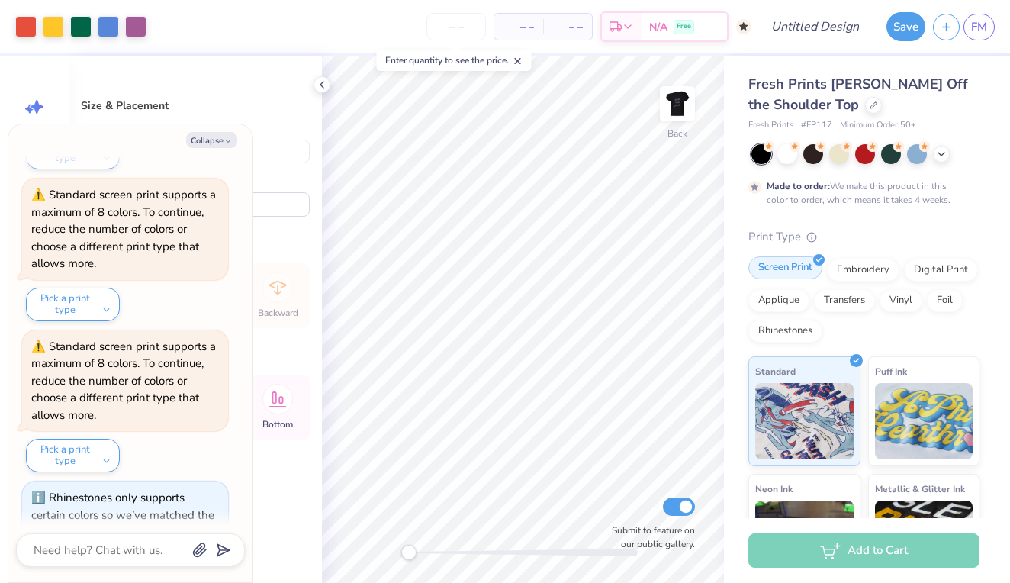
scroll to position [3686, 0]
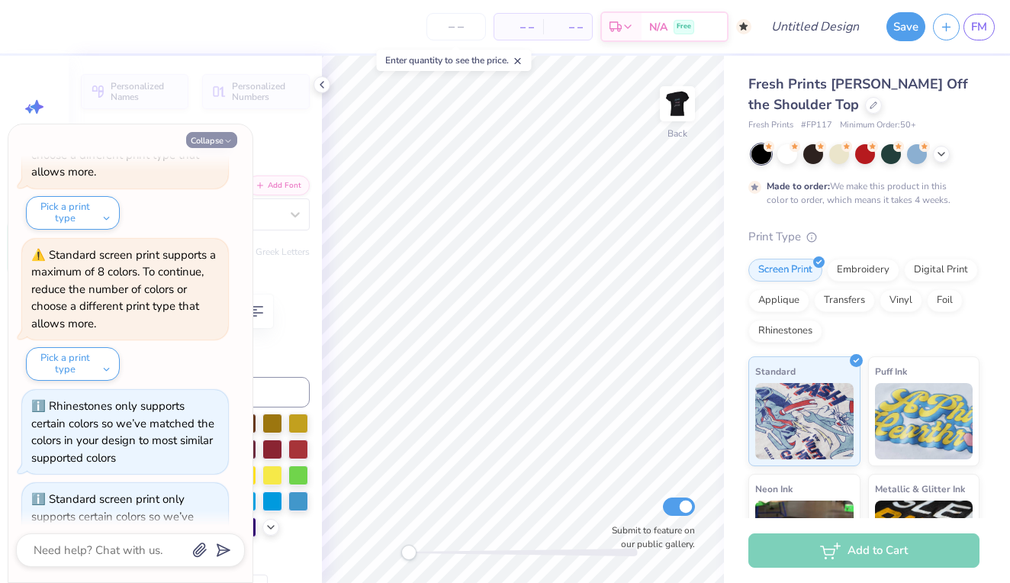
click at [223, 143] on button "Collapse" at bounding box center [211, 140] width 51 height 16
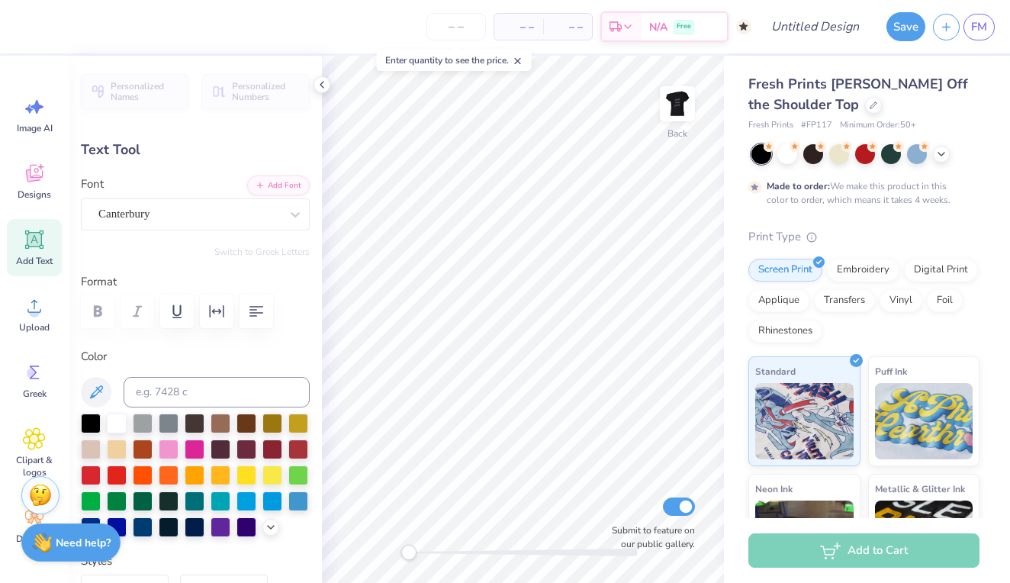
type textarea "x"
click at [163, 475] on div at bounding box center [169, 474] width 20 height 20
type input "8.14"
type input "1.74"
type input "7.42"
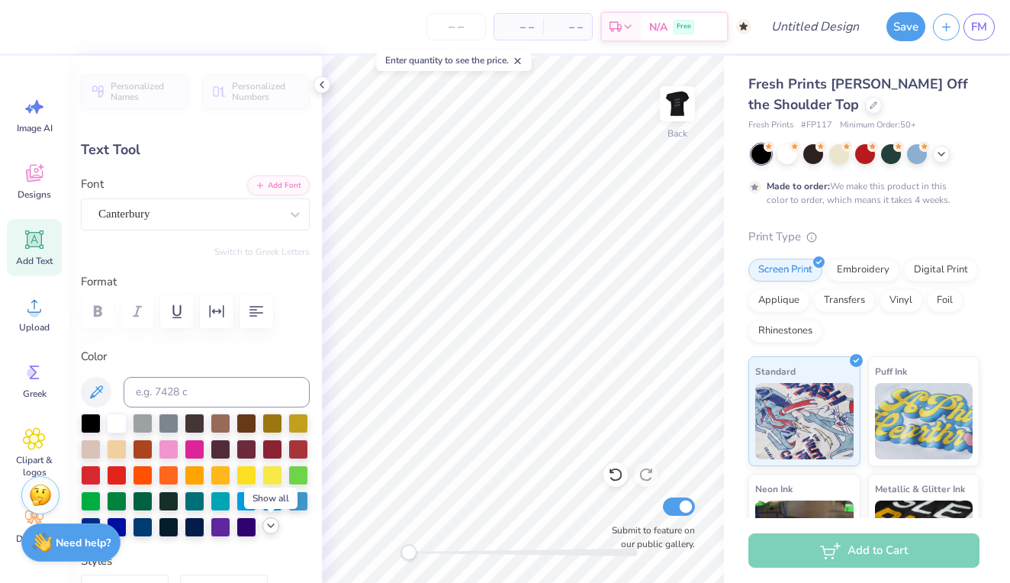
click at [271, 525] on icon at bounding box center [271, 526] width 12 height 12
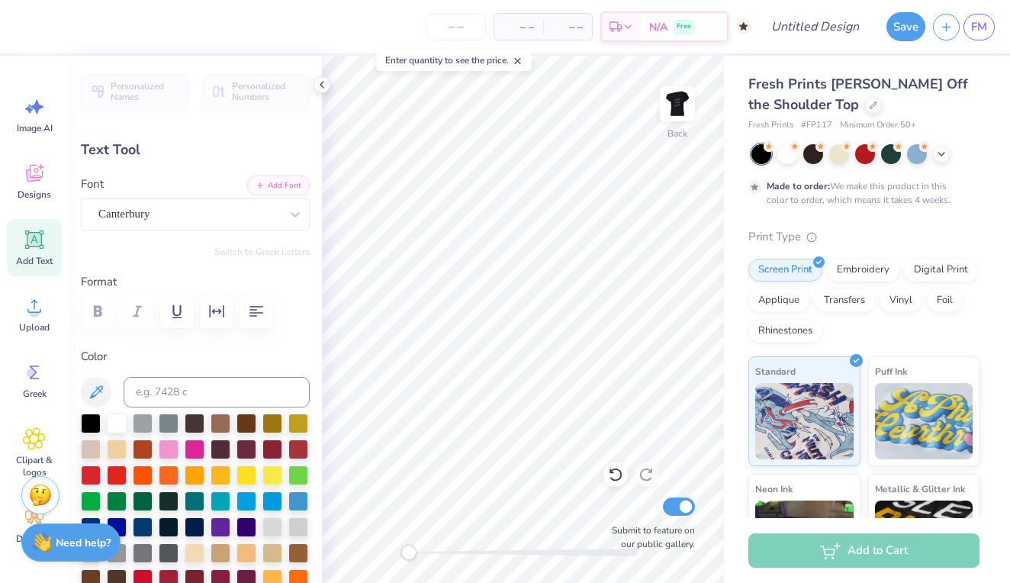
drag, startPoint x: 316, startPoint y: 391, endPoint x: 321, endPoint y: 353, distance: 37.8
click at [321, 353] on div "Personalized Names Personalized Numbers Text Tool Add Font Font Canterbury Swit…" at bounding box center [195, 319] width 253 height 527
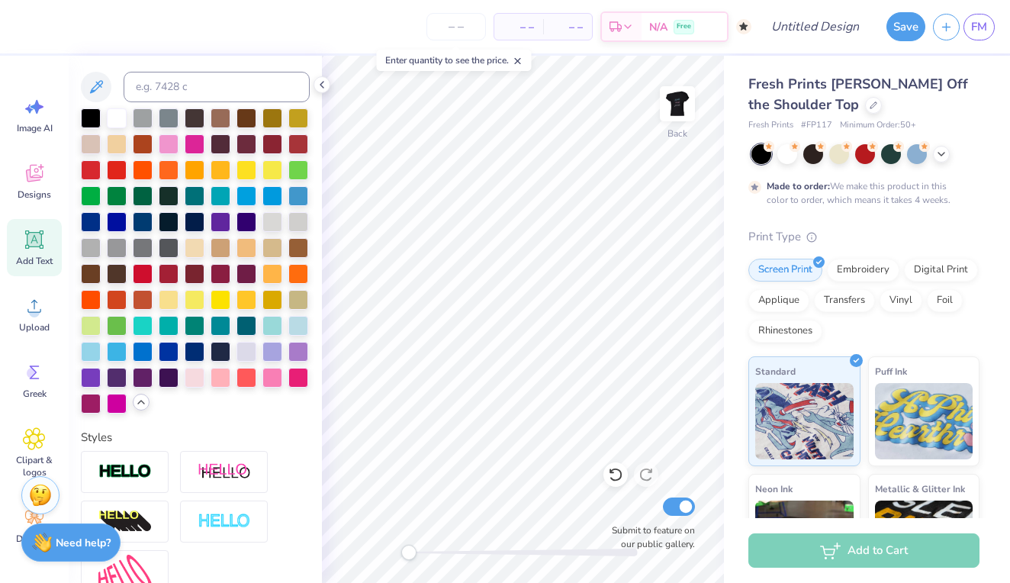
scroll to position [303, 0]
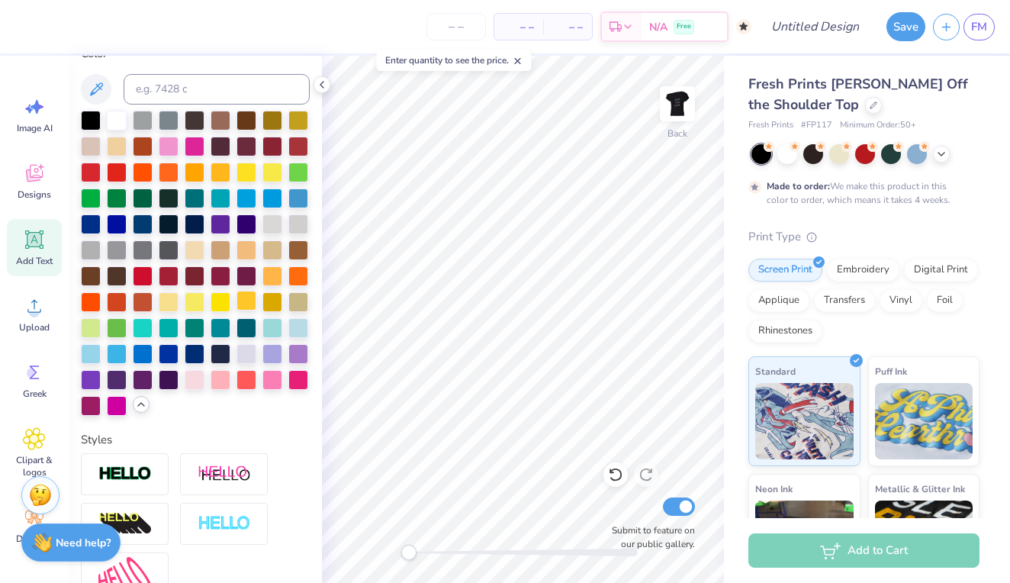
click at [243, 301] on div at bounding box center [247, 301] width 20 height 20
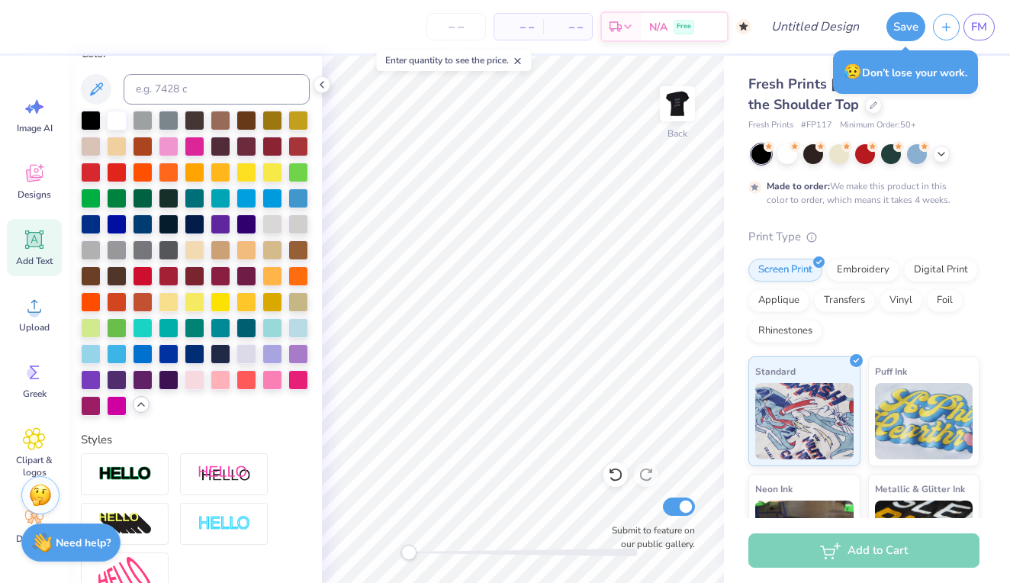
type input "8.06"
type input "1.72"
type input "9.41"
click at [96, 204] on div at bounding box center [91, 197] width 20 height 20
type input "6.92"
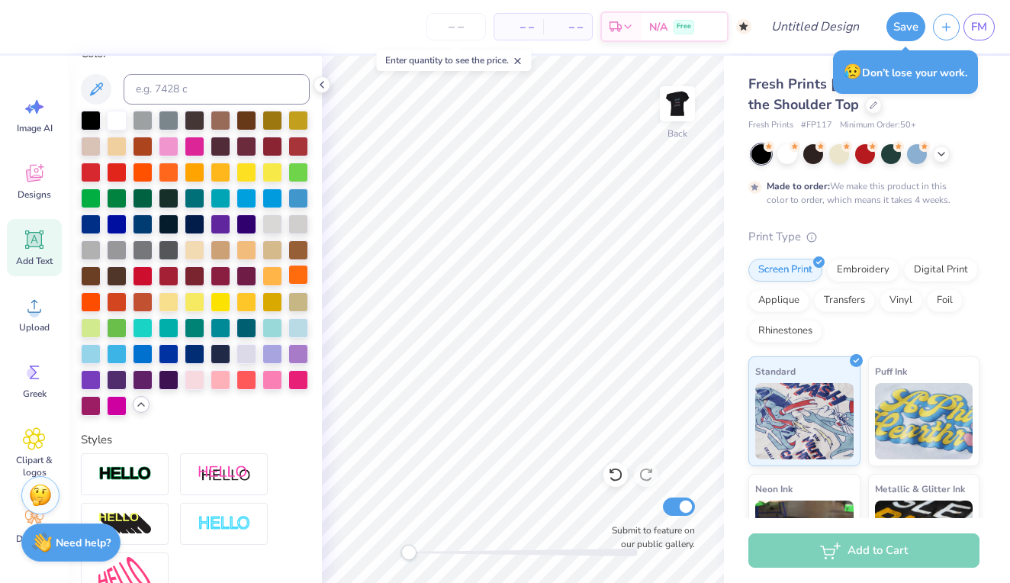
type input "1.48"
type input "11.52"
click at [147, 359] on div at bounding box center [143, 353] width 20 height 20
type input "5.61"
type input "1.20"
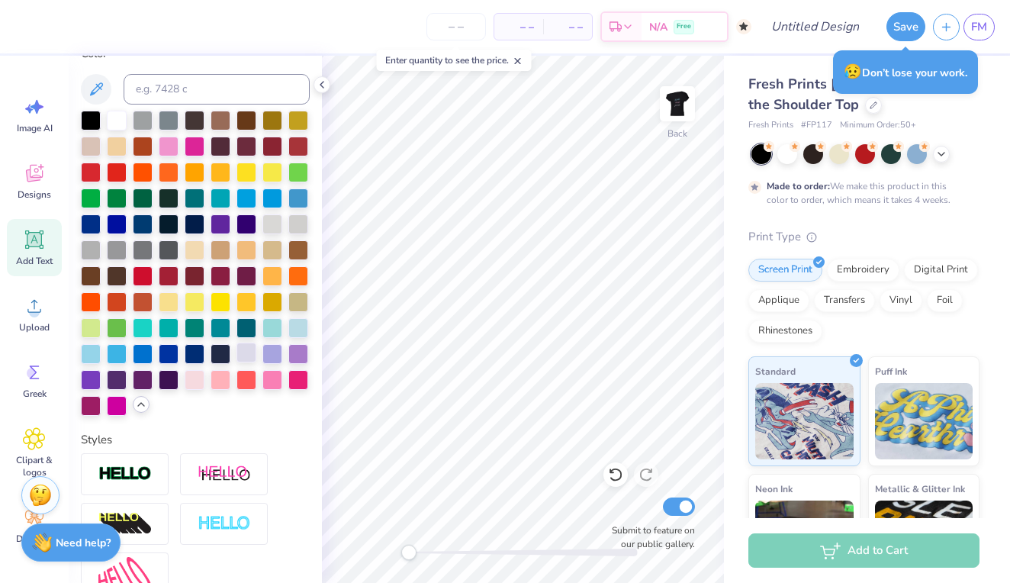
type input "13.51"
click at [91, 379] on div at bounding box center [91, 379] width 20 height 20
type input "5.55"
type input "1.18"
type input "4.01"
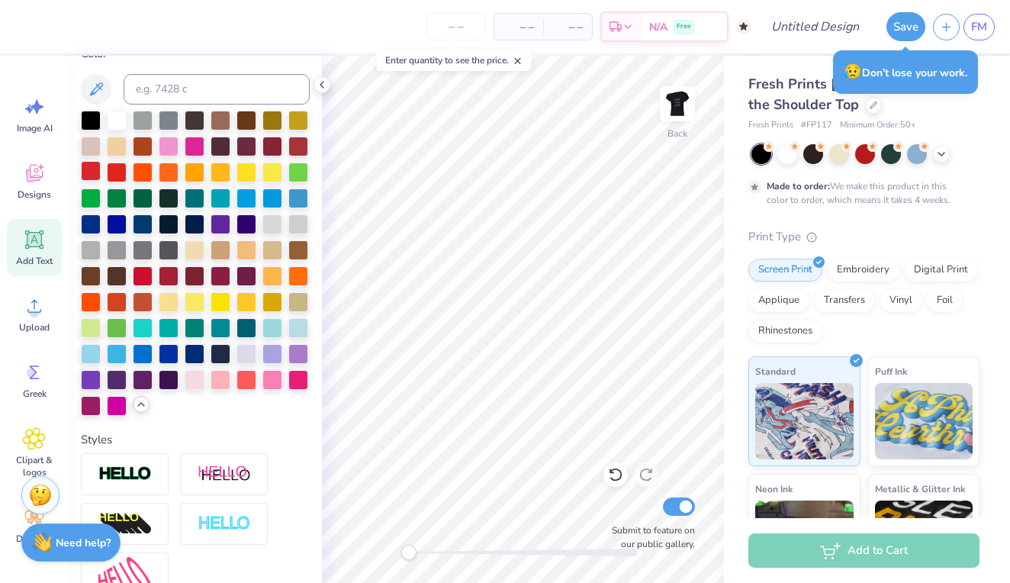
click at [95, 173] on div at bounding box center [91, 171] width 20 height 20
click at [114, 172] on div at bounding box center [117, 171] width 20 height 20
click at [82, 172] on div at bounding box center [91, 171] width 20 height 20
click at [87, 172] on div at bounding box center [91, 171] width 20 height 20
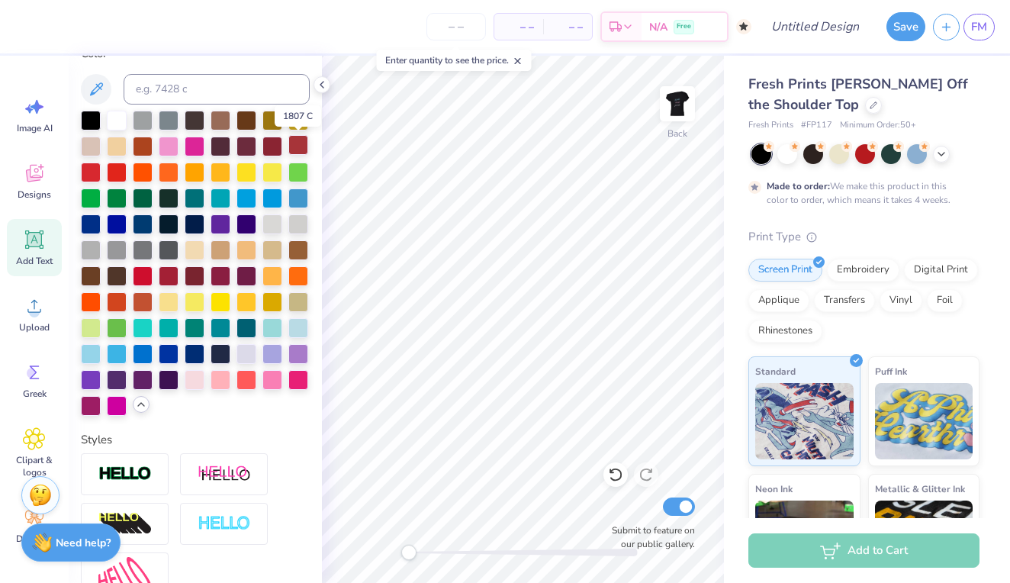
click at [299, 143] on div at bounding box center [298, 145] width 20 height 20
click at [92, 172] on div at bounding box center [91, 171] width 20 height 20
click at [147, 273] on div at bounding box center [143, 275] width 20 height 20
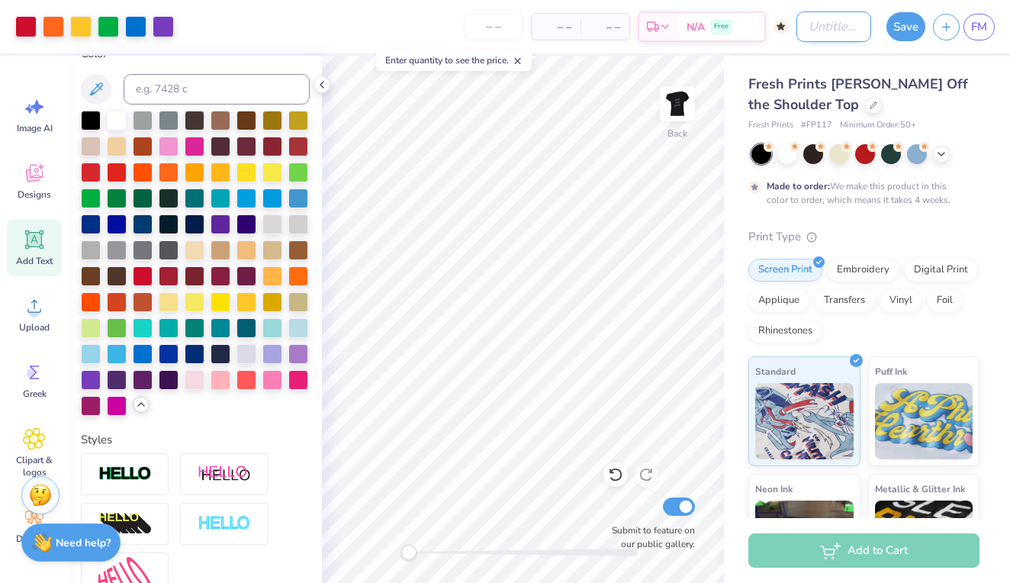
click at [797, 35] on input "Design Title" at bounding box center [834, 26] width 75 height 31
type input "g-phi with pride"
click at [675, 111] on img at bounding box center [677, 103] width 61 height 61
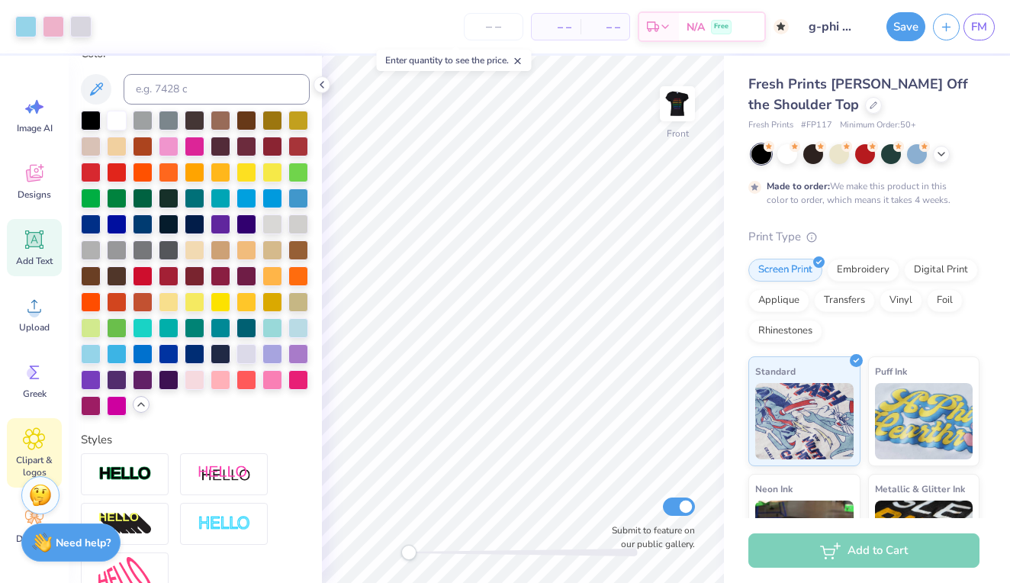
click at [27, 437] on icon at bounding box center [34, 438] width 22 height 23
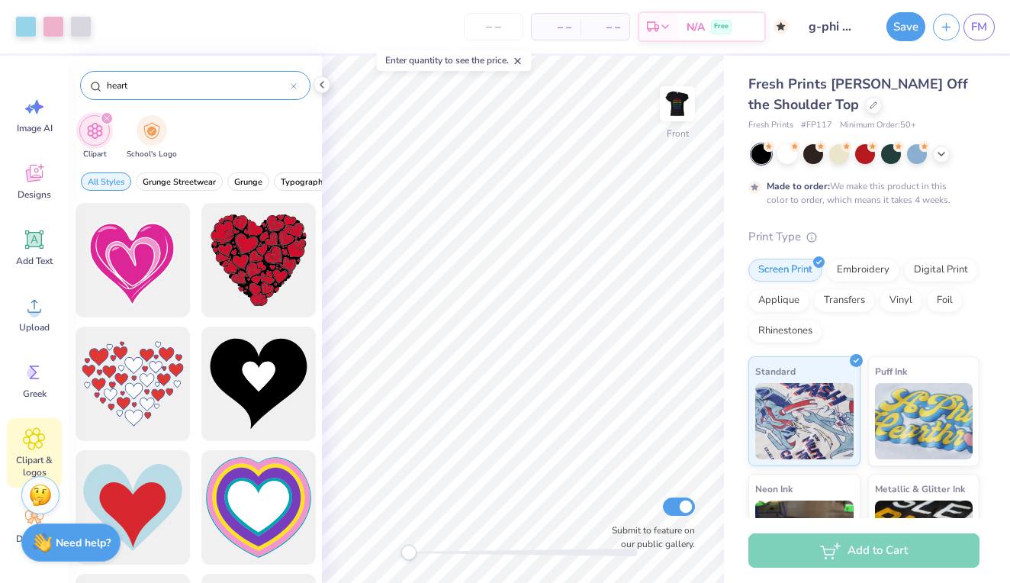
type input "heart"
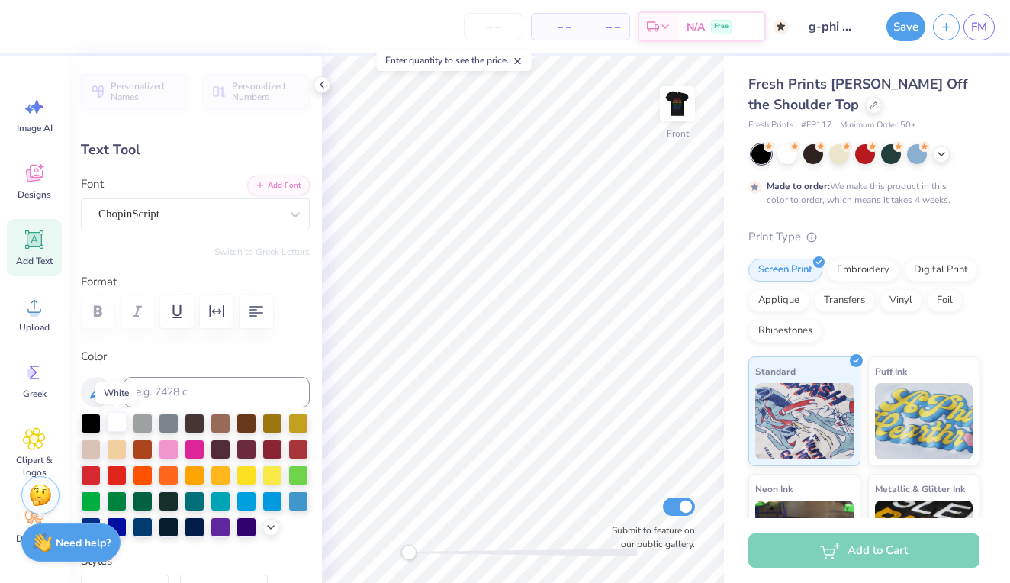
click at [117, 430] on div at bounding box center [117, 422] width 20 height 20
type input "4.29"
type input "1.92"
type input "8.13"
click at [275, 527] on icon at bounding box center [271, 526] width 12 height 12
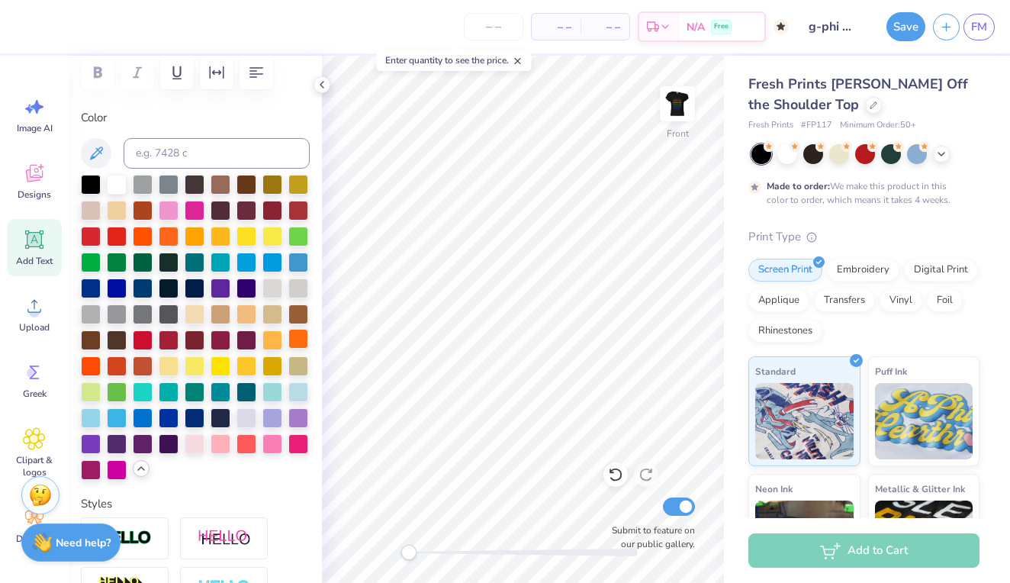
scroll to position [251, 0]
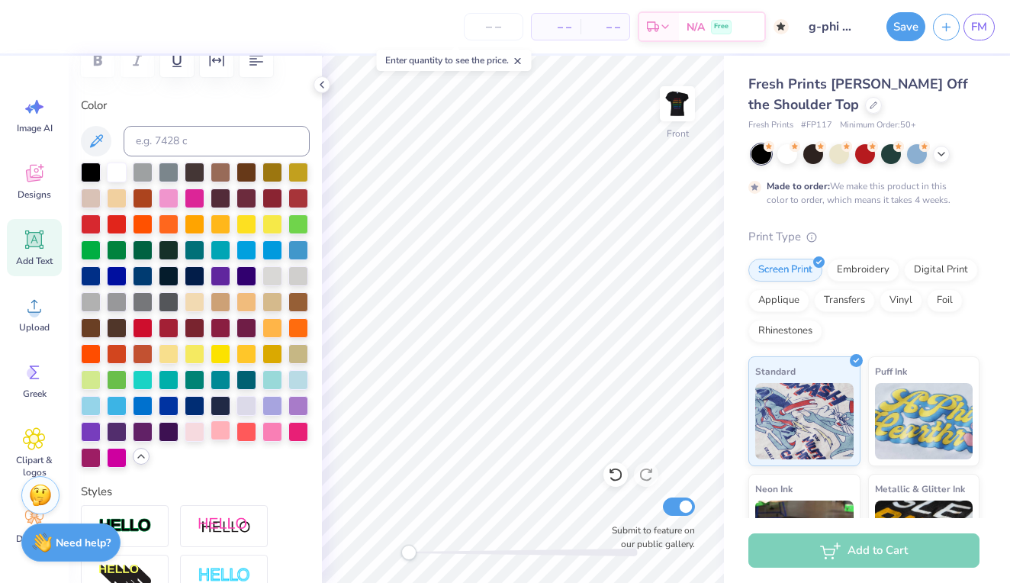
click at [219, 430] on div at bounding box center [221, 430] width 20 height 20
type input "5.14"
type input "2.90"
type input "5.23"
click at [94, 409] on div at bounding box center [91, 405] width 20 height 20
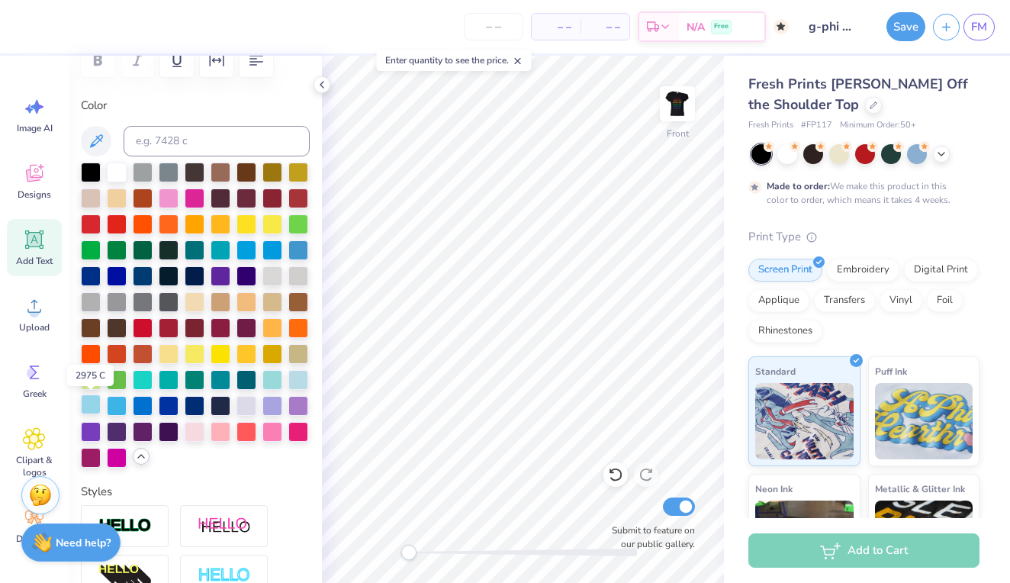
click at [90, 408] on div at bounding box center [91, 405] width 20 height 20
type input "4.29"
type input "1.92"
type input "8.13"
click at [161, 196] on div at bounding box center [169, 197] width 20 height 20
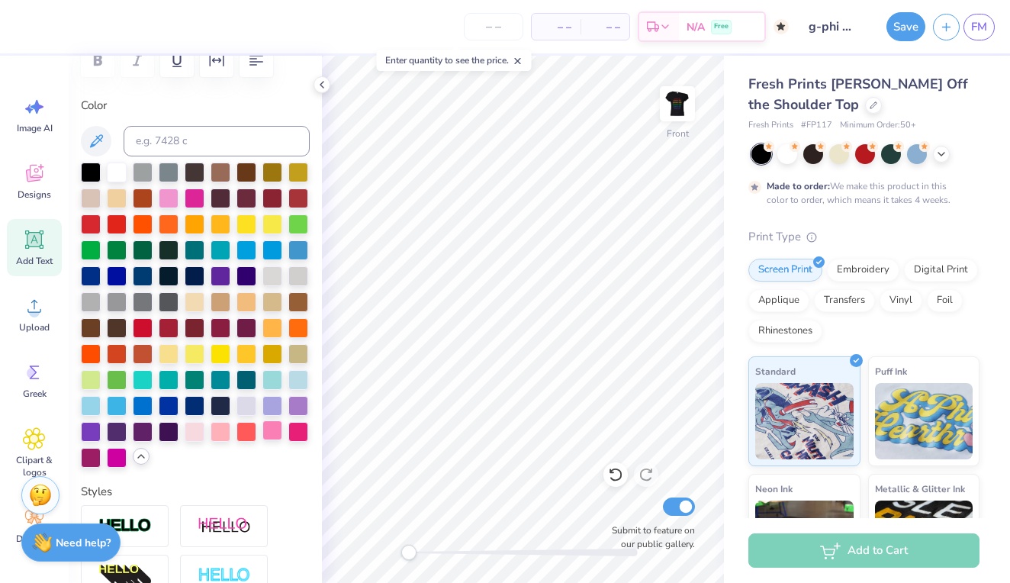
click at [272, 435] on div at bounding box center [273, 430] width 20 height 20
click at [195, 430] on div at bounding box center [195, 430] width 20 height 20
click at [215, 432] on div at bounding box center [221, 430] width 20 height 20
click at [145, 140] on input at bounding box center [217, 141] width 186 height 31
click at [24, 440] on icon at bounding box center [34, 438] width 21 height 21
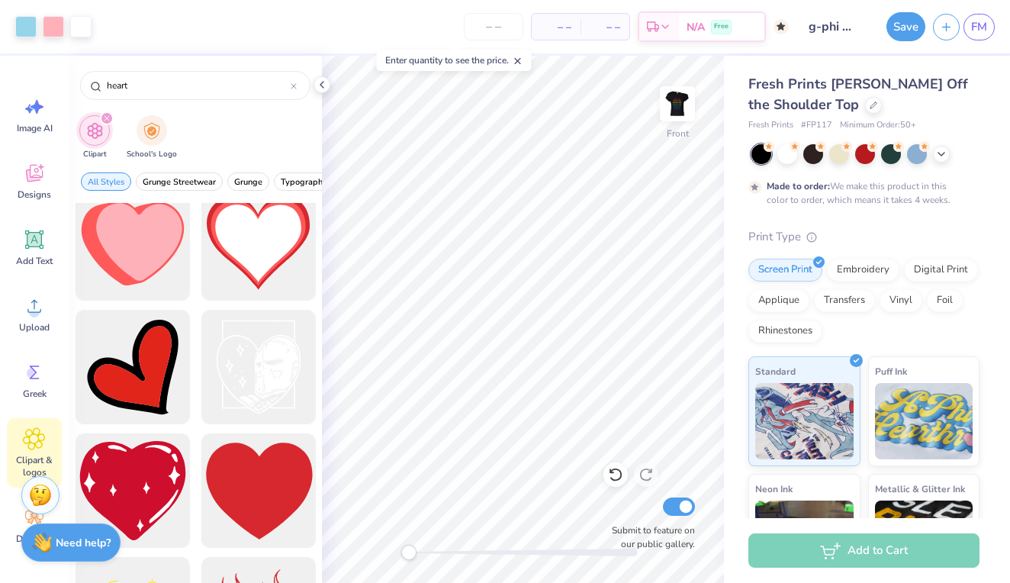
scroll to position [726, 0]
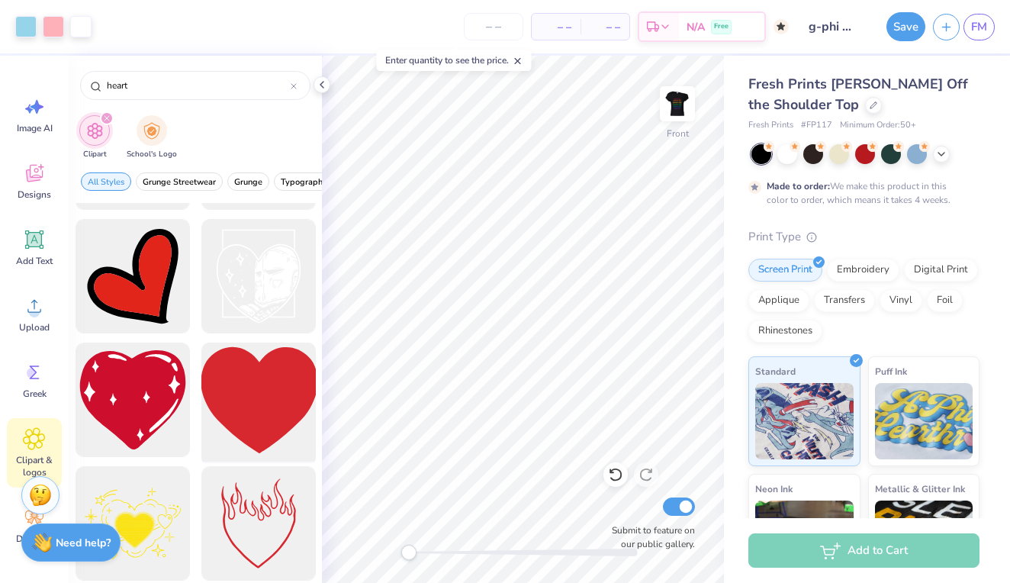
click at [233, 416] on div at bounding box center [258, 400] width 126 height 126
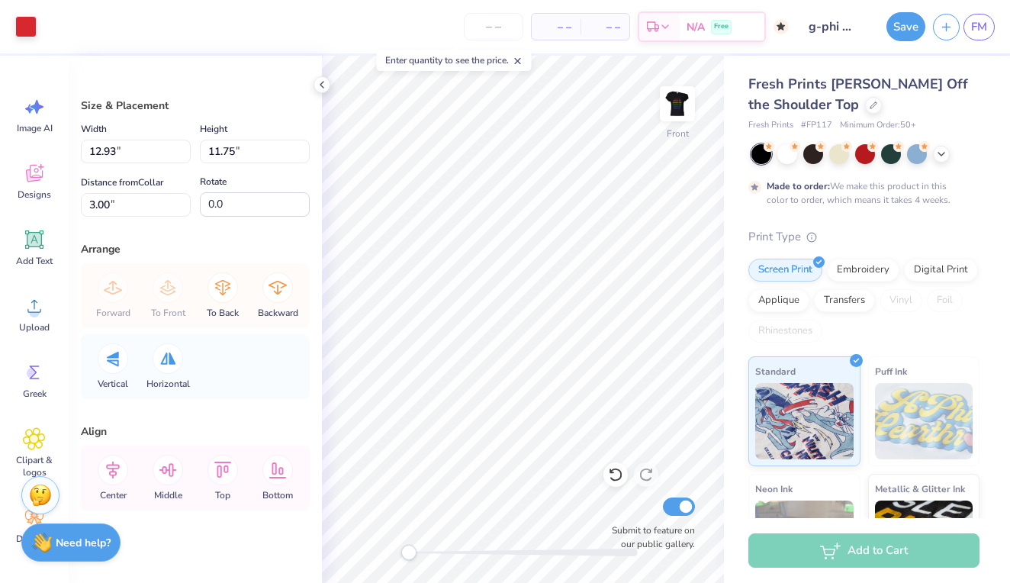
type input "3.18"
type input "2.89"
type input "1.00"
type input "0.91"
click at [26, 27] on div at bounding box center [25, 24] width 21 height 21
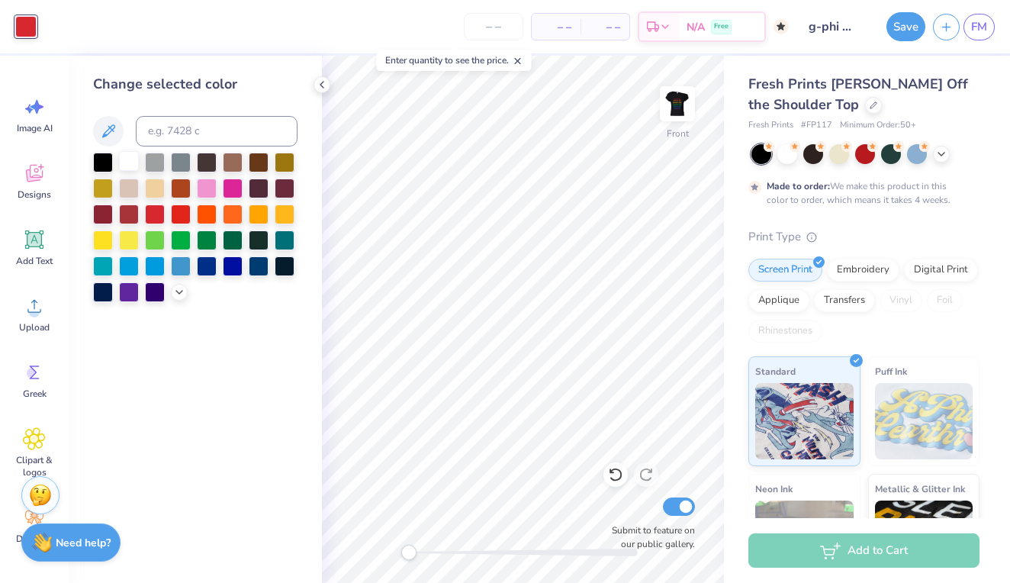
click at [127, 168] on div at bounding box center [129, 161] width 20 height 20
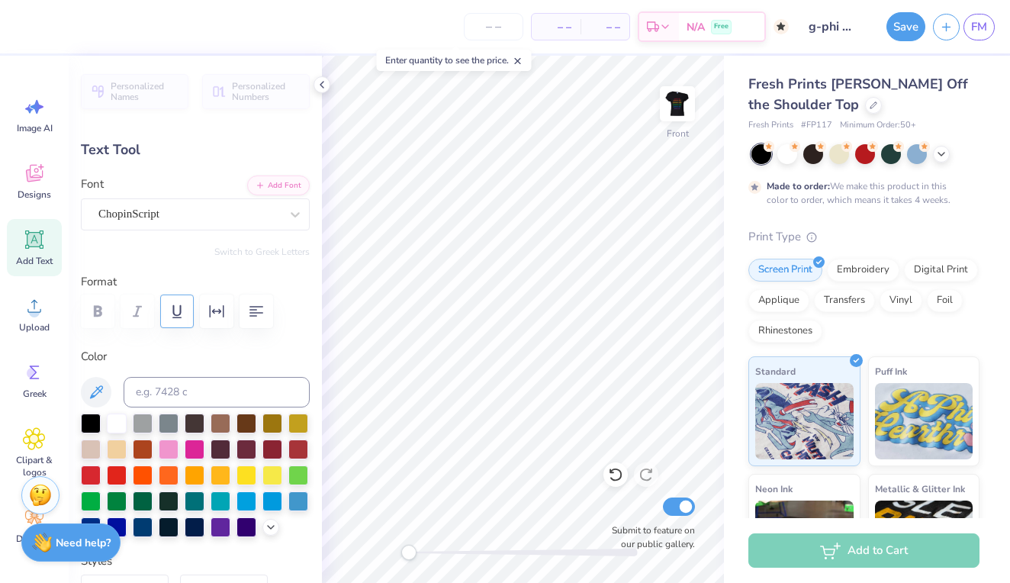
click at [172, 308] on icon "button" at bounding box center [177, 311] width 18 height 18
click at [667, 121] on img at bounding box center [677, 103] width 61 height 61
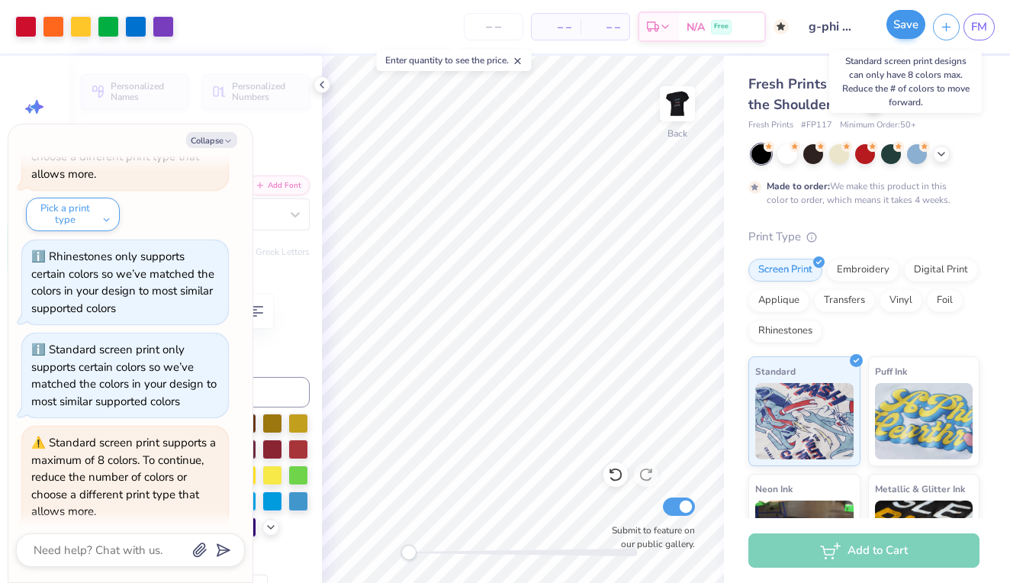
click at [909, 25] on button "Save" at bounding box center [906, 24] width 39 height 29
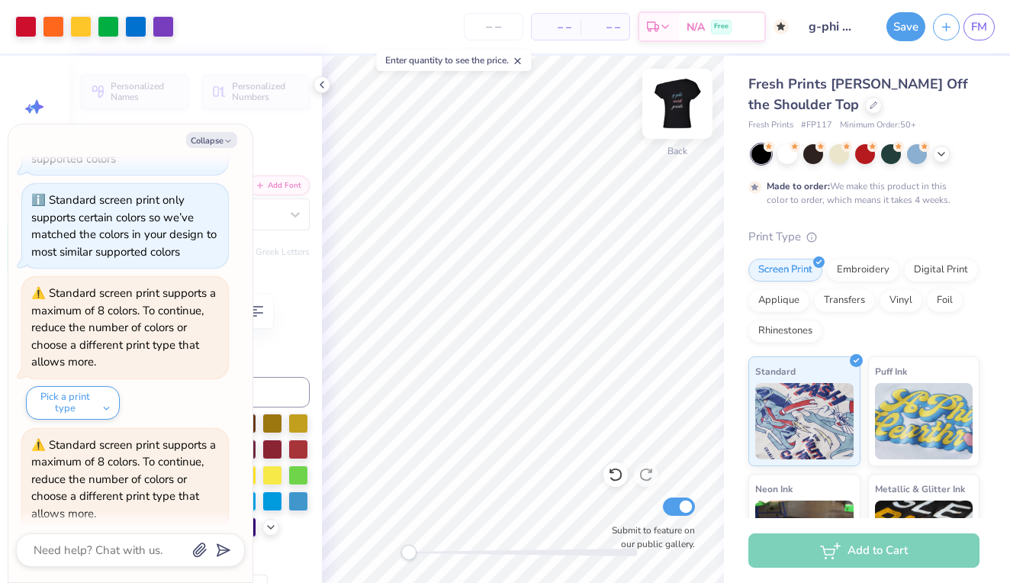
click at [687, 116] on img at bounding box center [677, 103] width 61 height 61
click at [687, 116] on img at bounding box center [677, 104] width 31 height 31
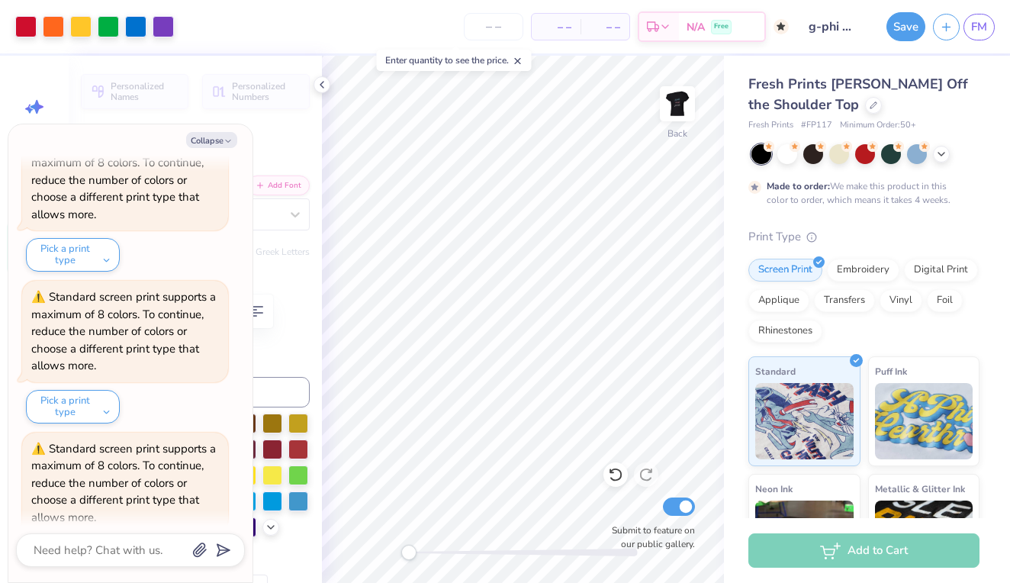
click at [685, 100] on img at bounding box center [677, 104] width 31 height 31
click at [672, 135] on div "Front" at bounding box center [678, 134] width 22 height 14
type textarea "x"
type input "8.14"
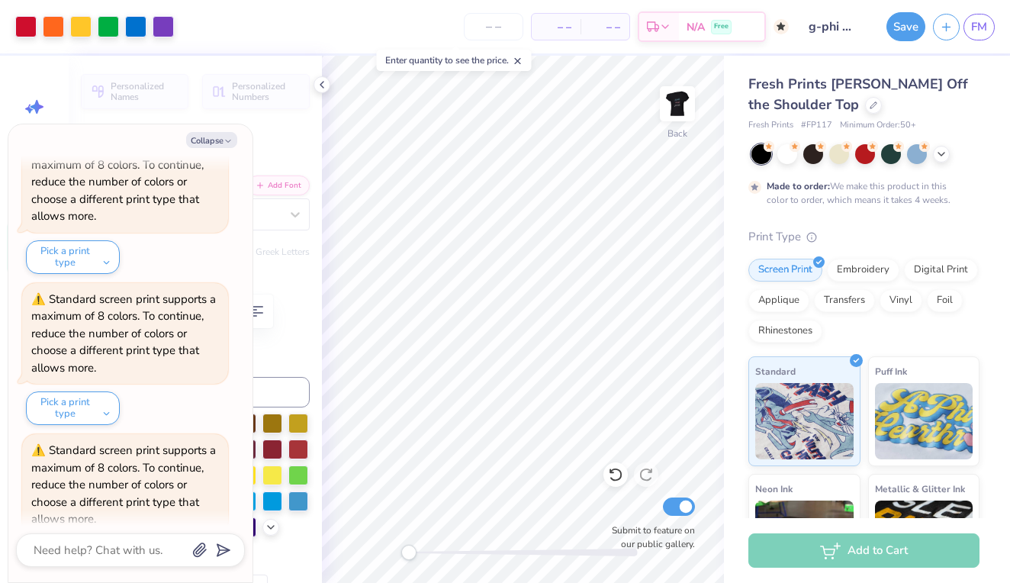
type input "1.74"
type input "7.42"
click at [688, 98] on img at bounding box center [677, 103] width 61 height 61
type textarea "x"
